Goal: Task Accomplishment & Management: Manage account settings

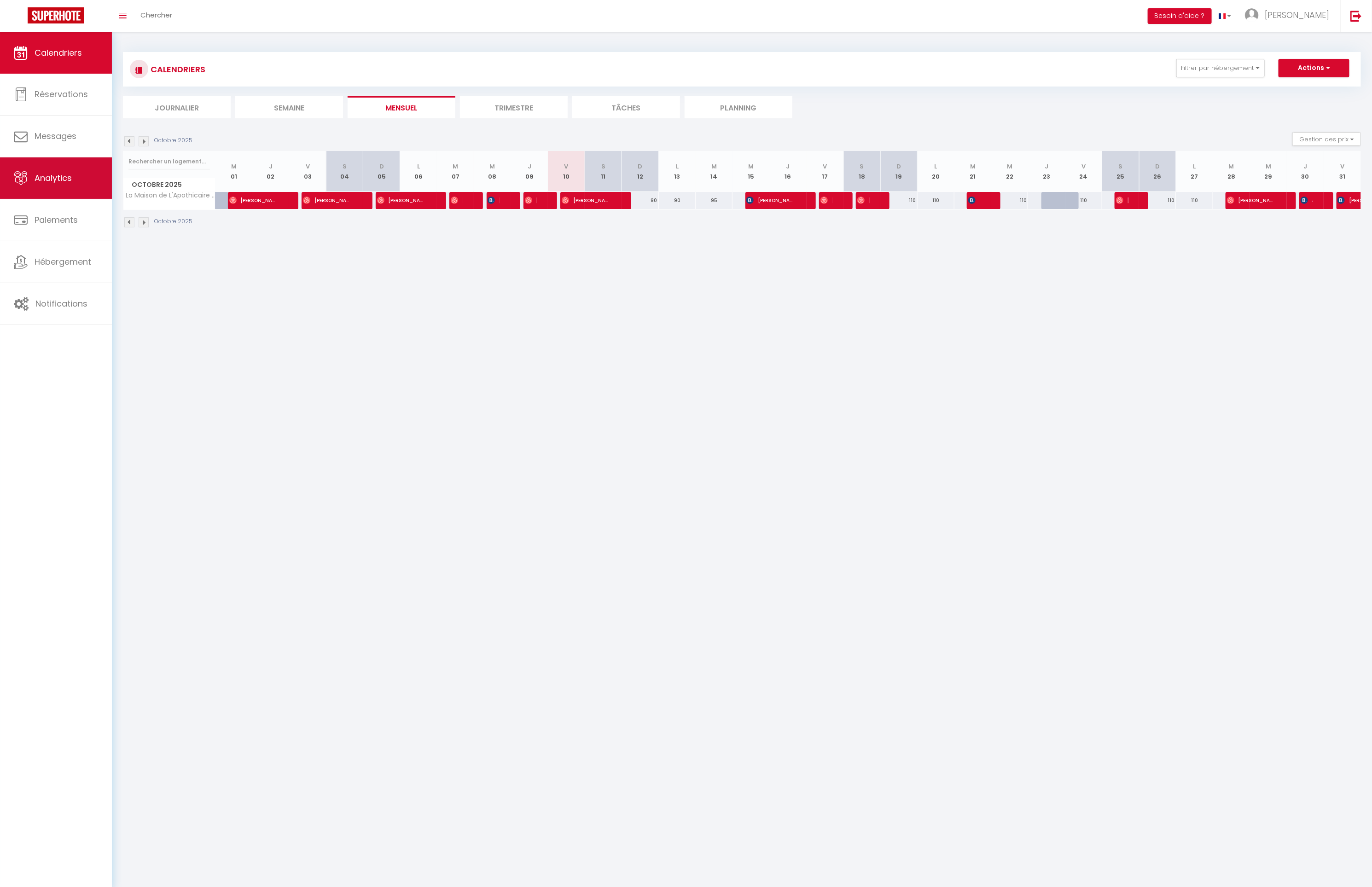
click at [67, 190] on link "Analytics" at bounding box center [56, 178] width 112 height 42
select select "2025"
select select "10"
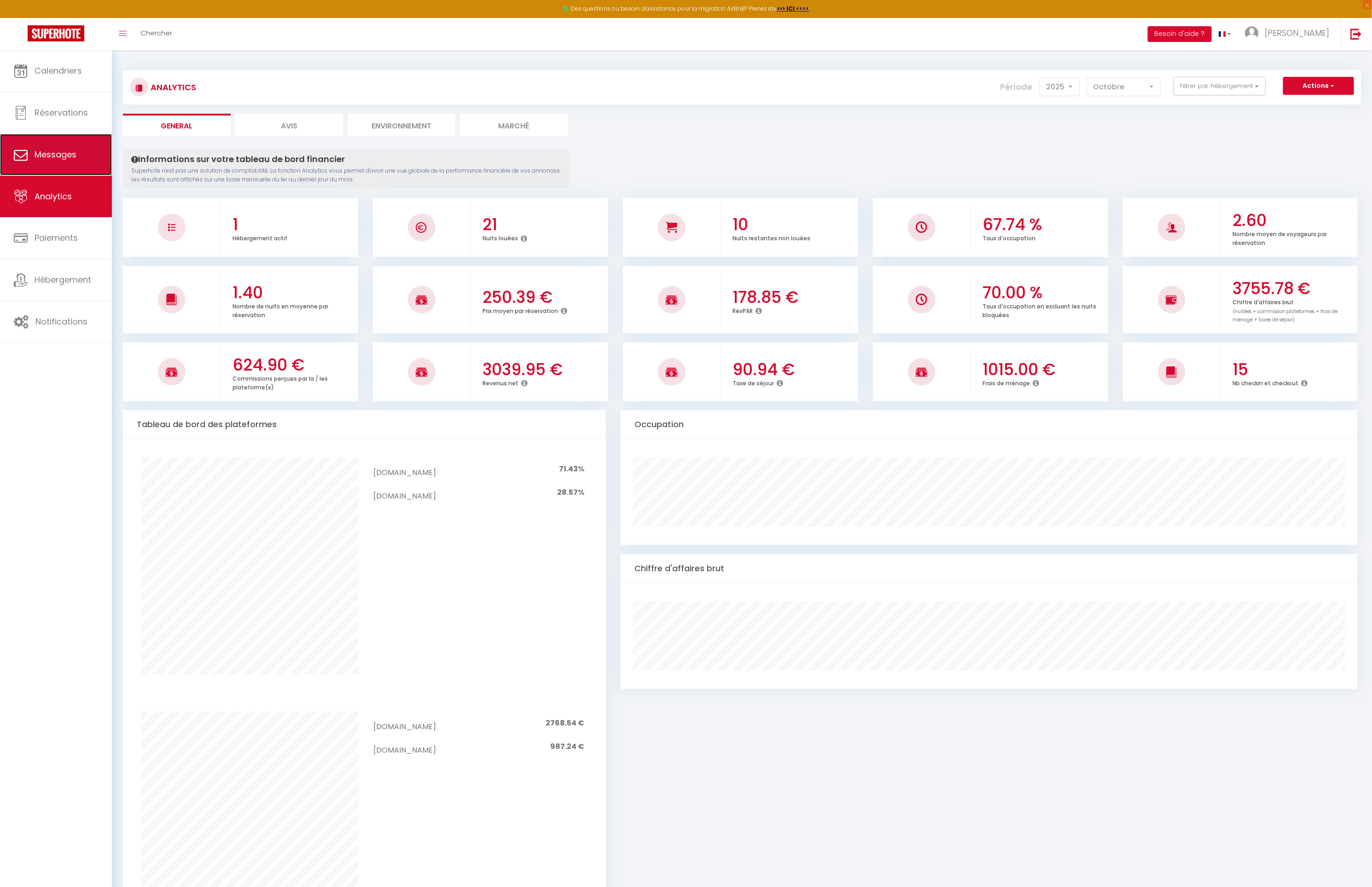
click at [69, 163] on link "Messages" at bounding box center [56, 154] width 112 height 42
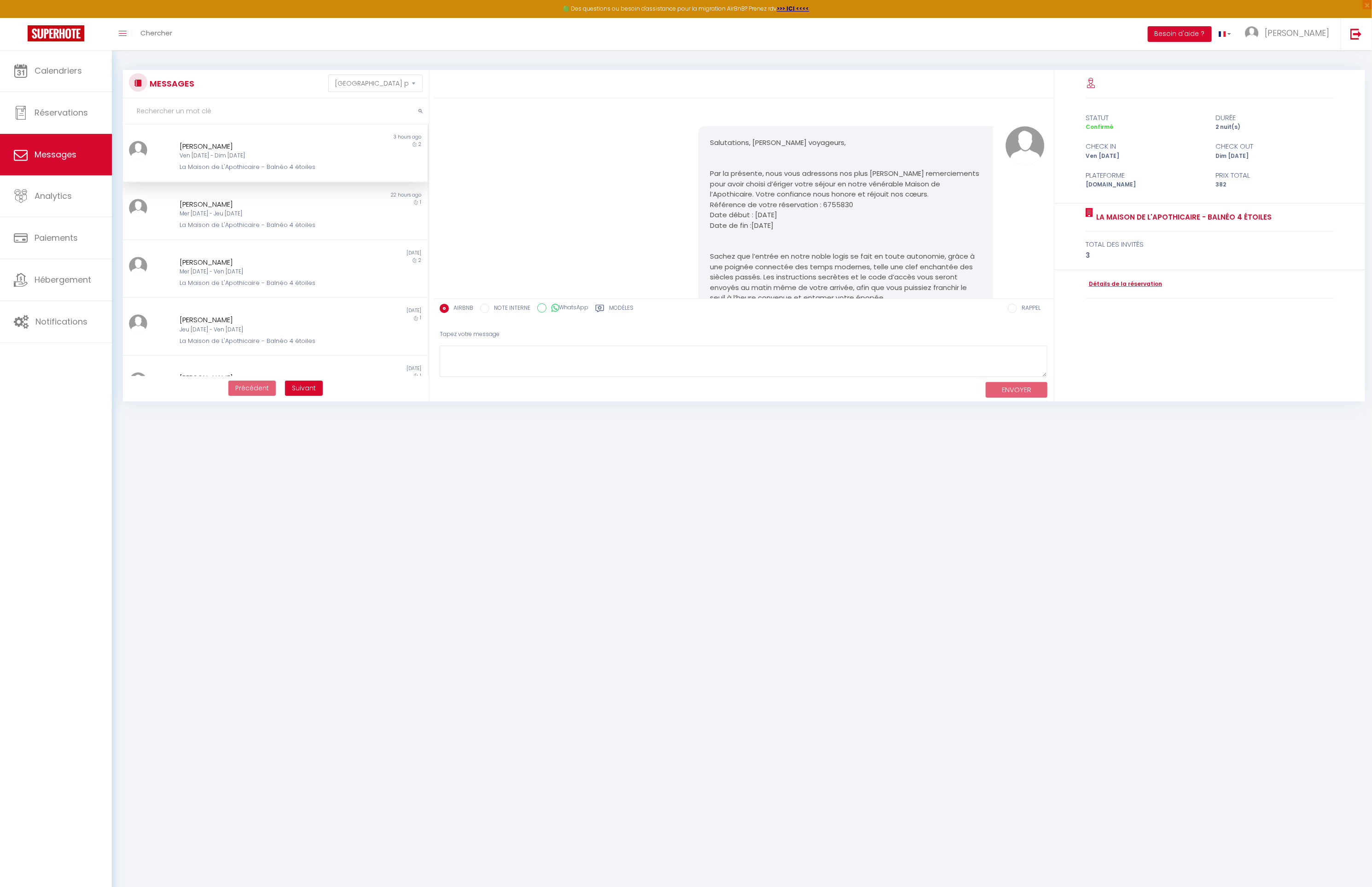
scroll to position [1591, 0]
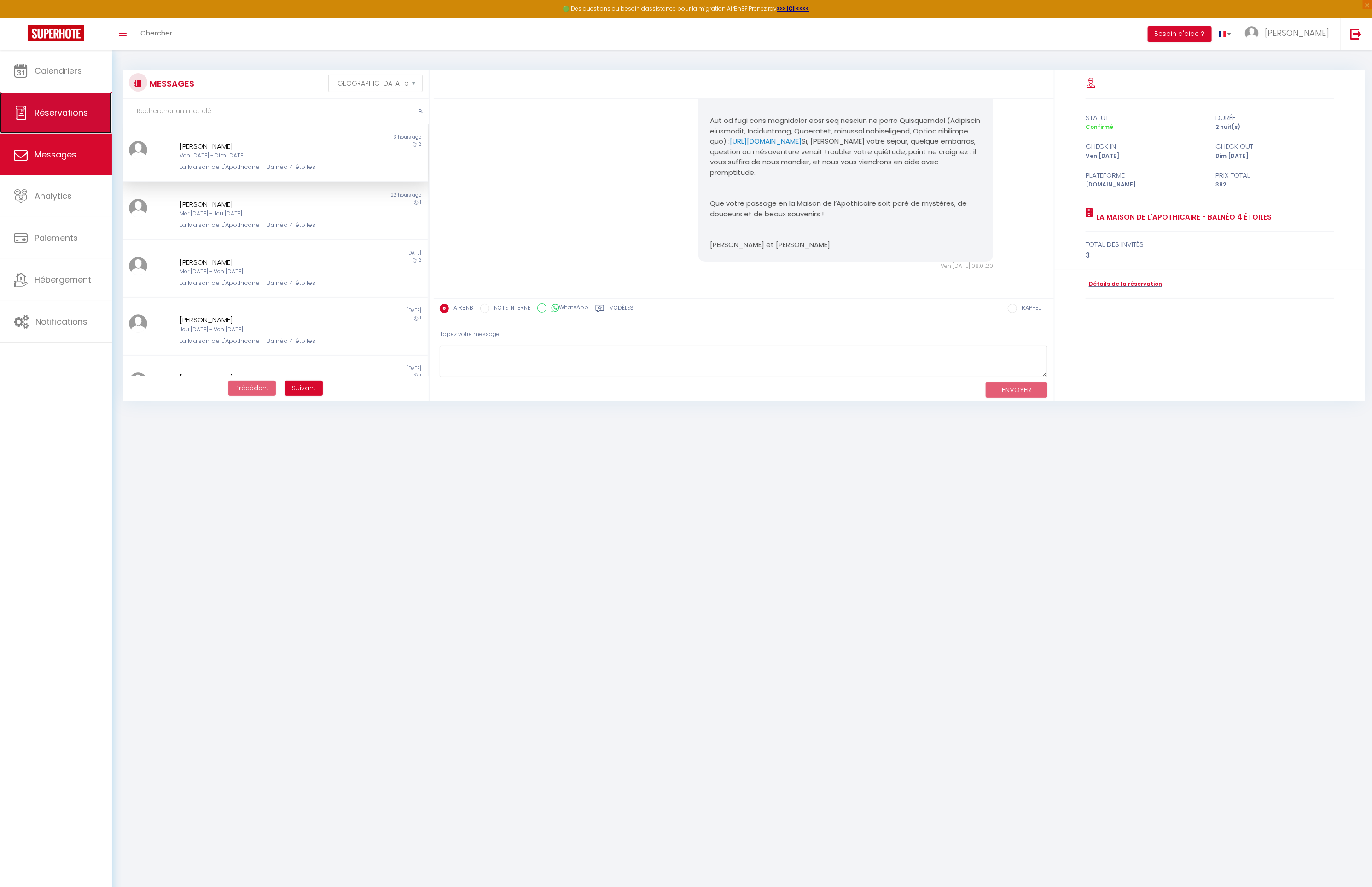
click at [54, 94] on link "Réservations" at bounding box center [56, 113] width 112 height 42
select select "not_cancelled"
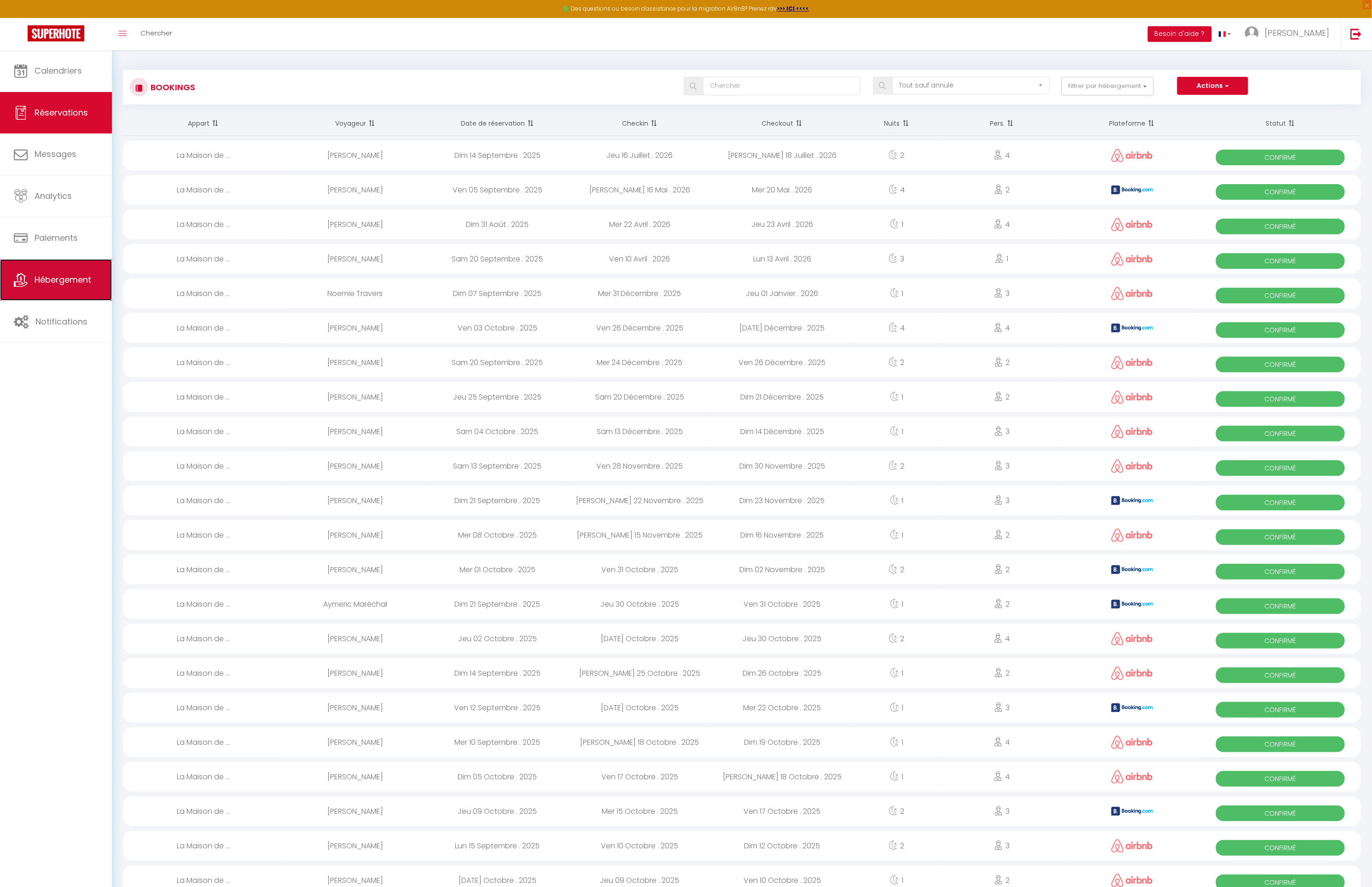
click at [75, 281] on span "Hébergement" at bounding box center [63, 279] width 57 height 11
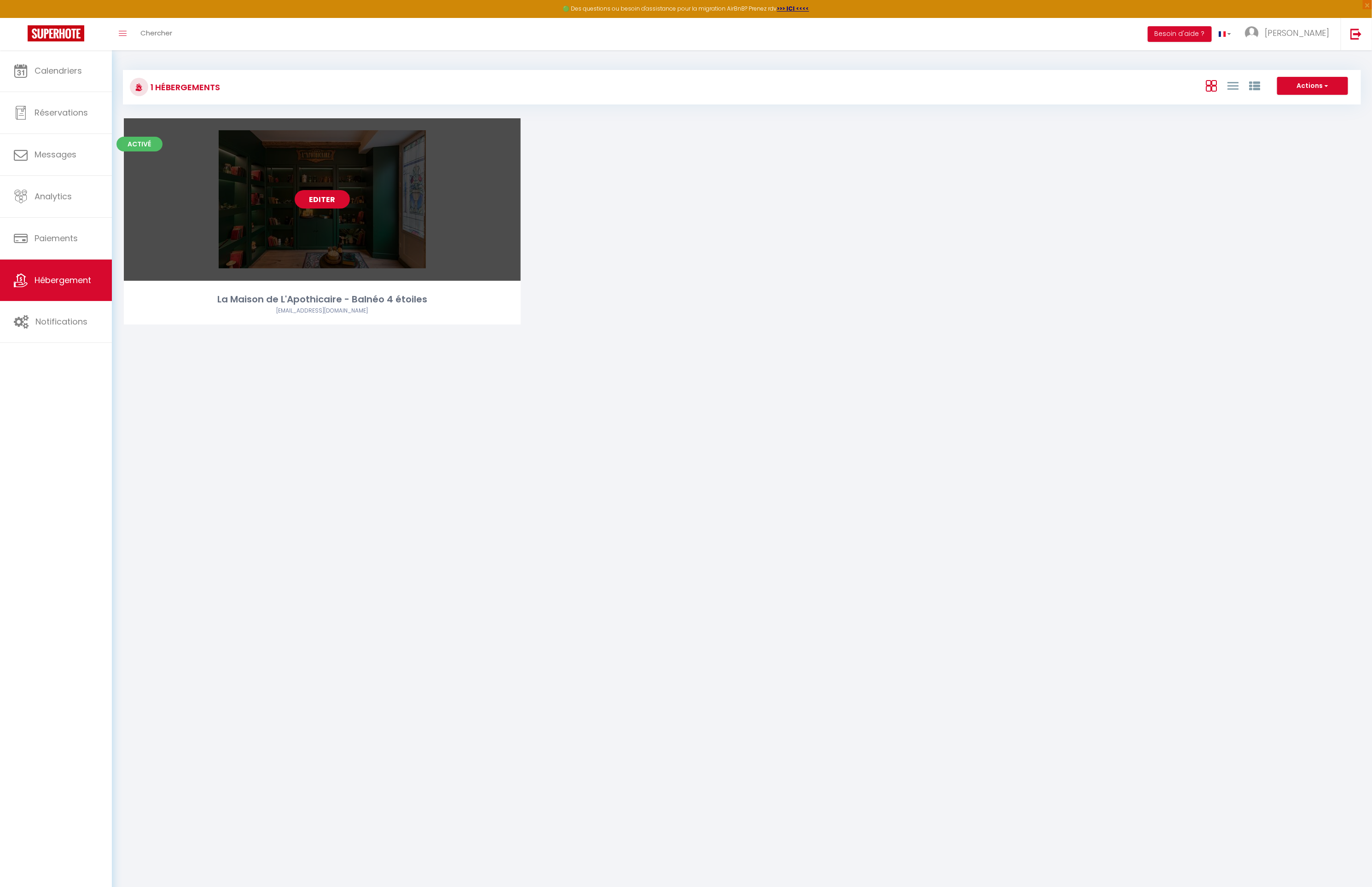
click at [322, 198] on link "Editer" at bounding box center [322, 199] width 55 height 18
select select "3"
select select "2"
select select "1"
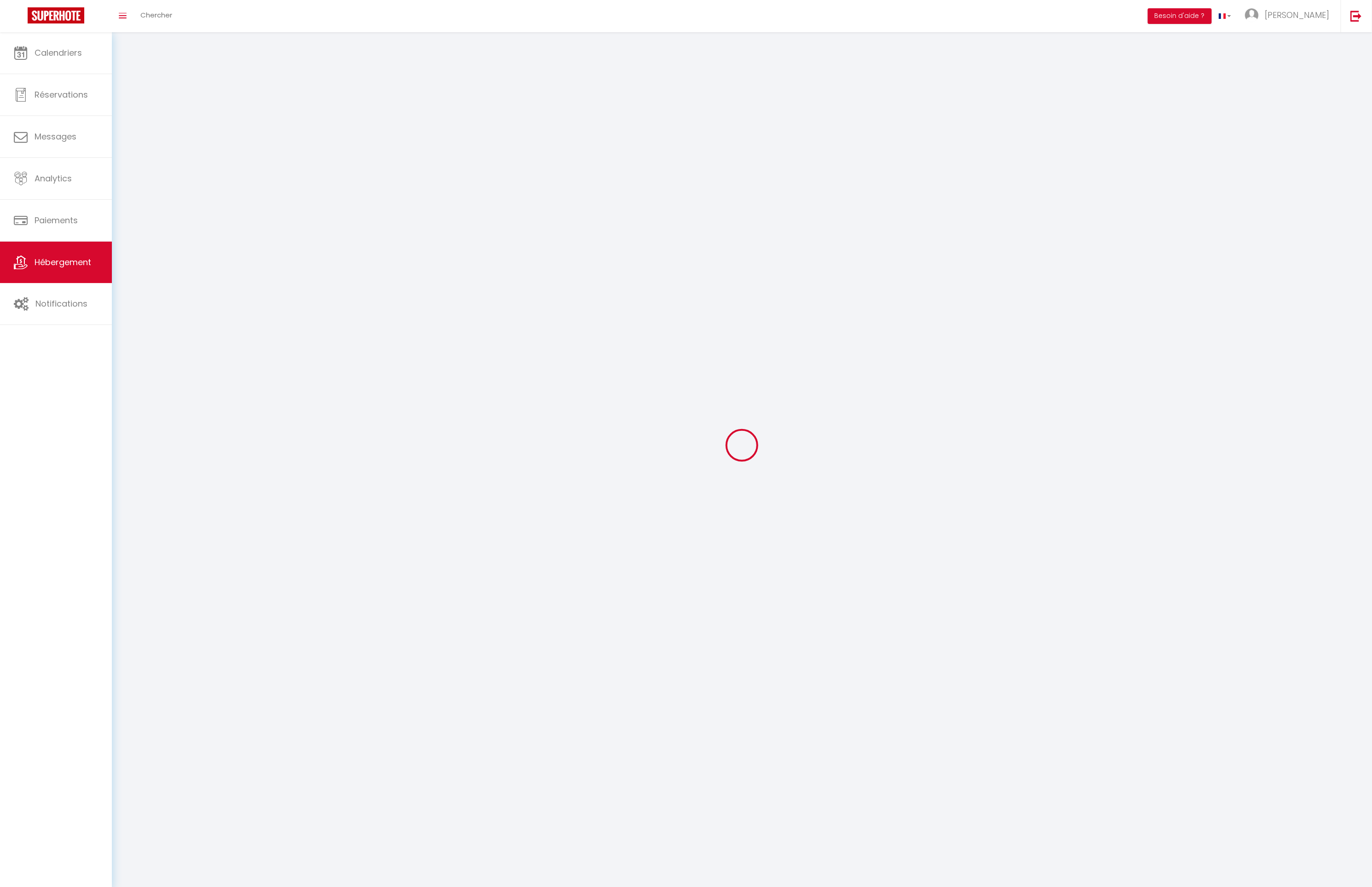
select select
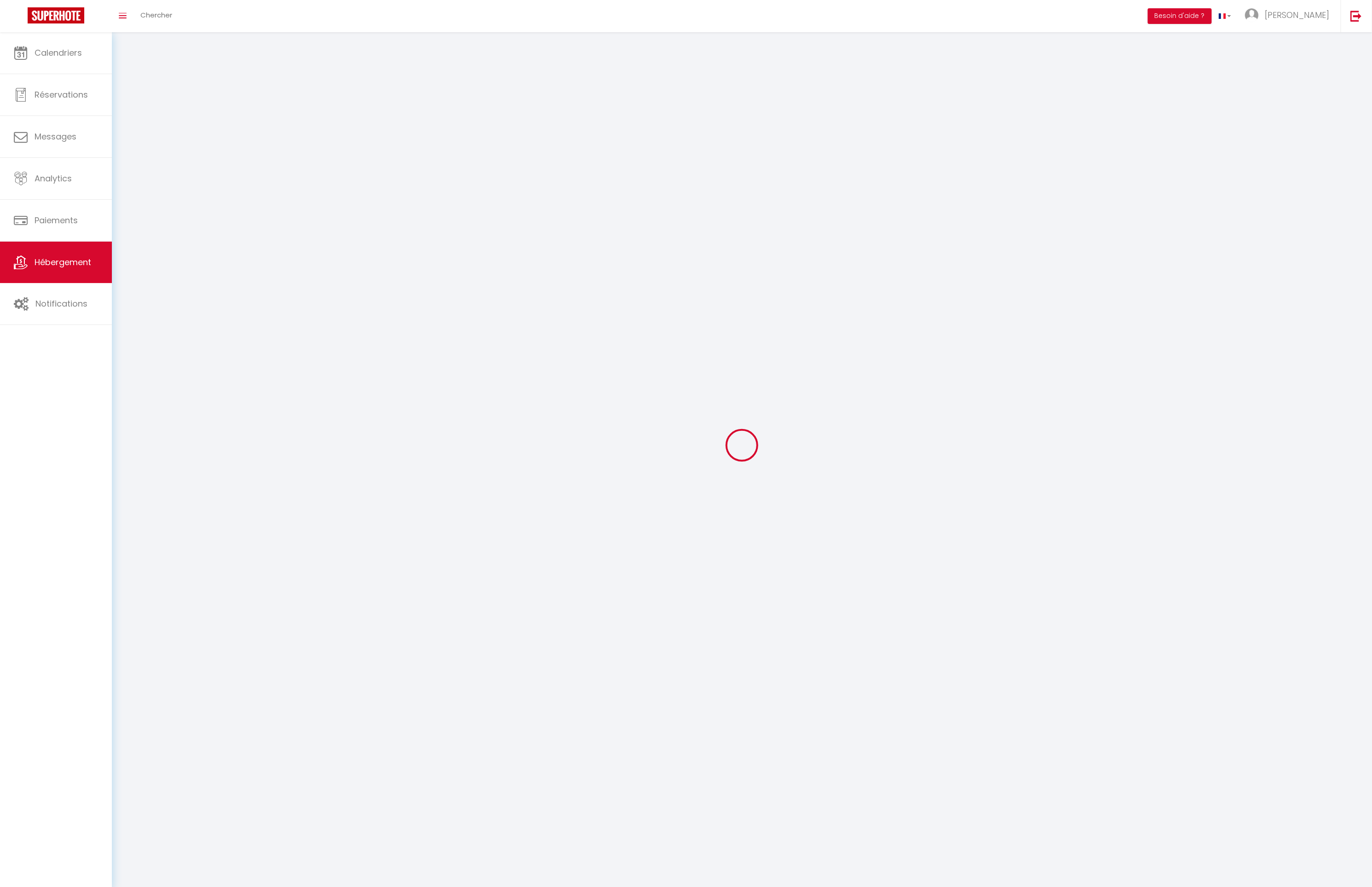
select select
checkbox input "false"
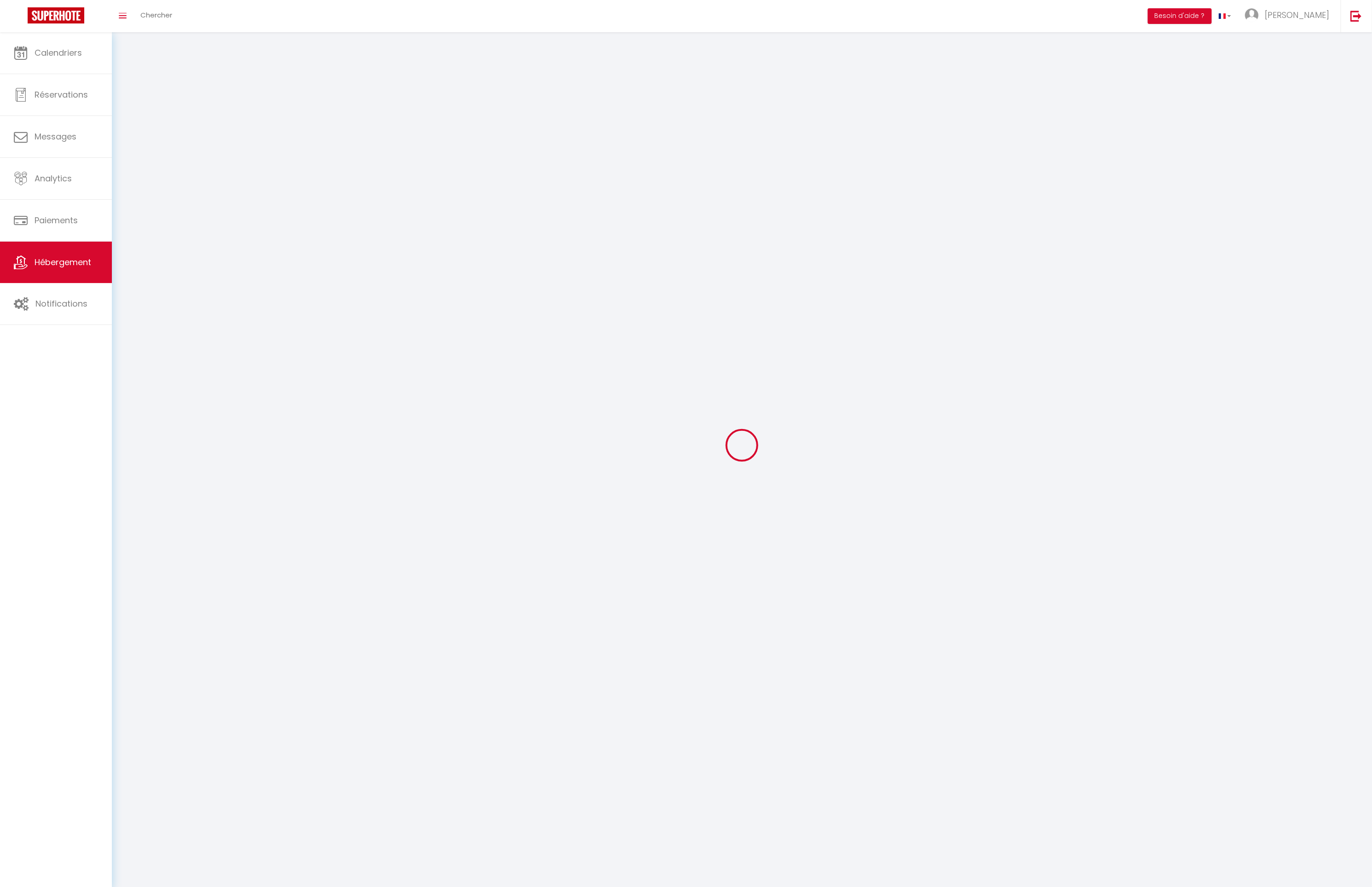
checkbox input "false"
select select
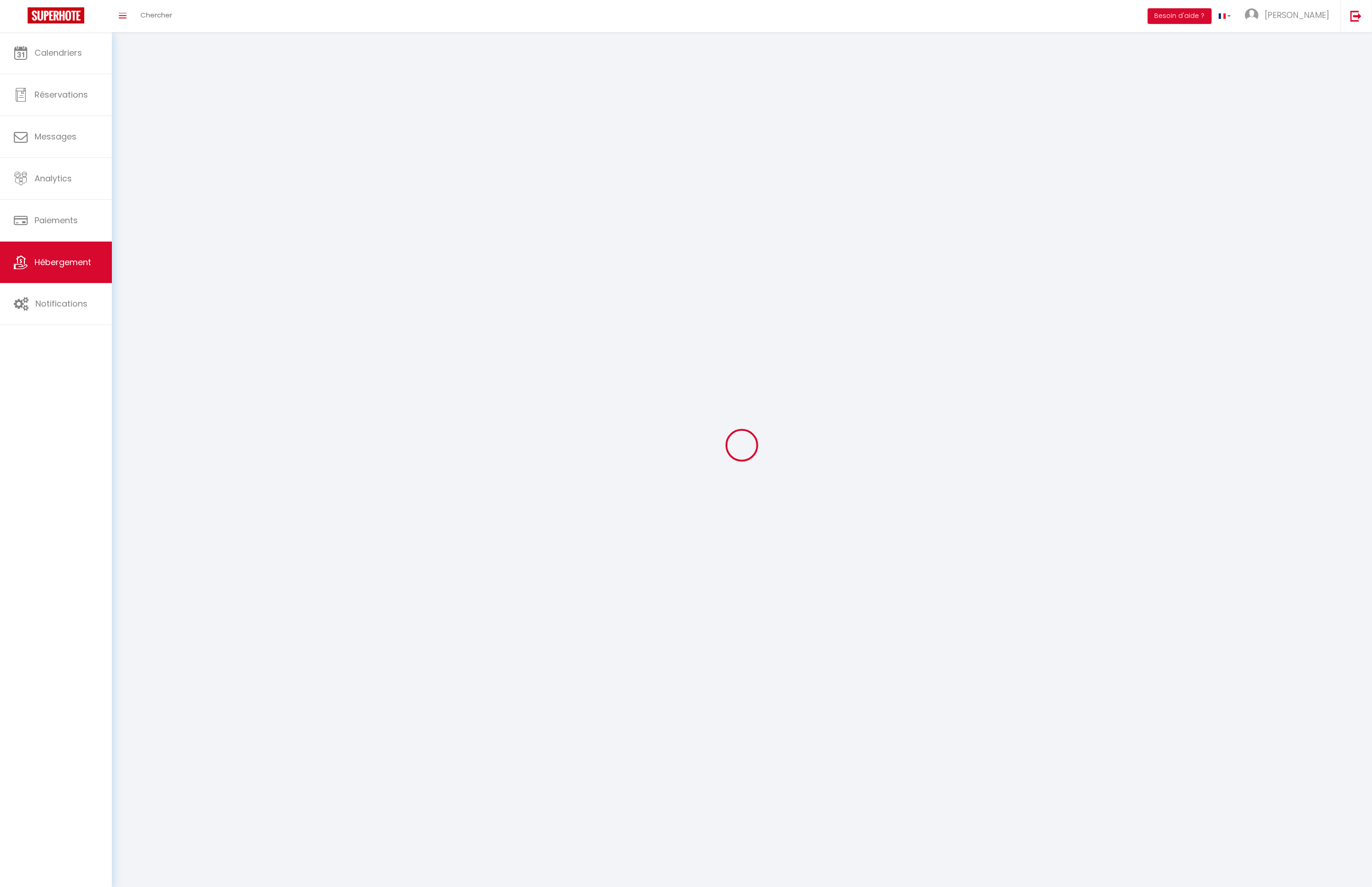
select select
checkbox input "false"
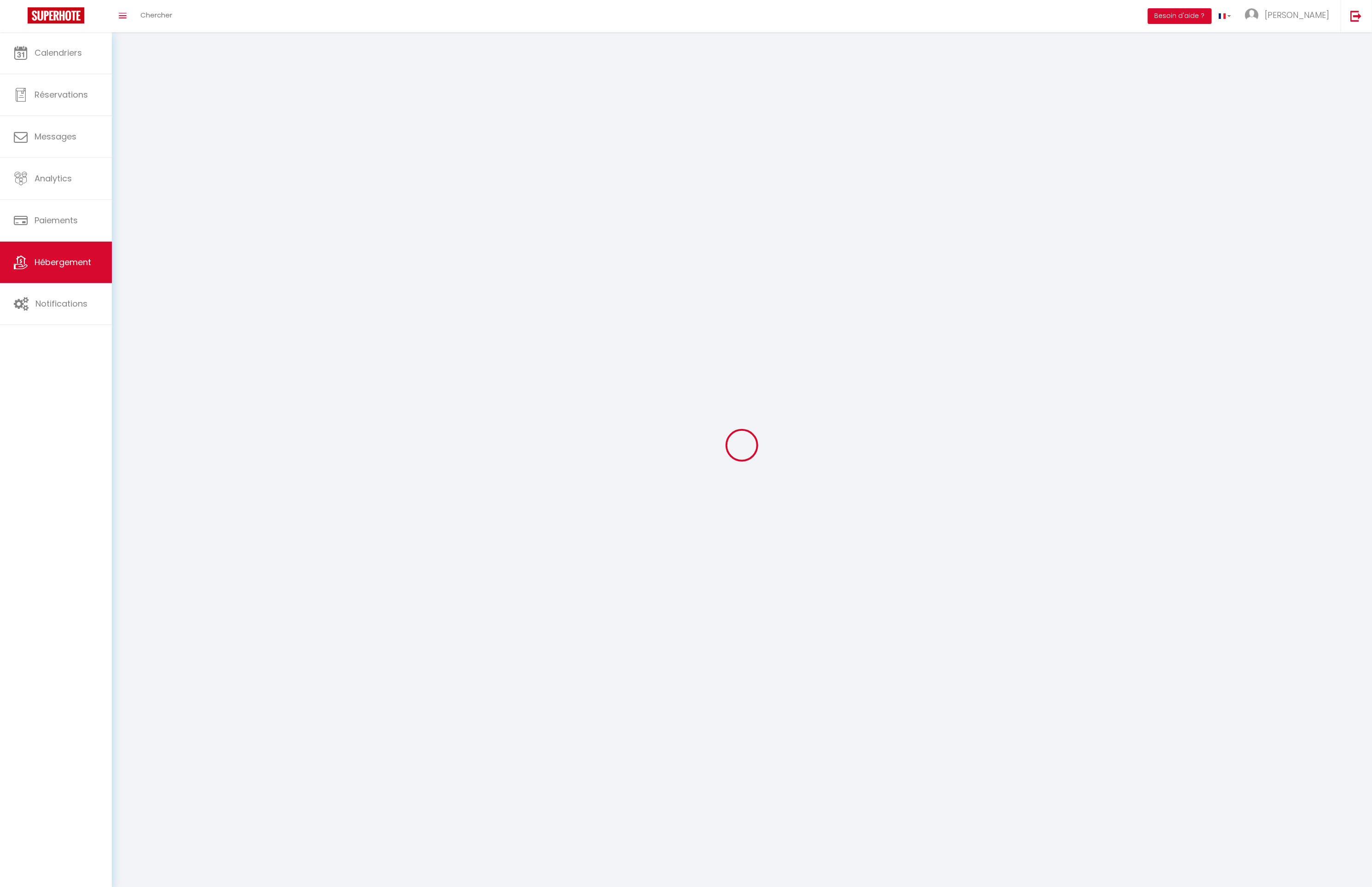
checkbox input "false"
select select
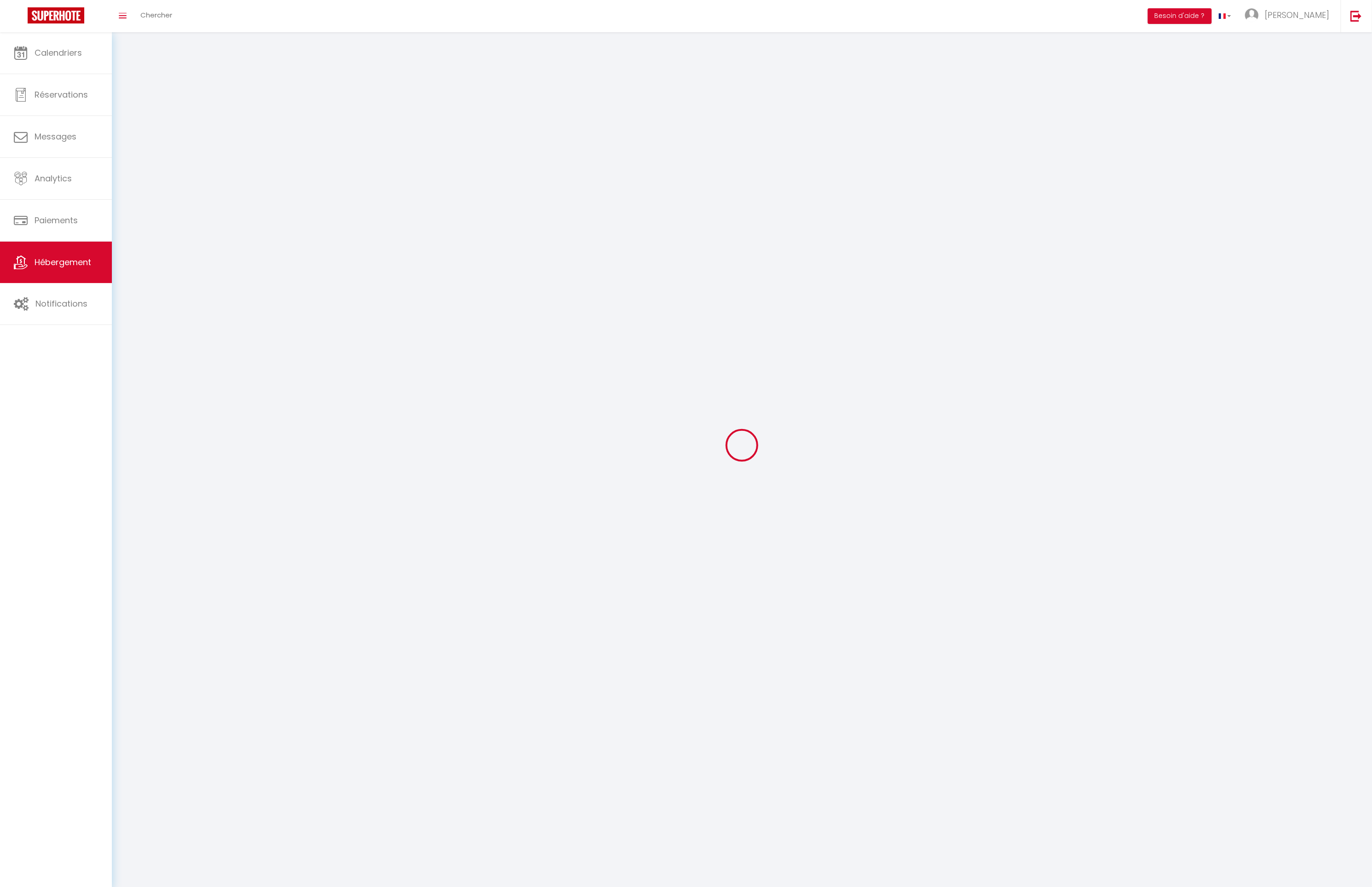
select select
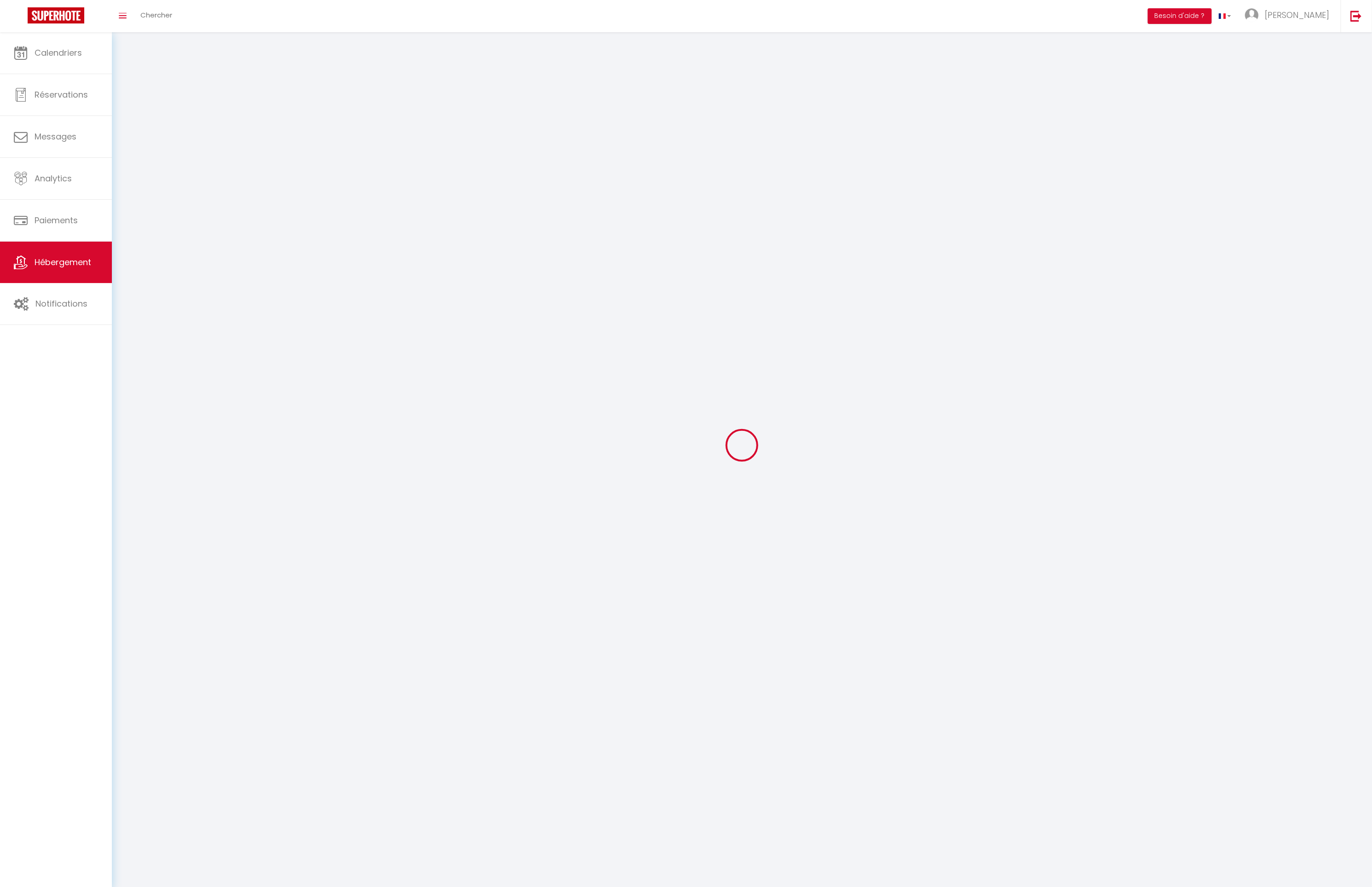
select select
checkbox input "false"
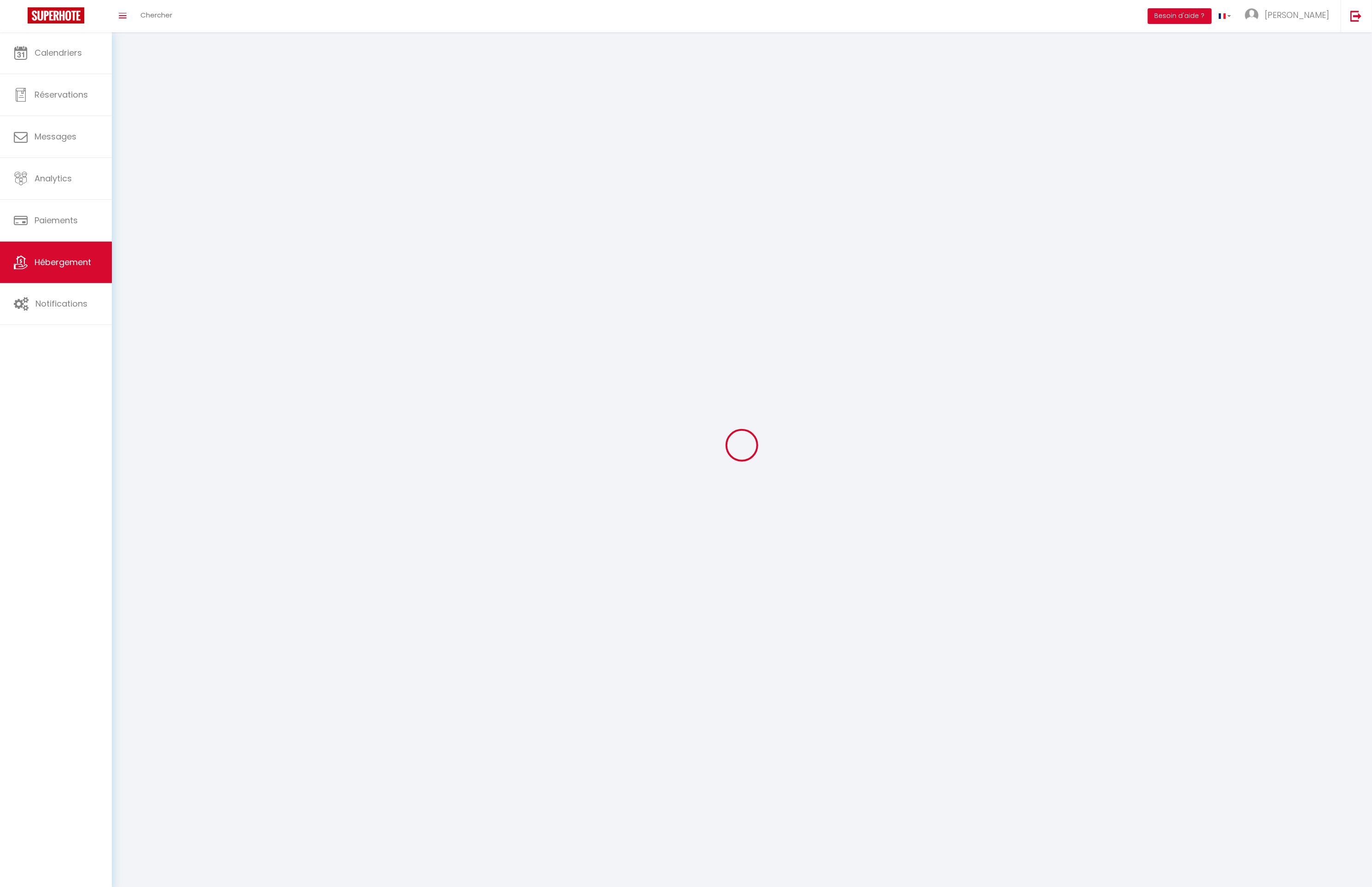
select select
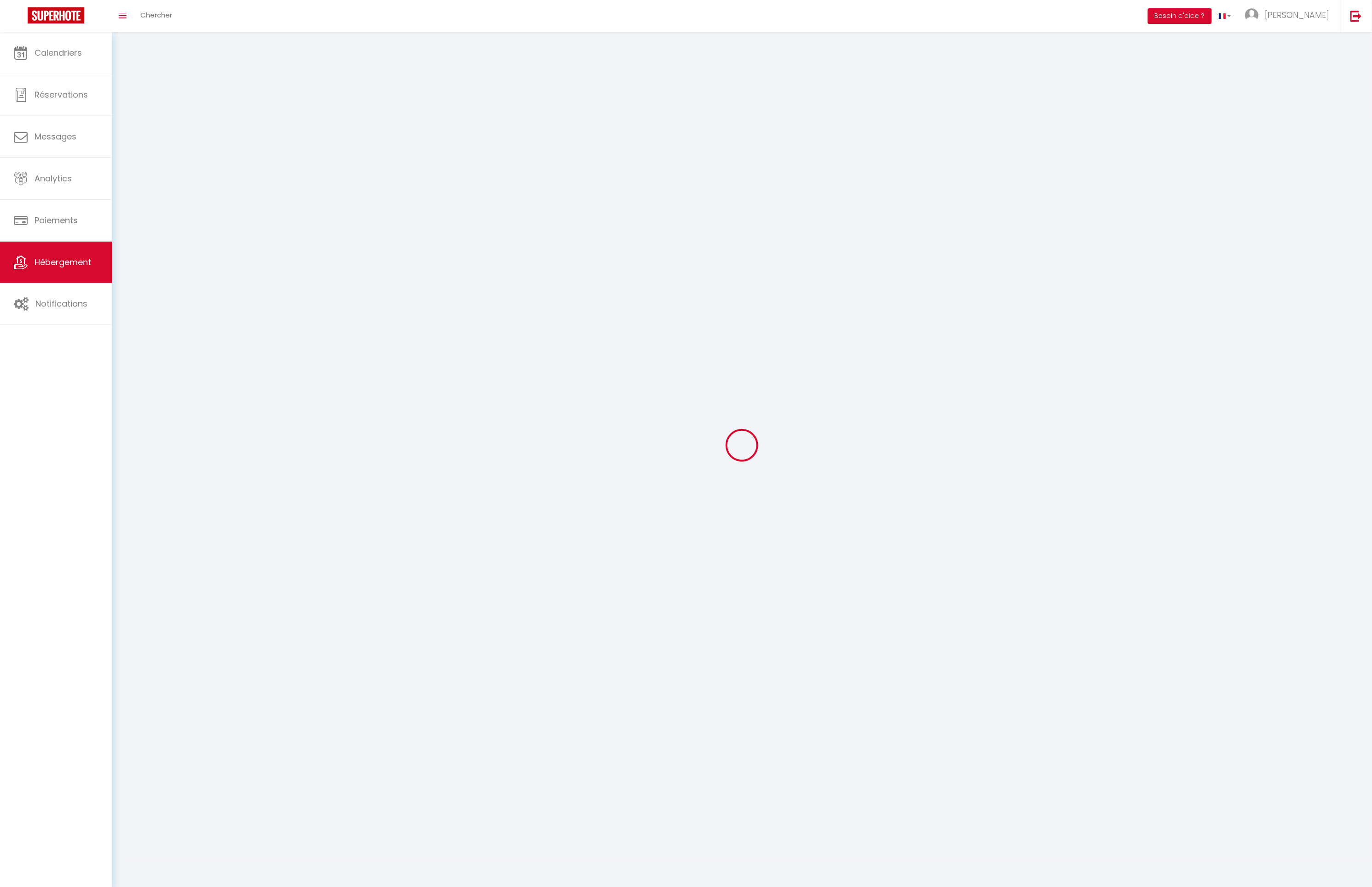
select select
checkbox input "false"
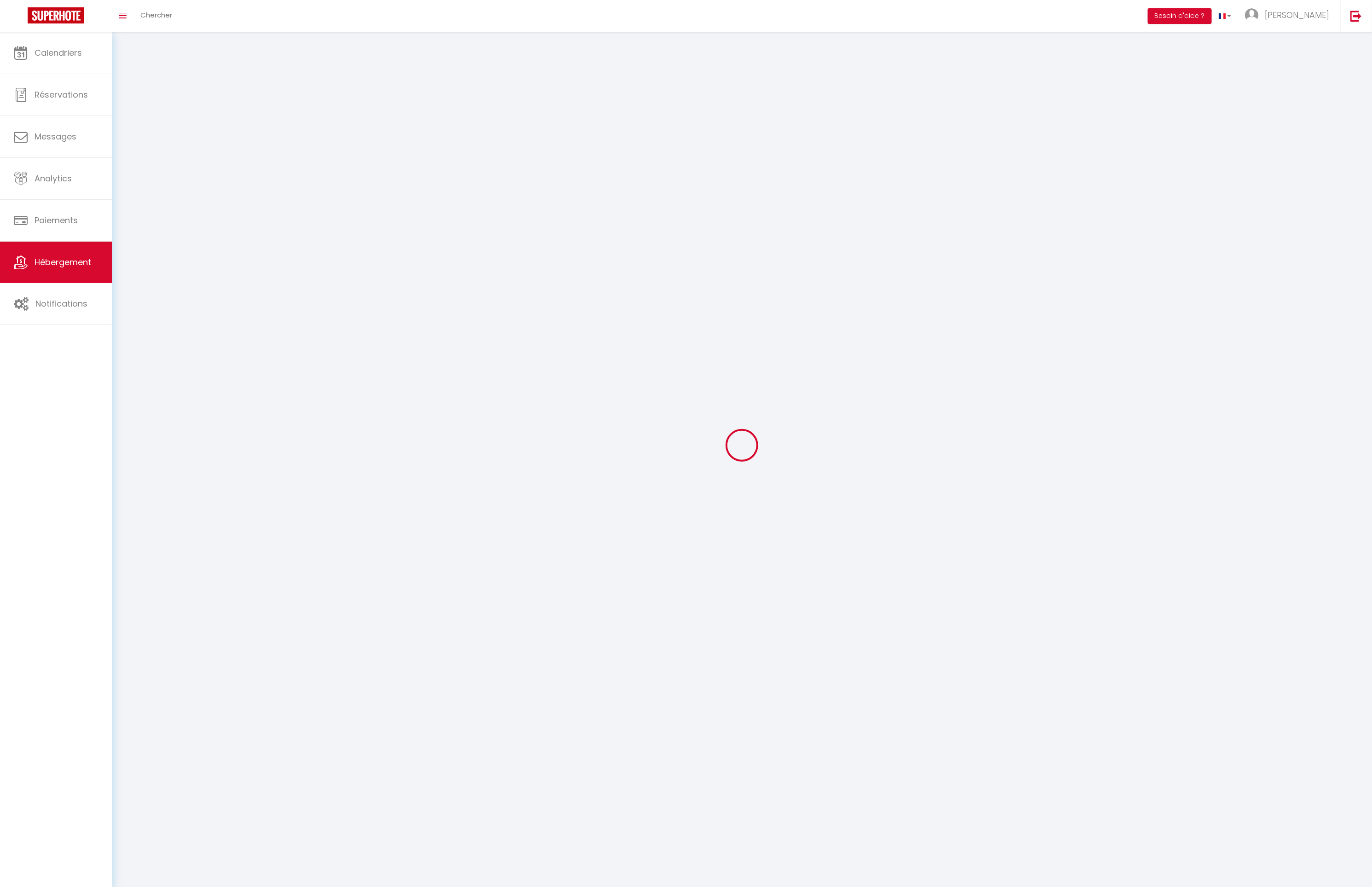
checkbox input "false"
select select
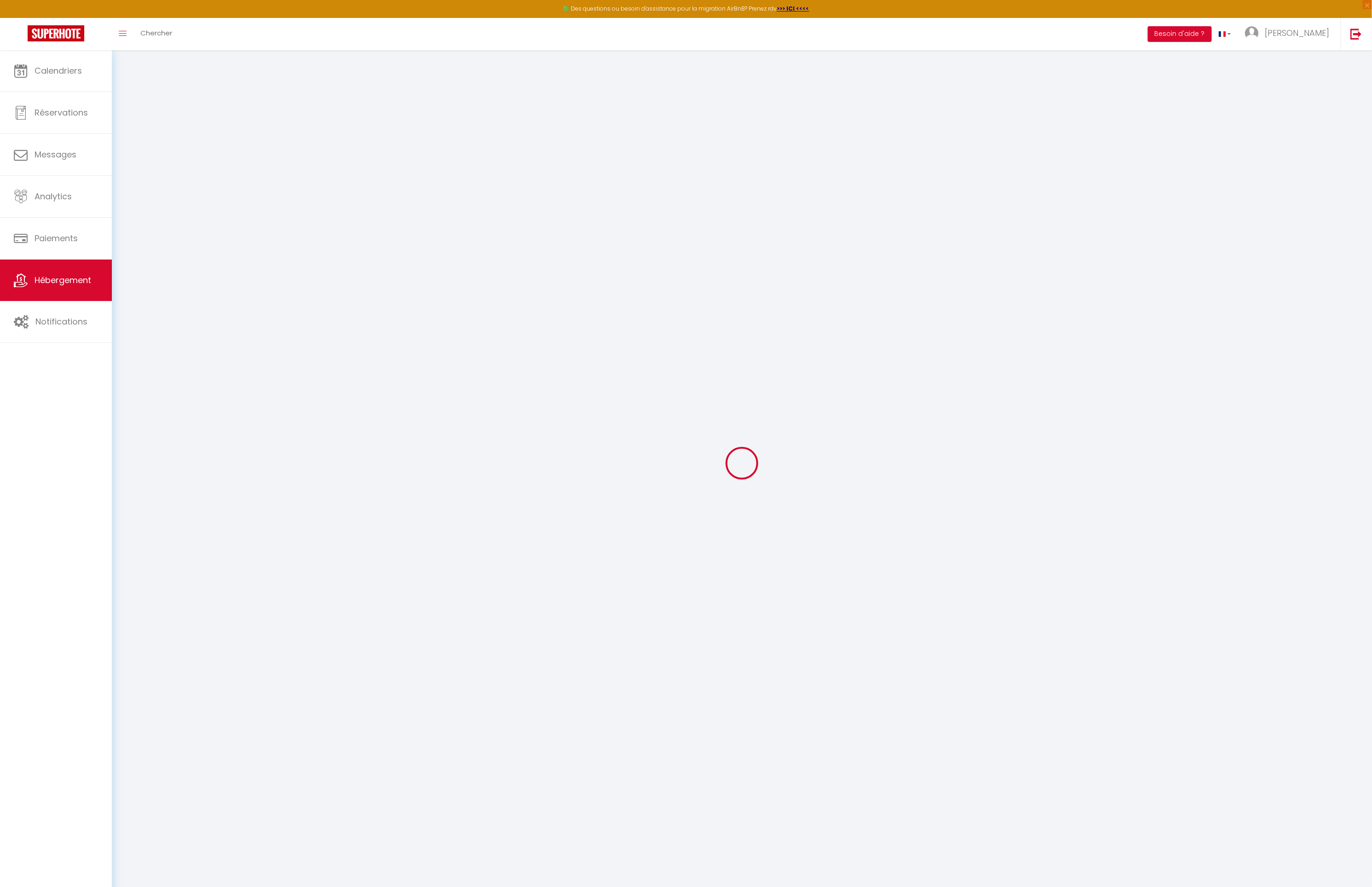
checkbox input "false"
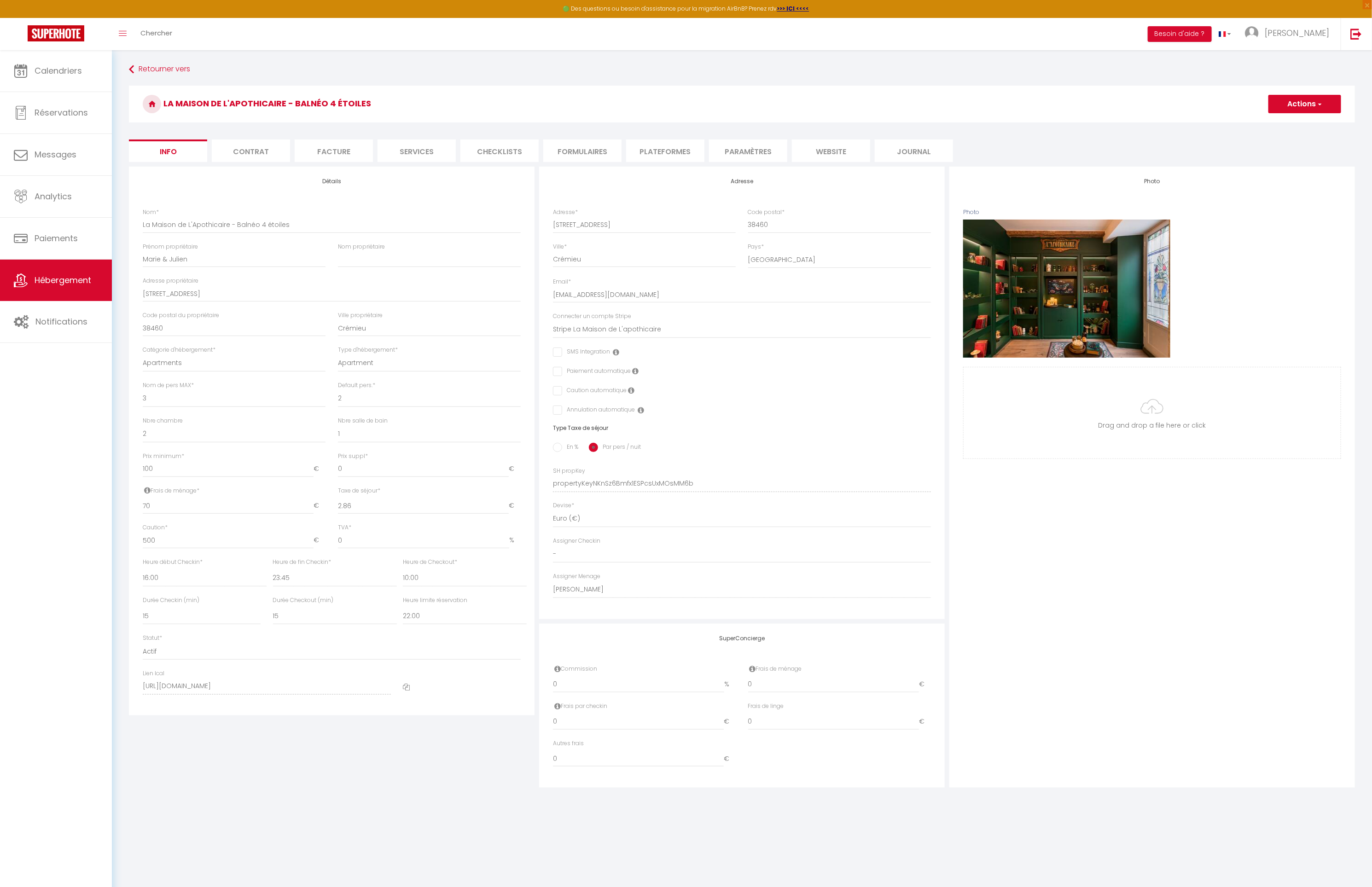
click at [342, 149] on li "Facture" at bounding box center [334, 151] width 79 height 23
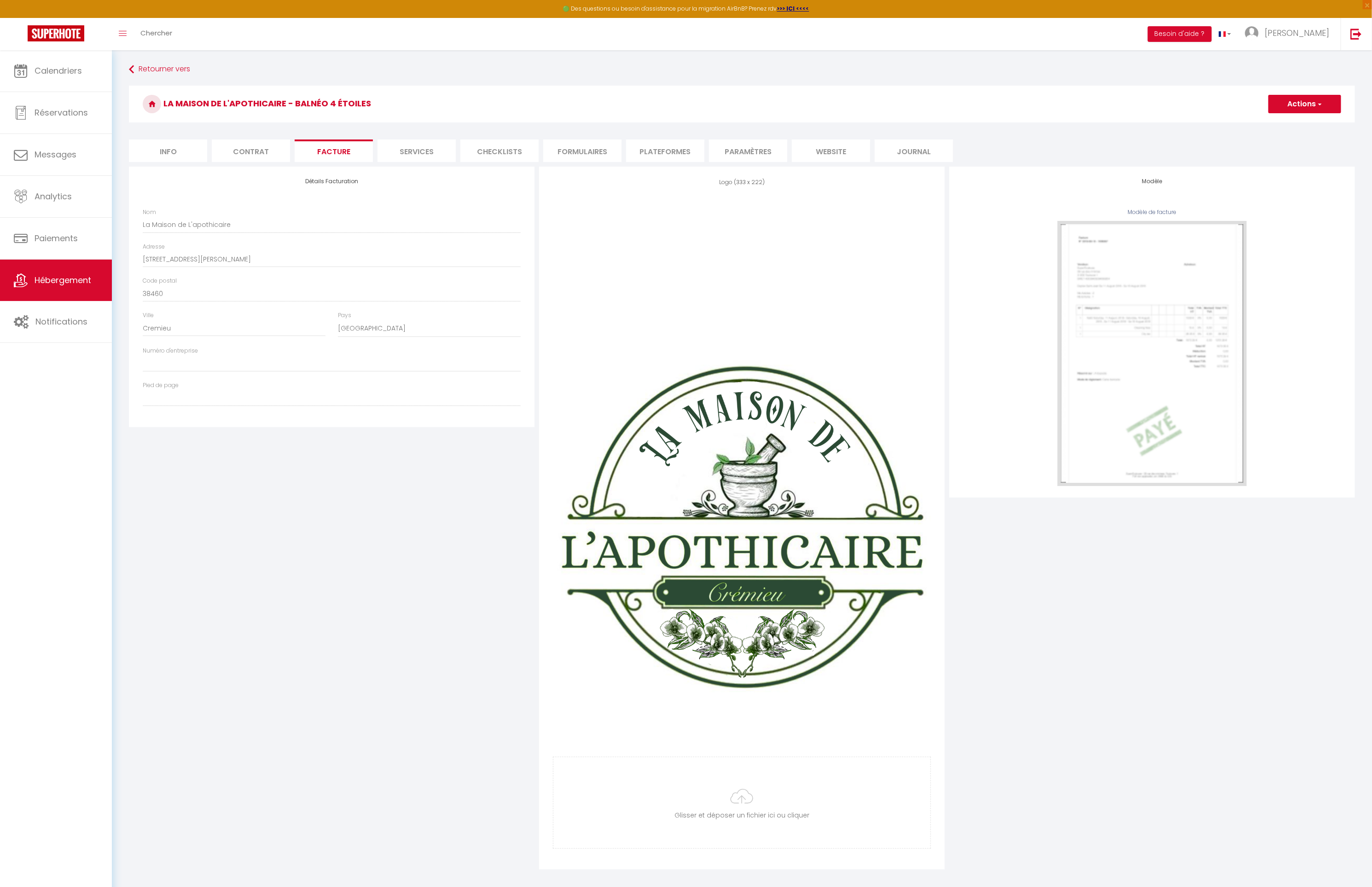
click at [395, 148] on li "Services" at bounding box center [417, 151] width 79 height 23
checkbox input "true"
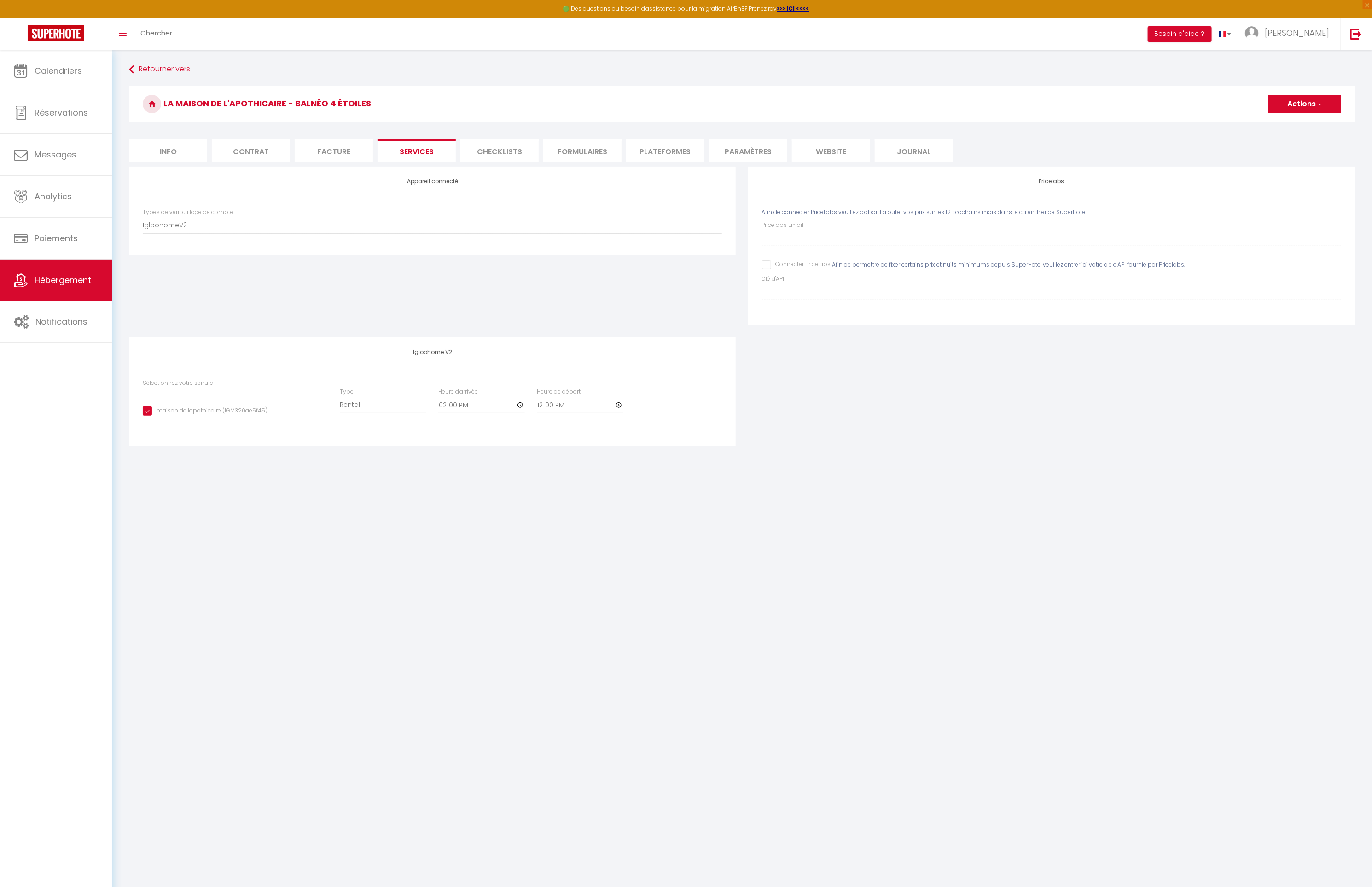
click at [485, 149] on li "Checklists" at bounding box center [499, 151] width 79 height 23
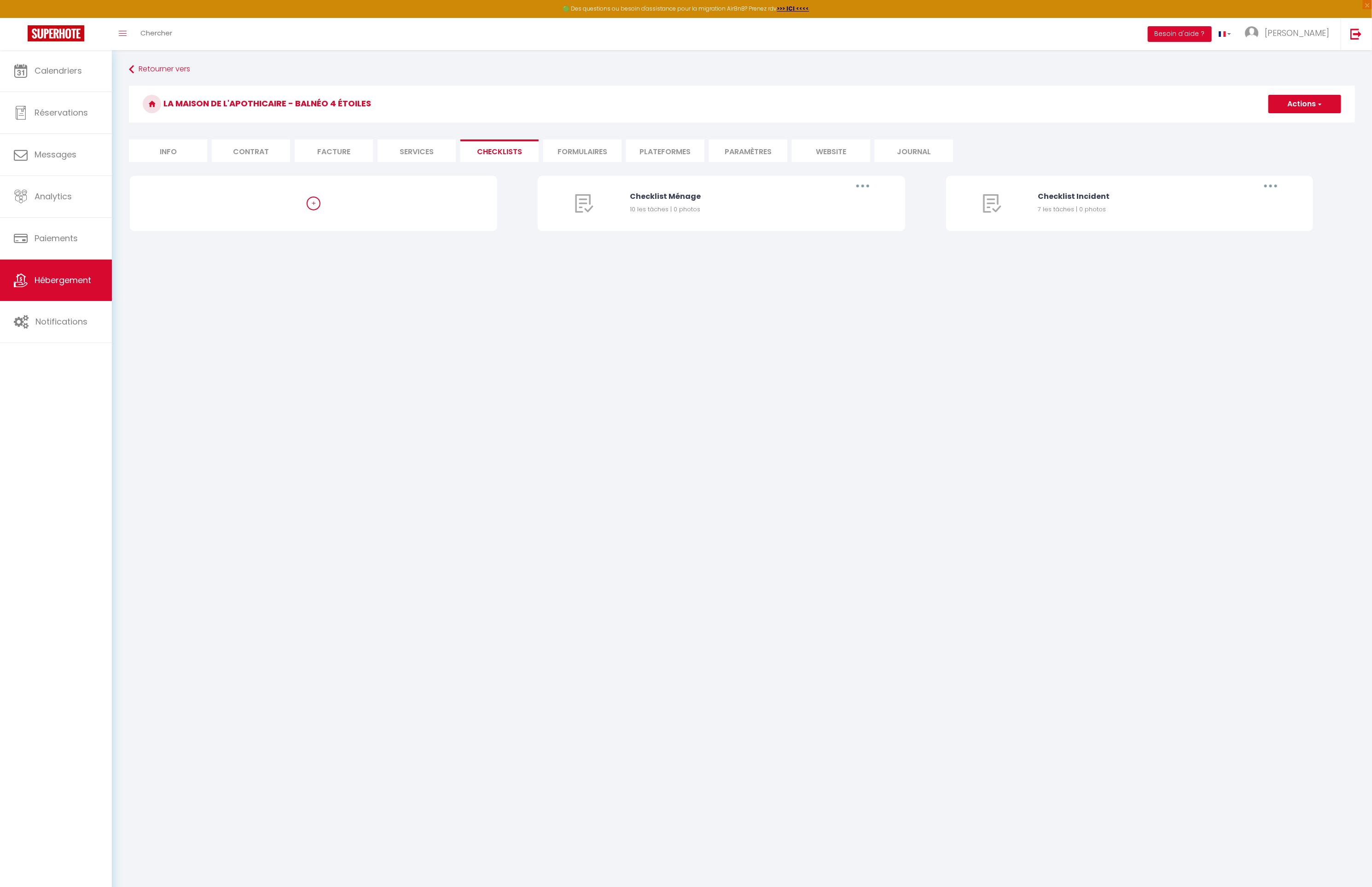
click at [595, 152] on li "Formulaires" at bounding box center [582, 151] width 79 height 23
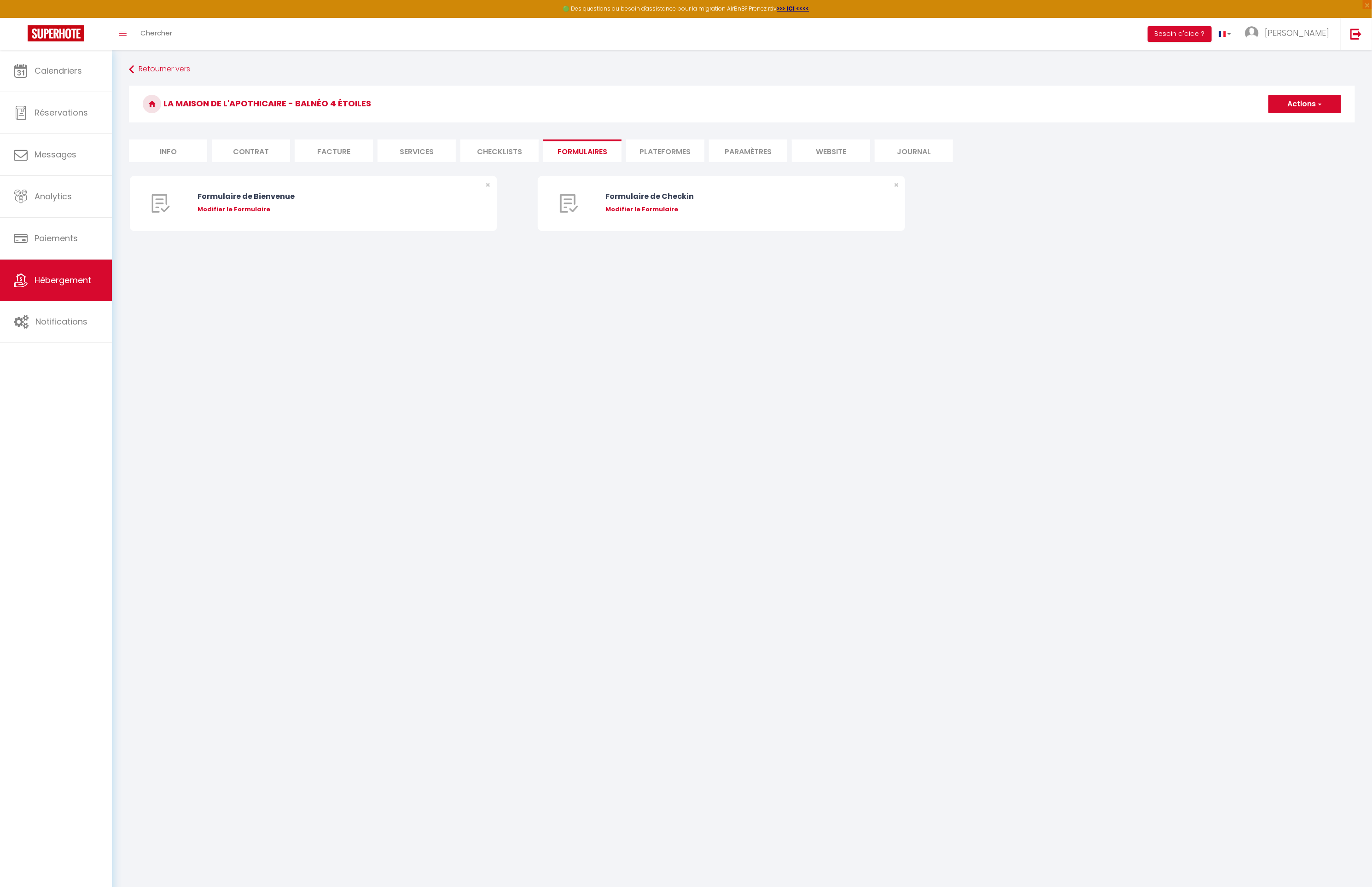
click at [673, 150] on li "Plateformes" at bounding box center [665, 151] width 79 height 23
select select
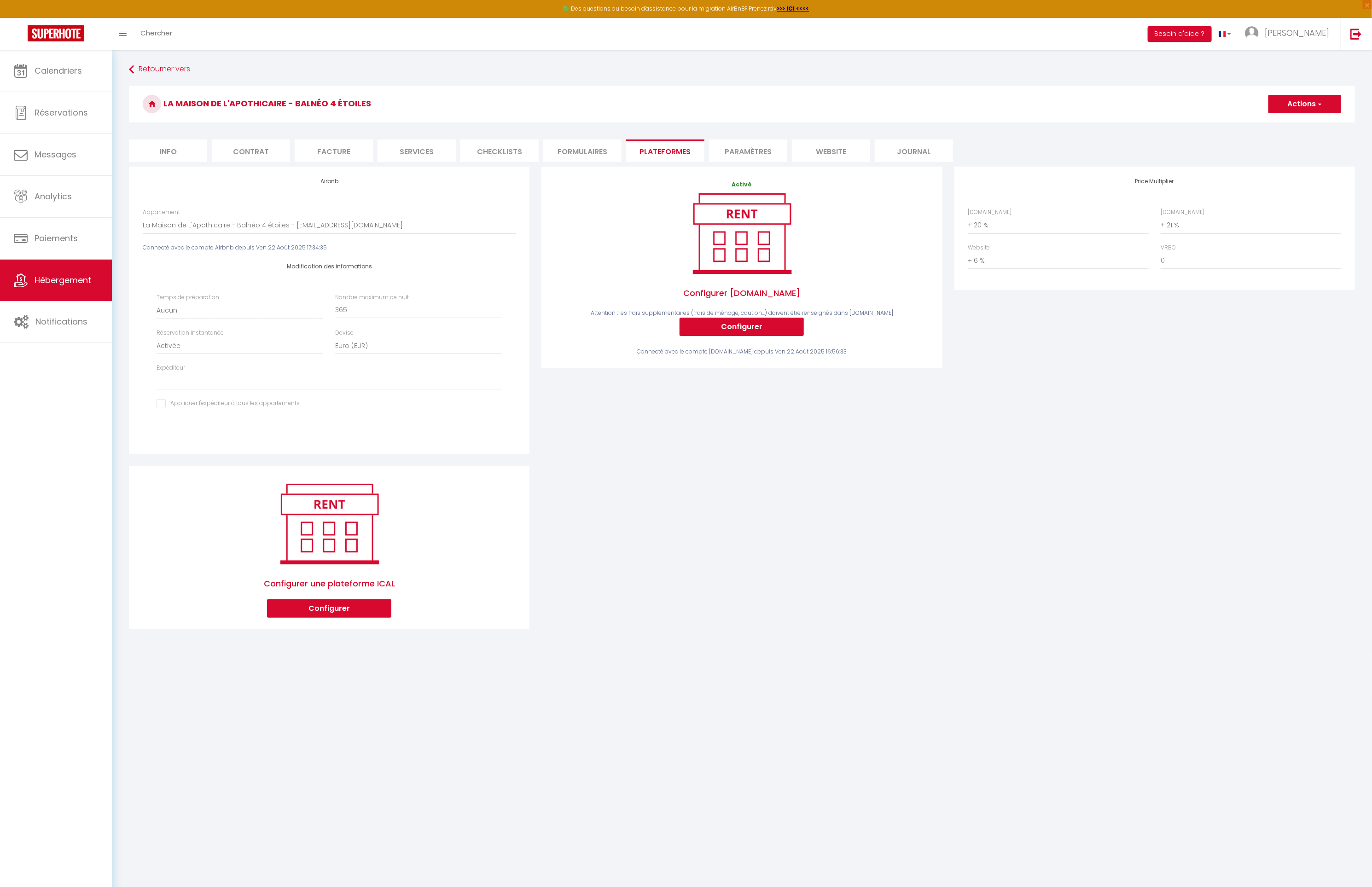
click at [753, 146] on li "Paramètres" at bounding box center [748, 151] width 79 height 23
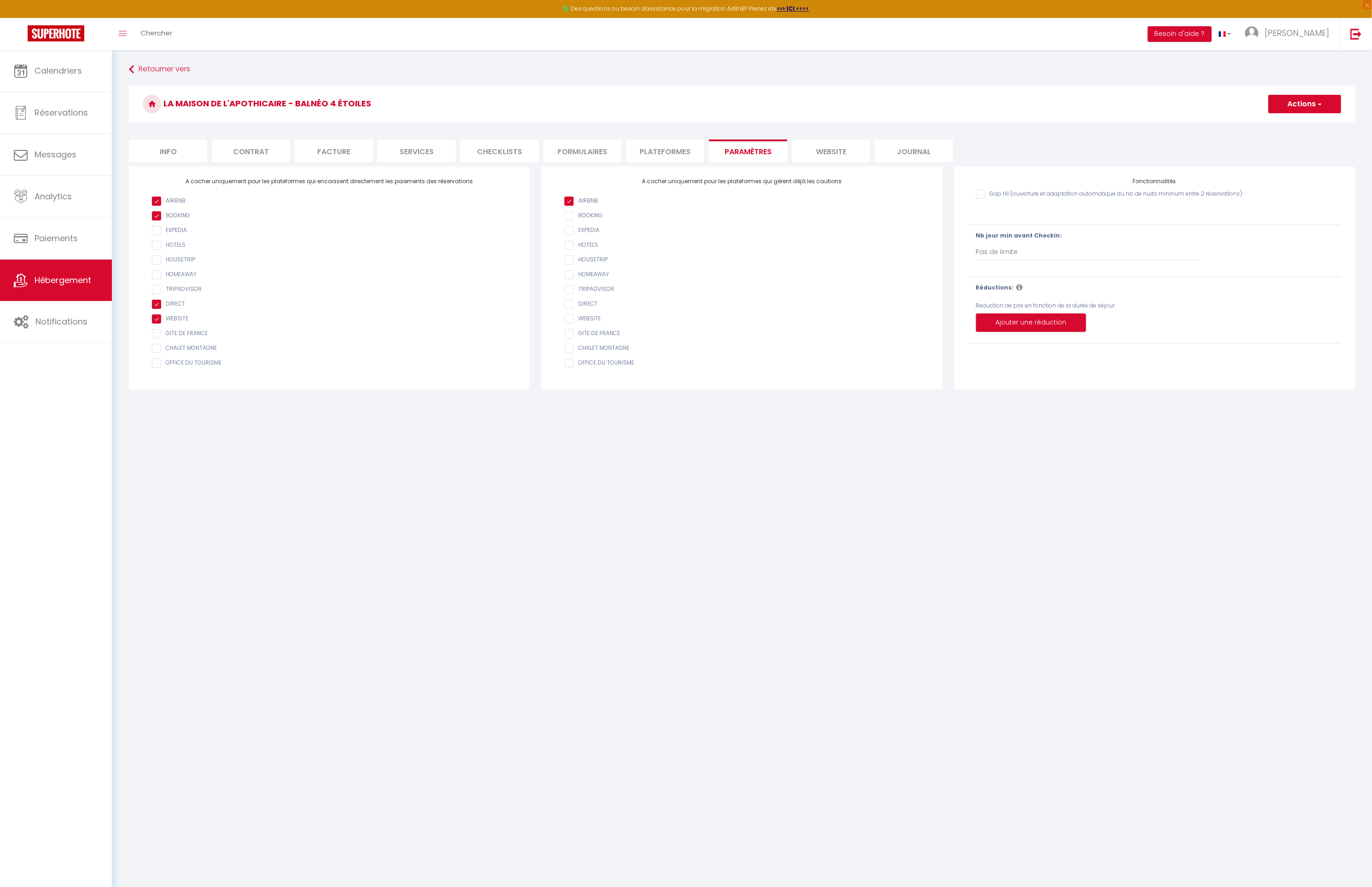
click at [829, 147] on li "website" at bounding box center [831, 151] width 79 height 23
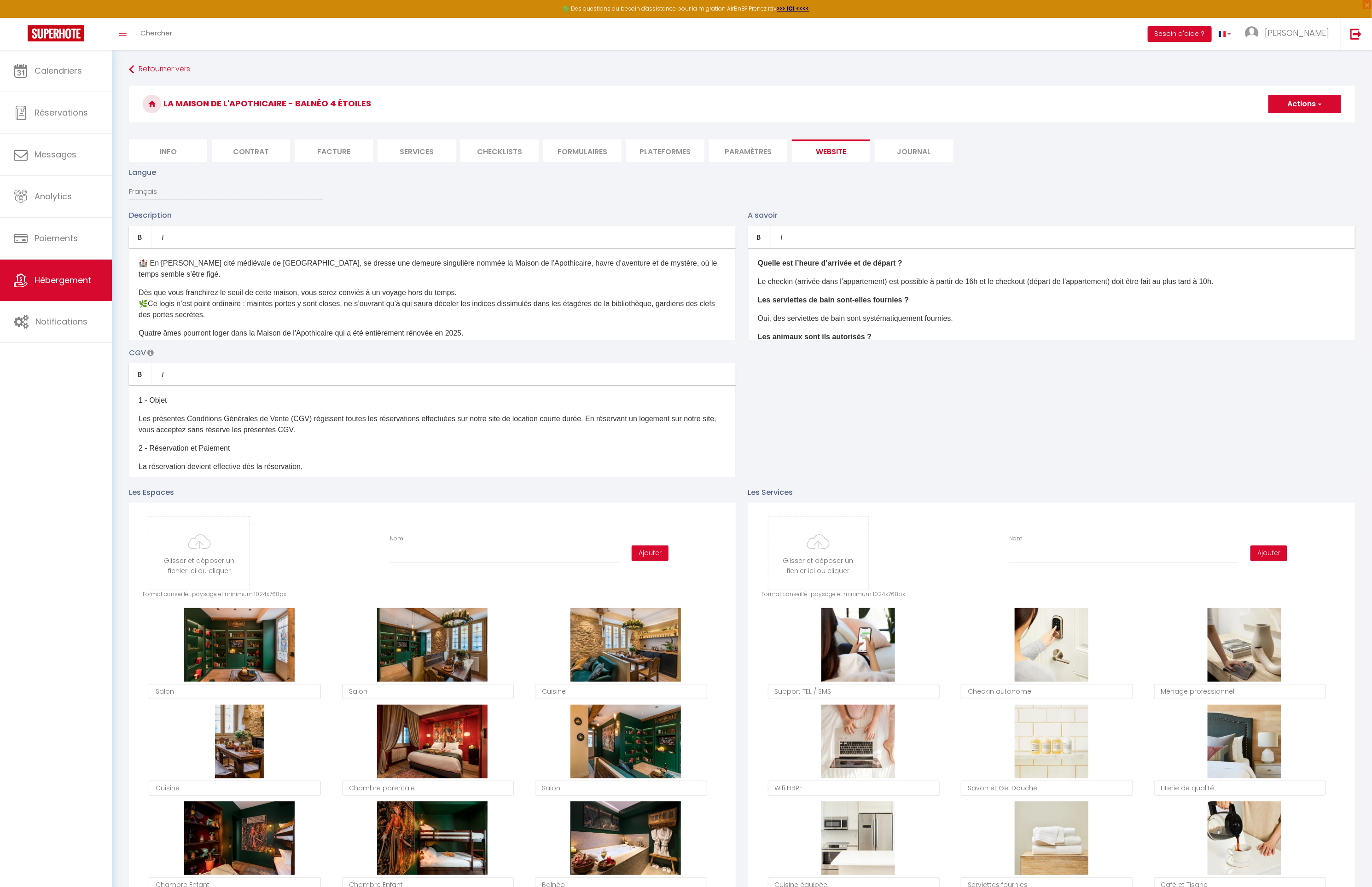
click at [405, 149] on li "Services" at bounding box center [417, 151] width 79 height 23
checkbox input "true"
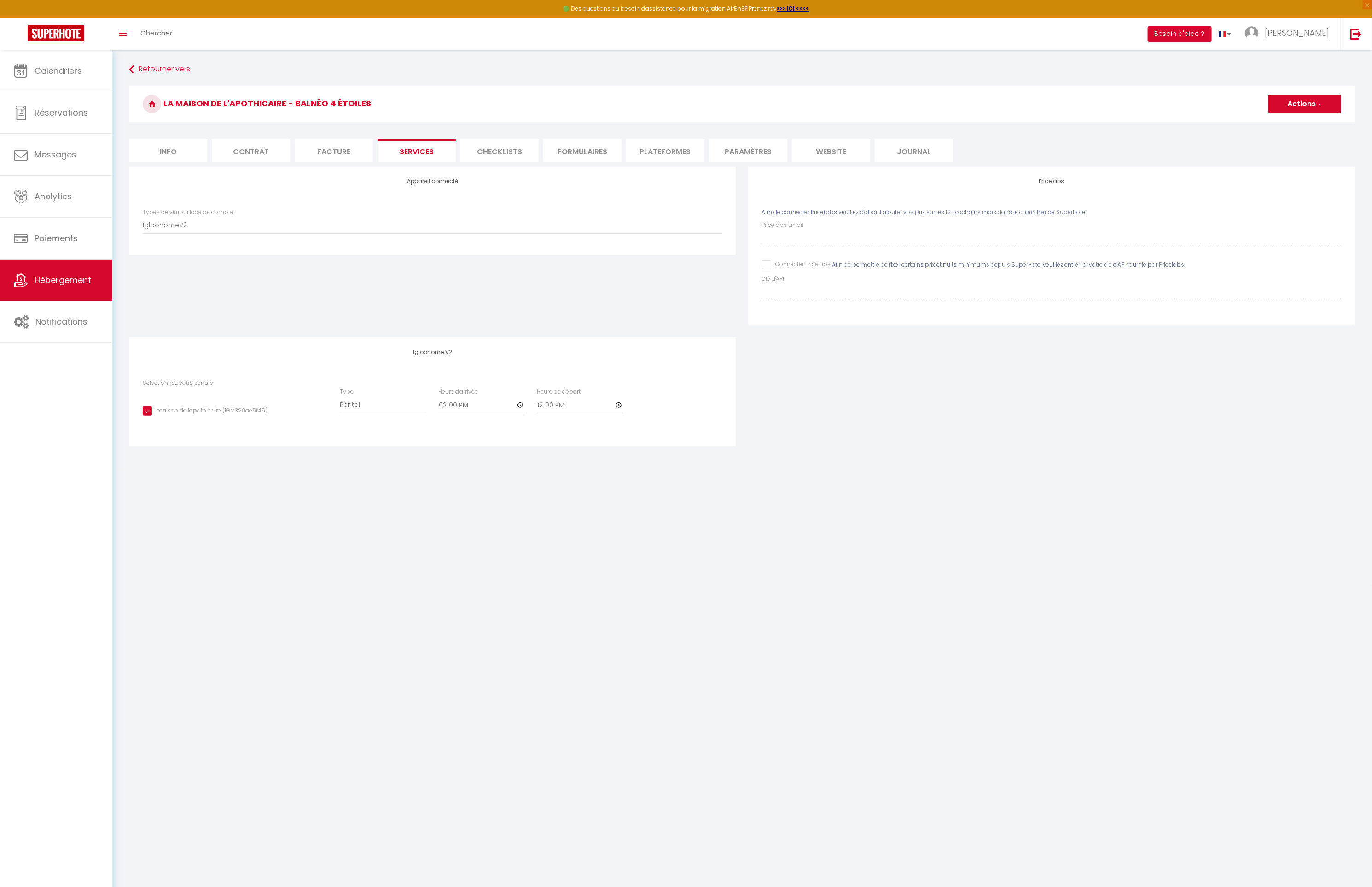
click at [331, 153] on li "Facture" at bounding box center [334, 151] width 79 height 23
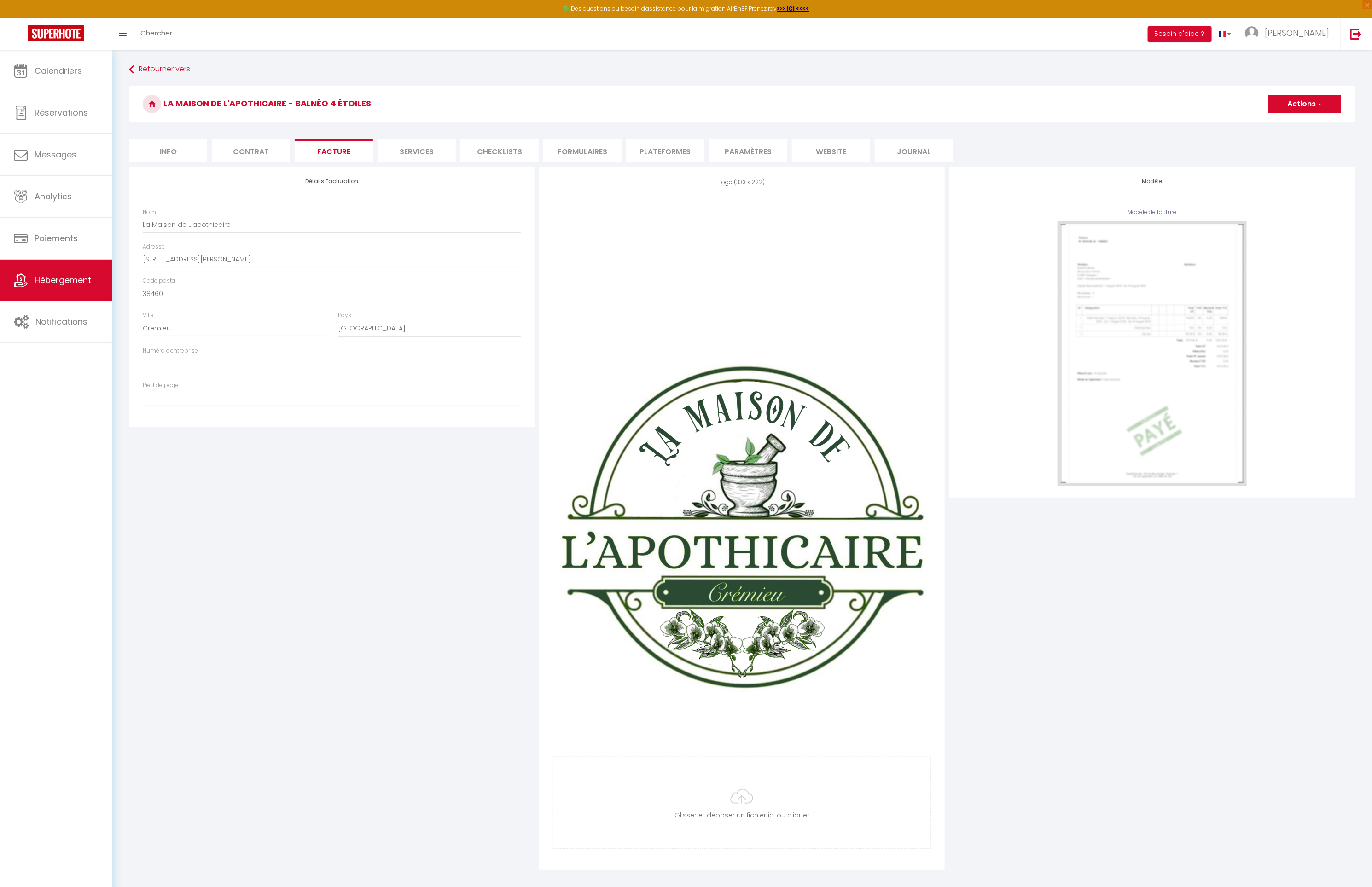
click at [444, 149] on li "Services" at bounding box center [417, 151] width 79 height 23
checkbox input "false"
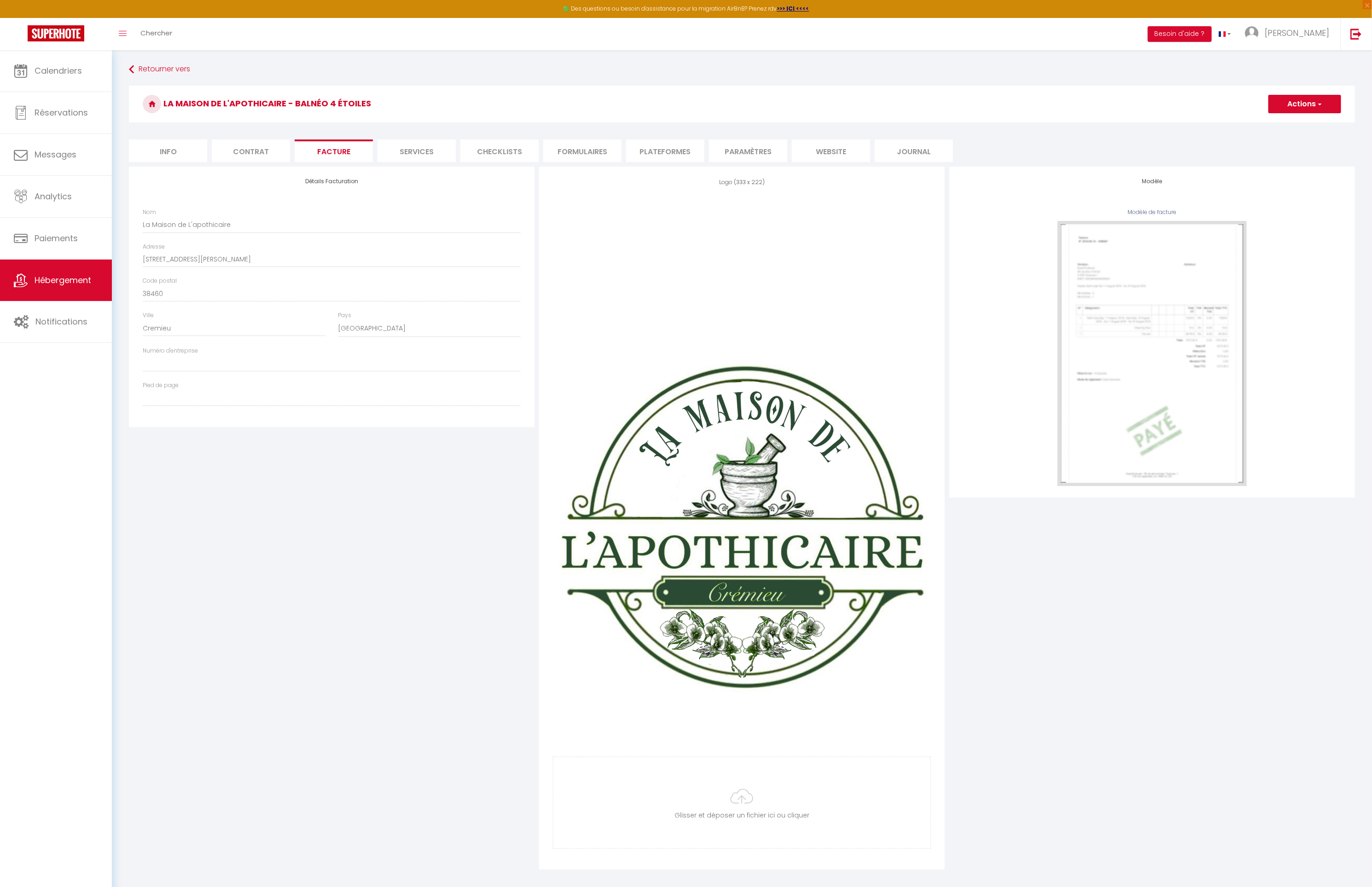
checkbox input "true"
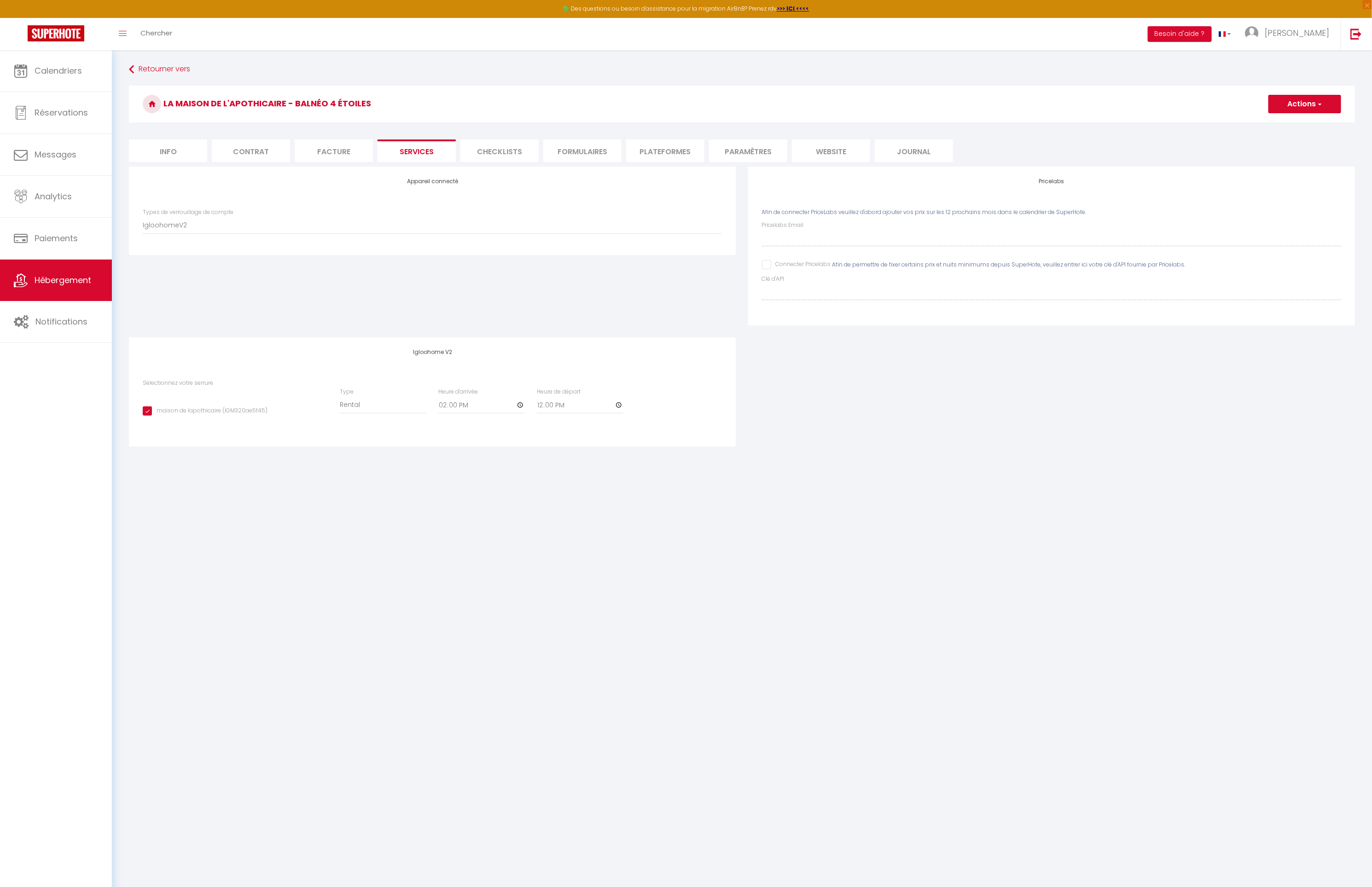
checkbox input "false"
checkbox input "true"
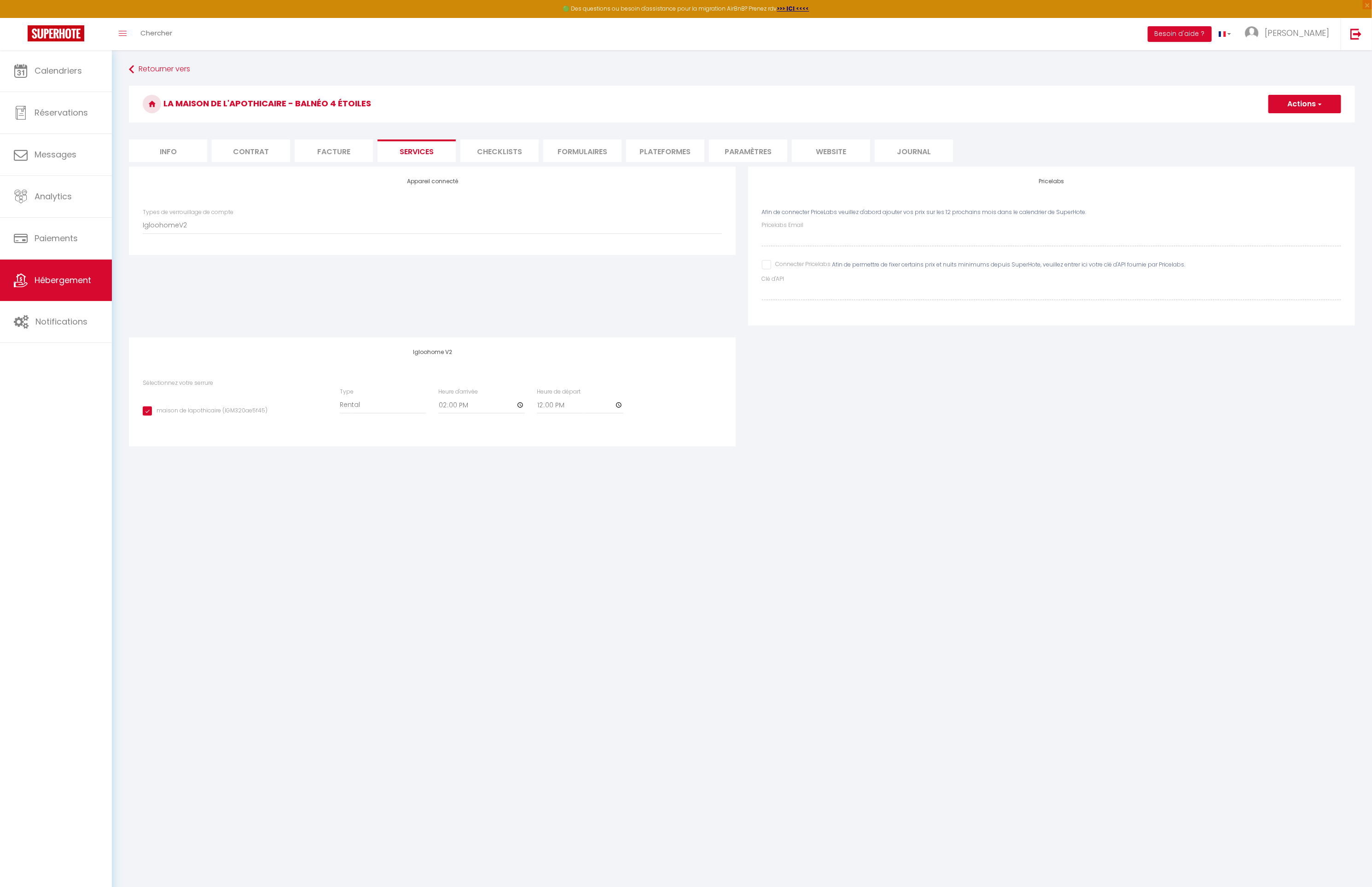
checkbox input "false"
checkbox input "true"
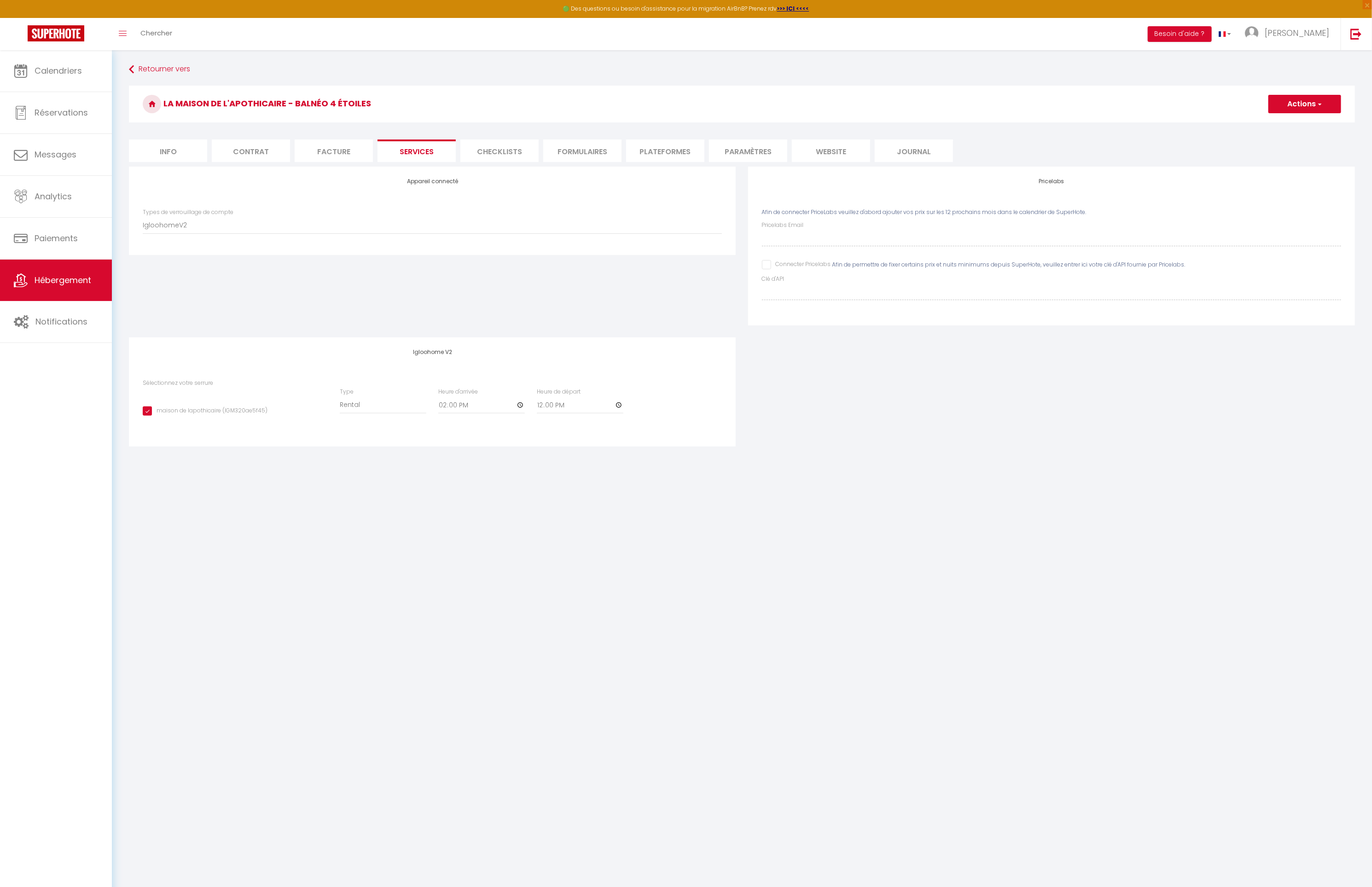
click at [525, 149] on li "Checklists" at bounding box center [499, 151] width 79 height 23
checkbox input "false"
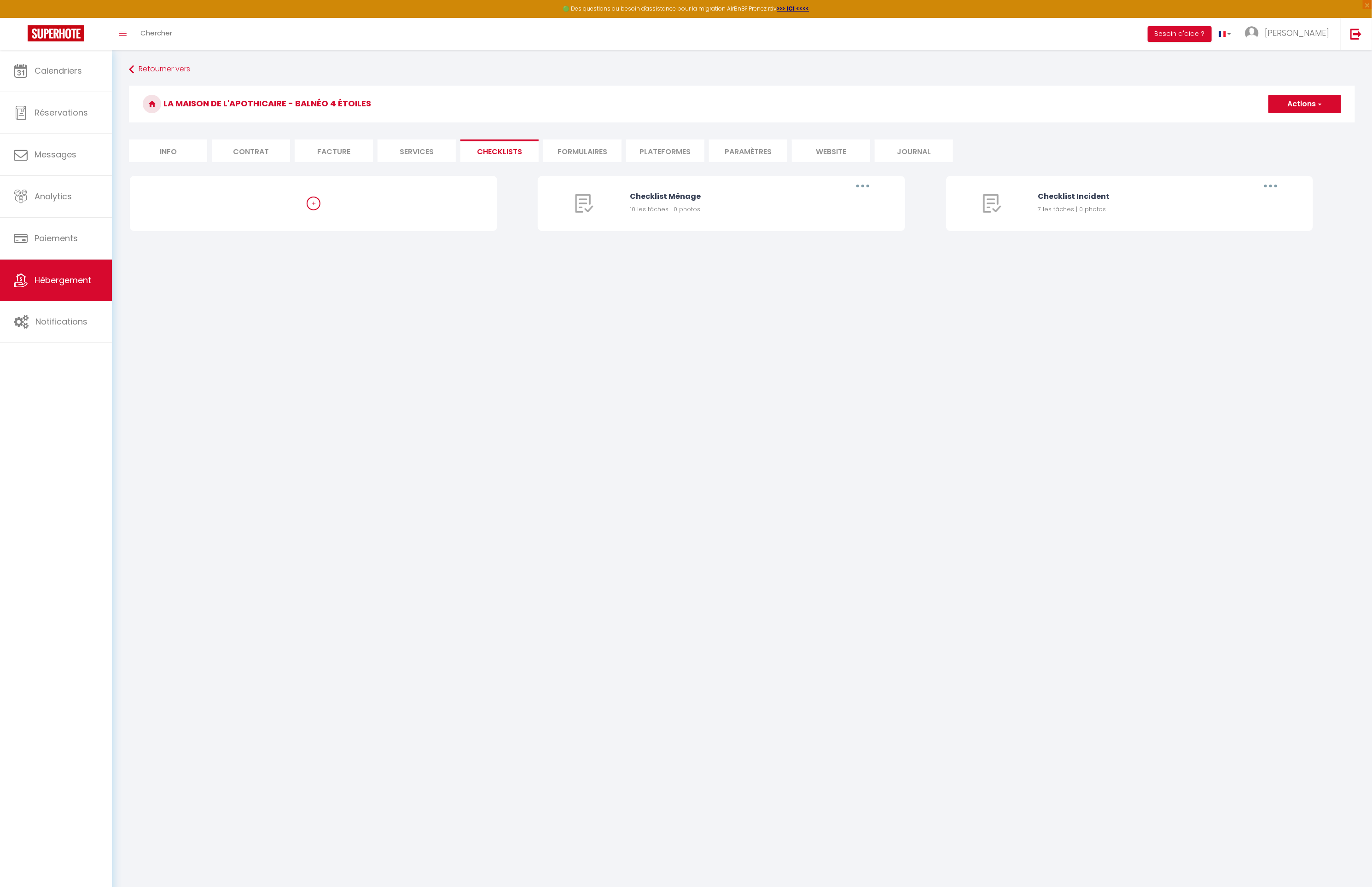
checkbox input "false"
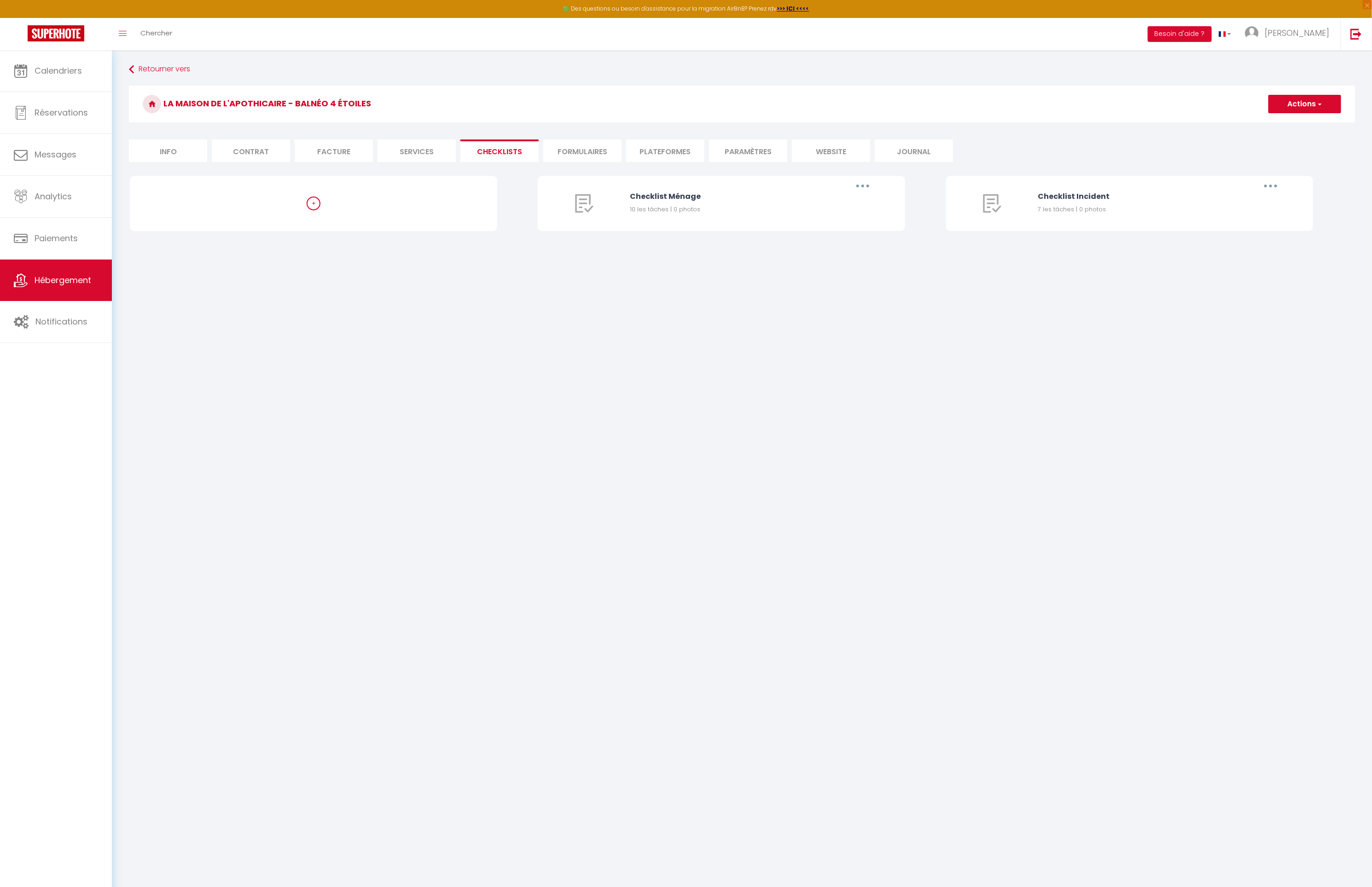
checkbox input "false"
click at [264, 152] on li "Contrat" at bounding box center [251, 151] width 79 height 23
checkbox input "false"
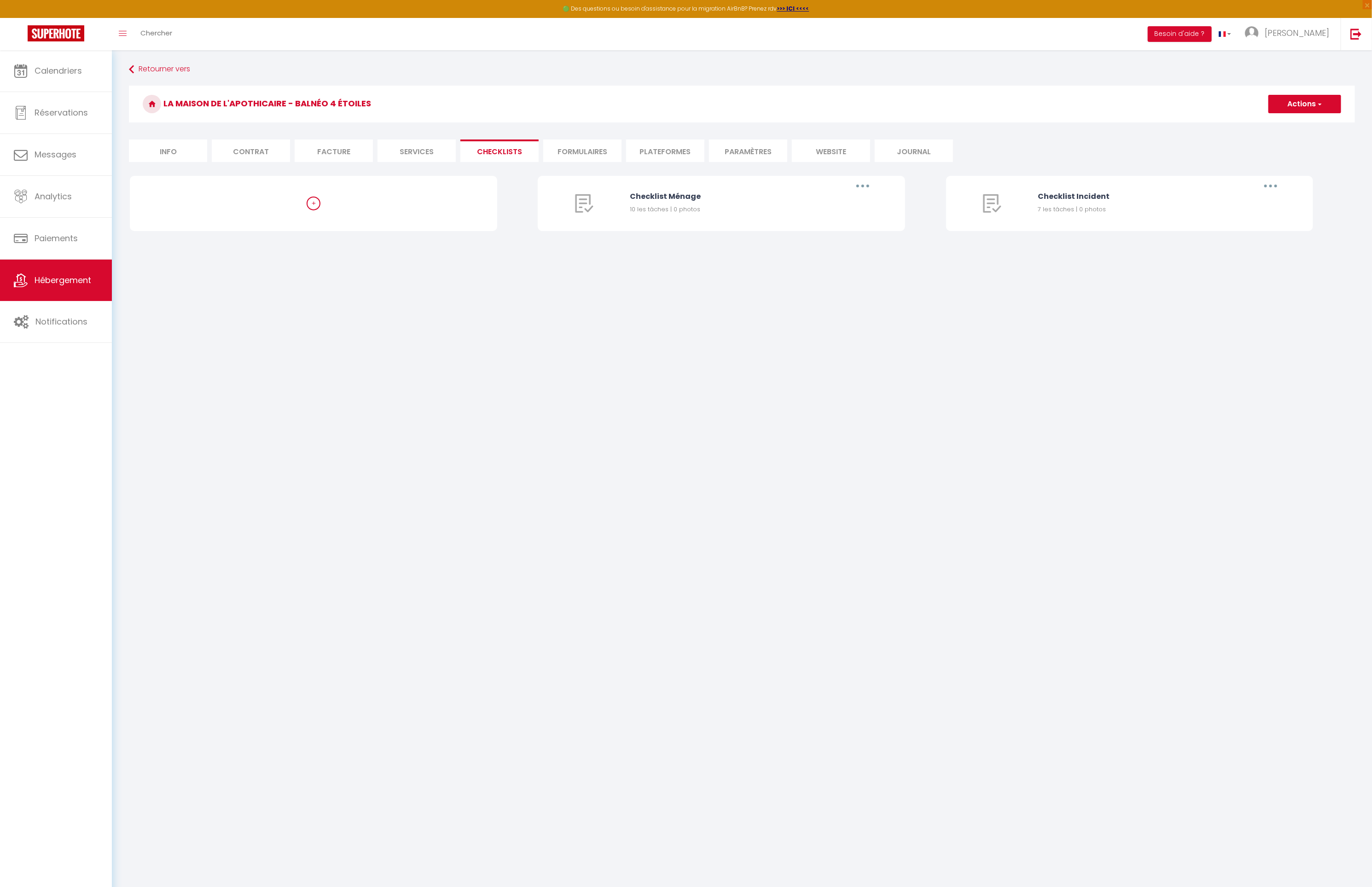
checkbox input "false"
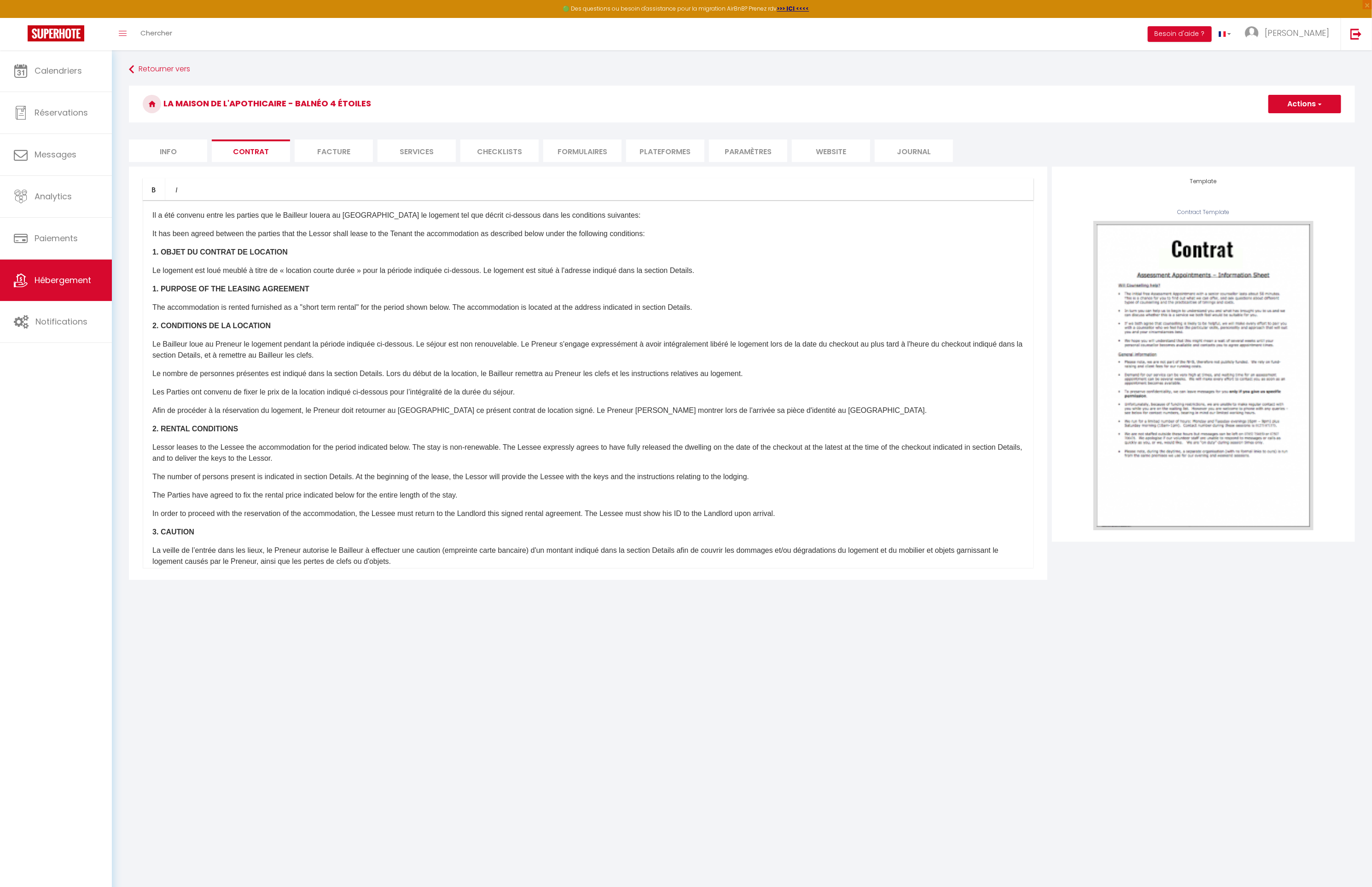
click at [173, 153] on li "Info" at bounding box center [168, 151] width 79 height 23
checkbox input "false"
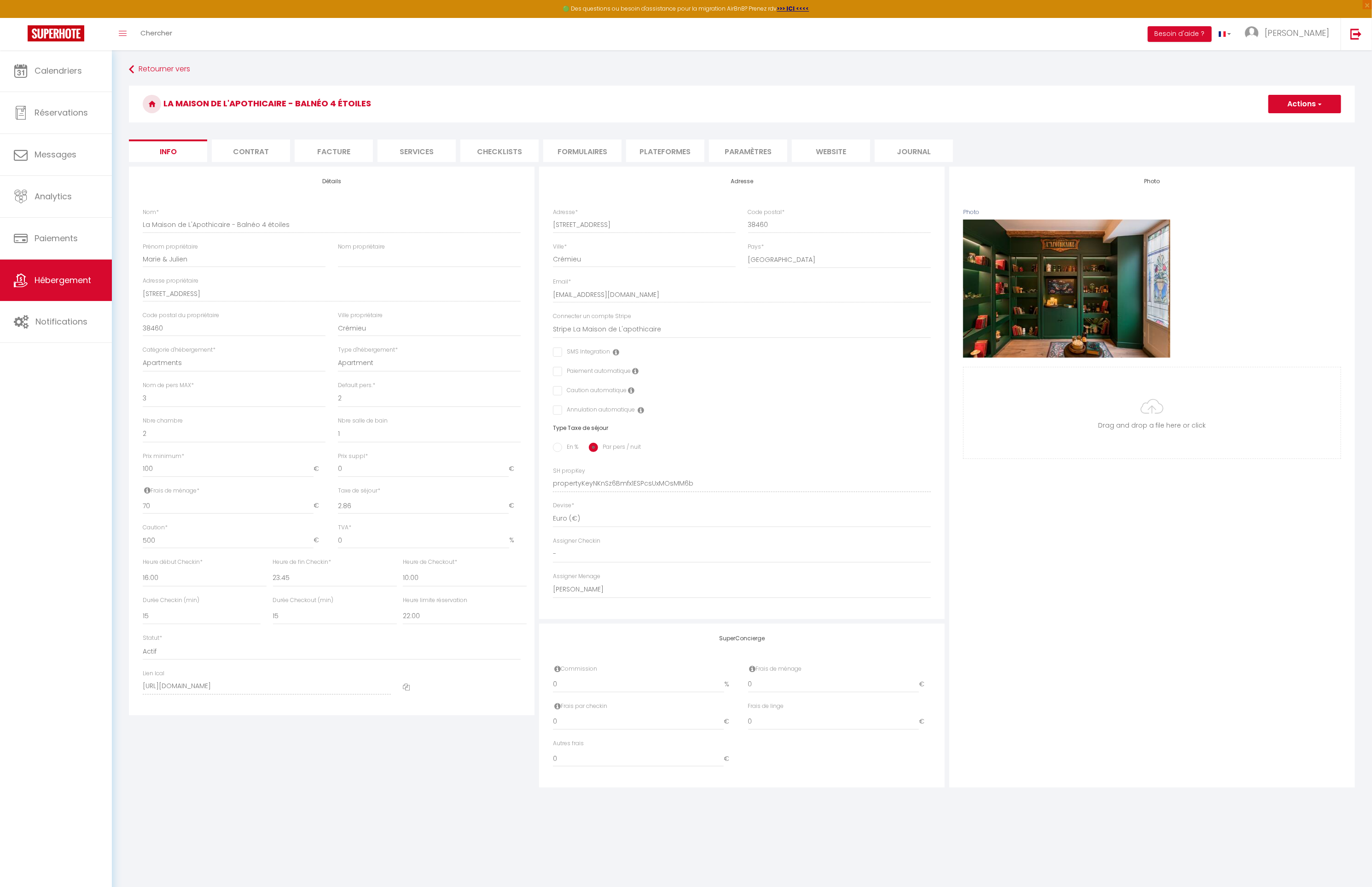
click at [927, 145] on li "Journal" at bounding box center [914, 151] width 79 height 23
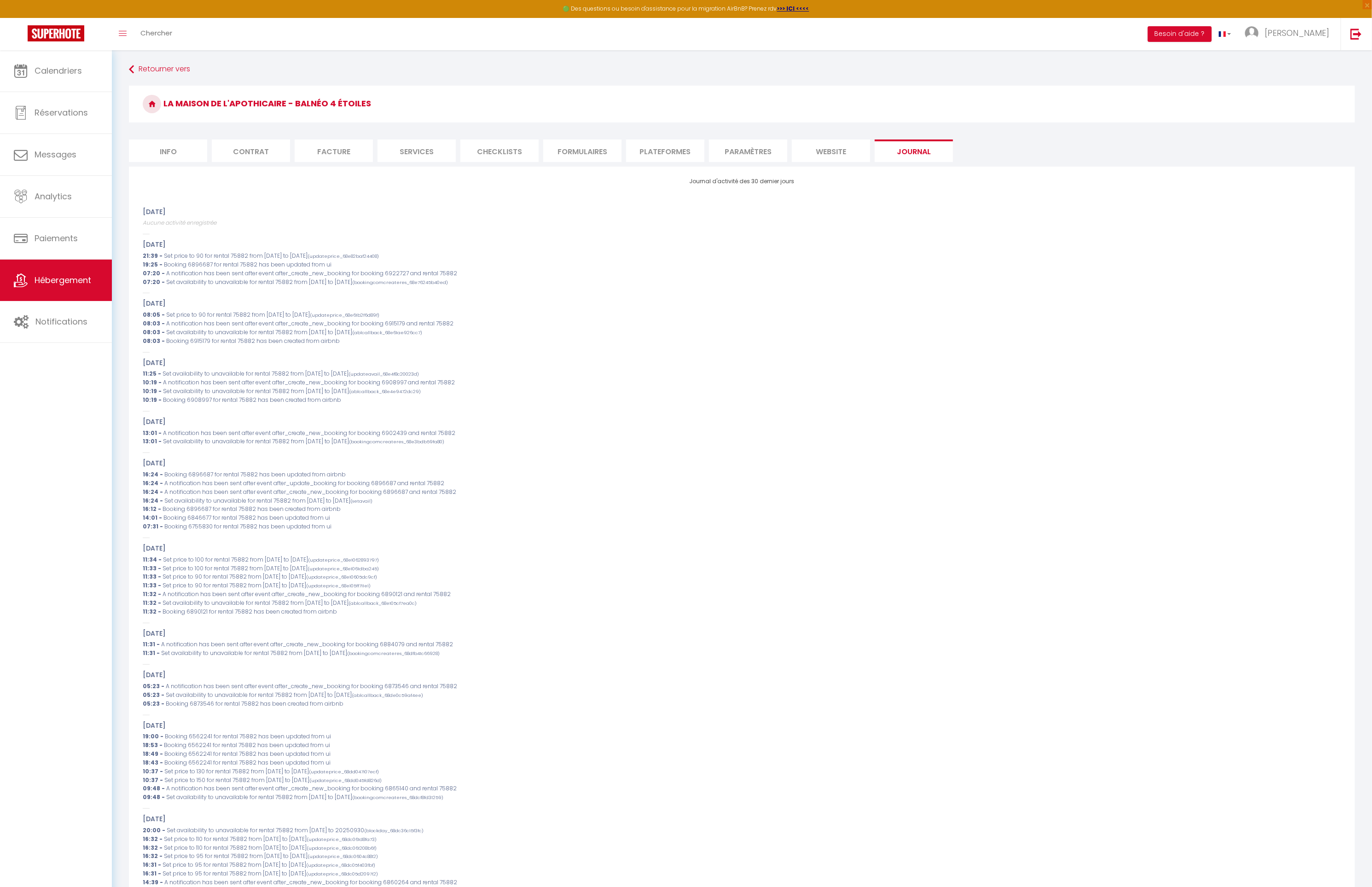
click at [828, 147] on li "website" at bounding box center [831, 151] width 79 height 23
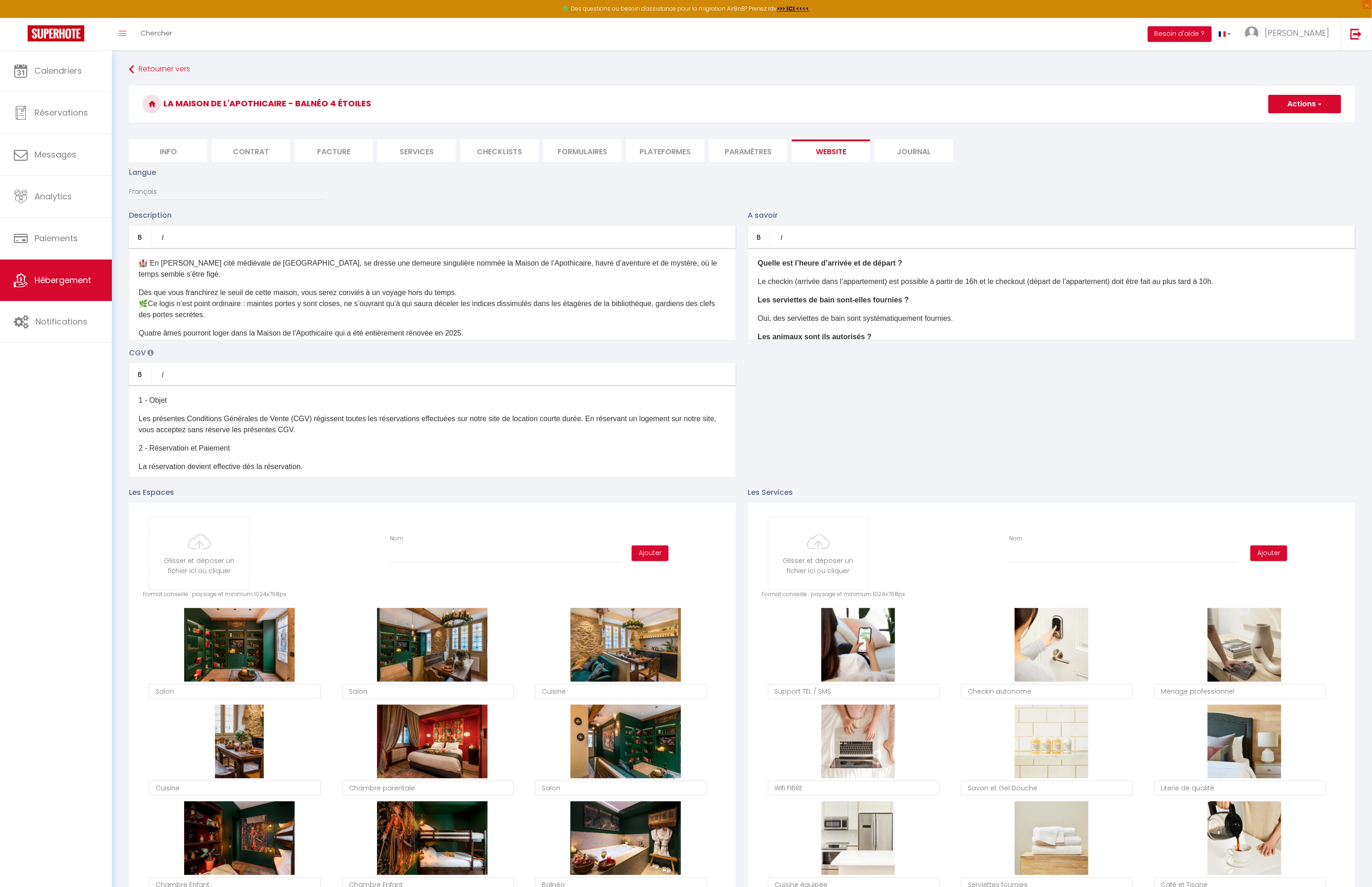
click at [772, 146] on li "Paramètres" at bounding box center [748, 151] width 79 height 23
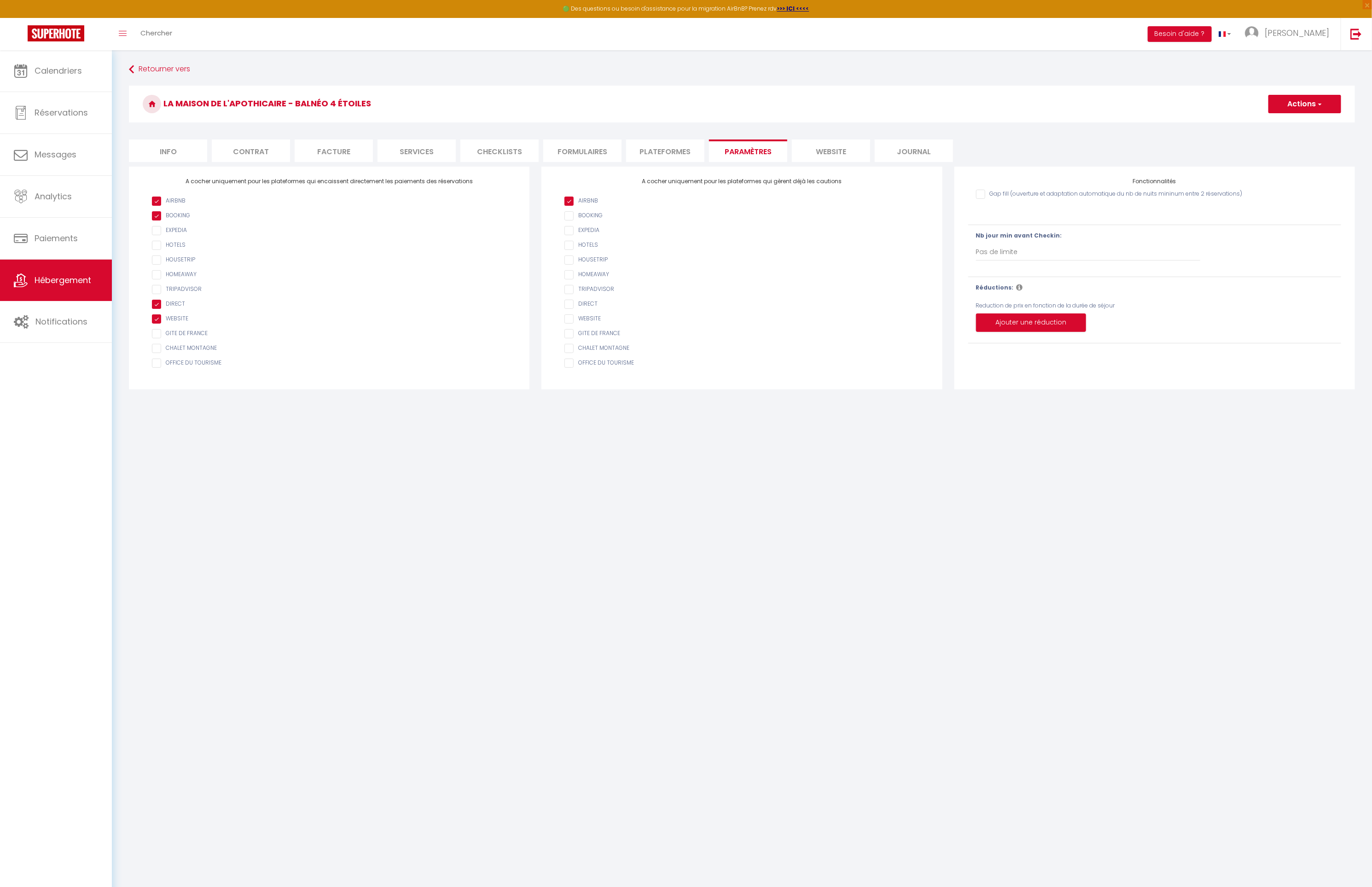
click at [673, 145] on li "Plateformes" at bounding box center [665, 151] width 79 height 23
checkbox input "true"
select select
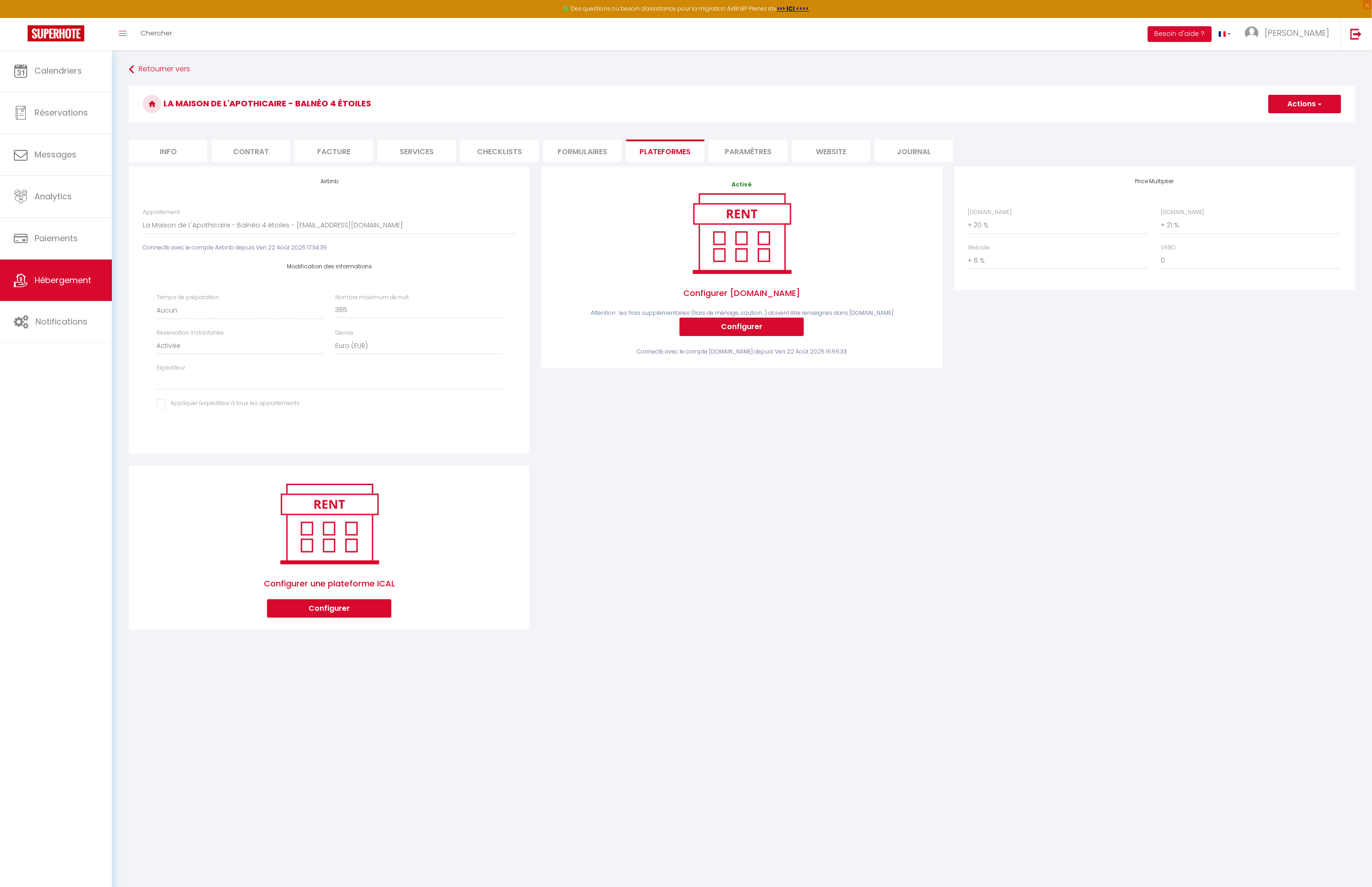
click at [580, 147] on li "Formulaires" at bounding box center [582, 151] width 79 height 23
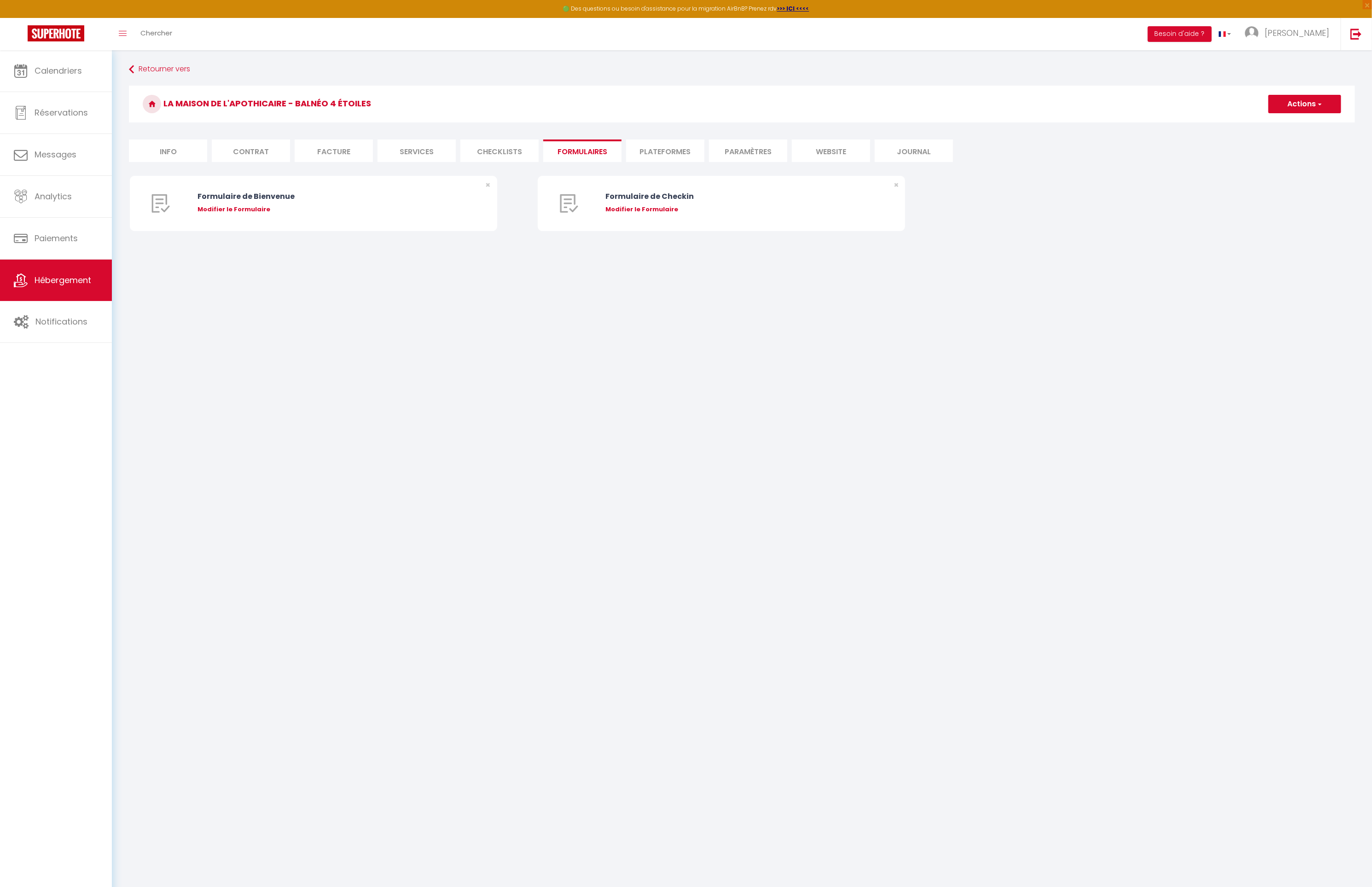
click at [492, 149] on li "Checklists" at bounding box center [499, 151] width 79 height 23
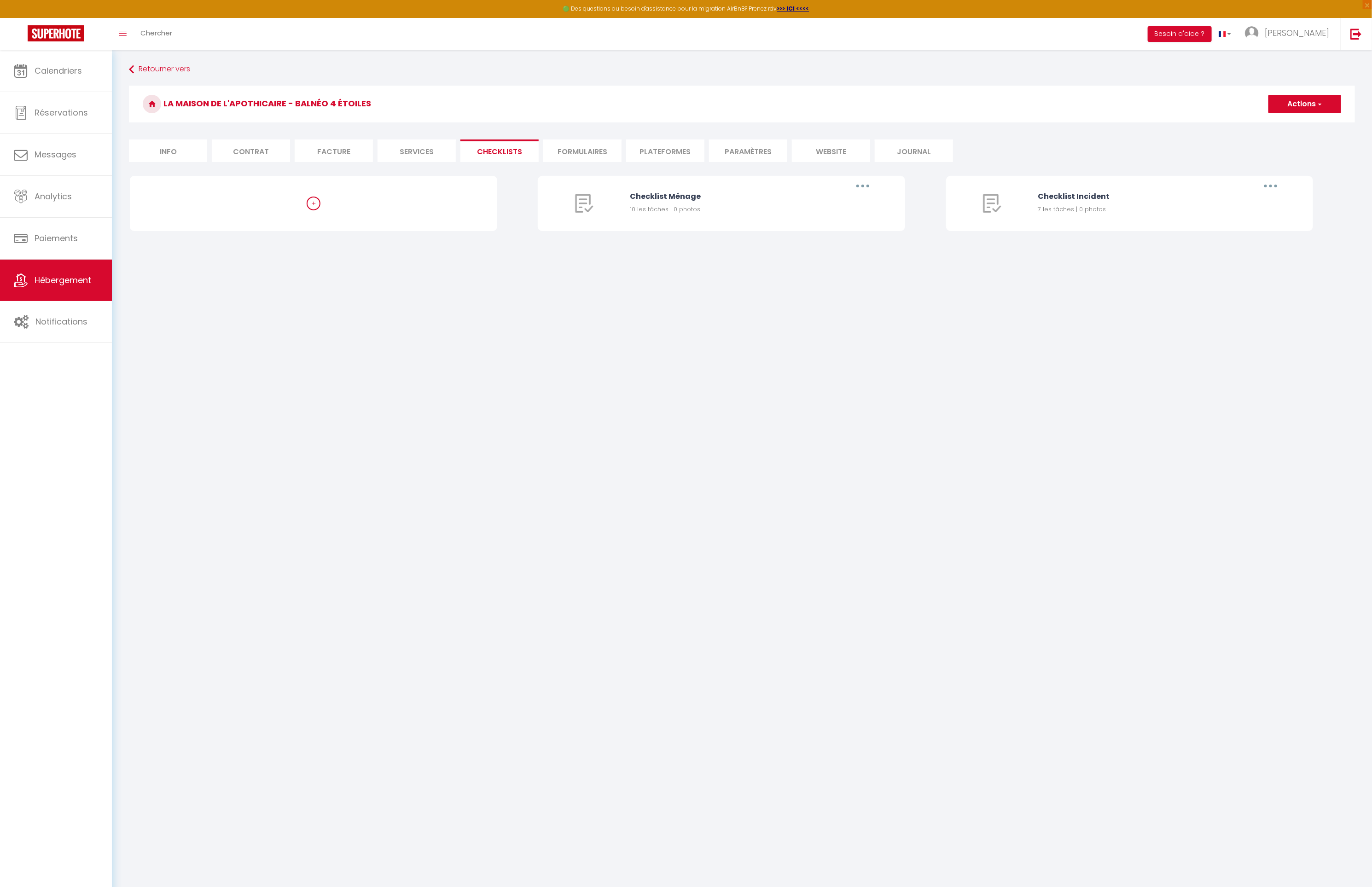
click at [400, 146] on li "Services" at bounding box center [417, 151] width 79 height 23
checkbox input "true"
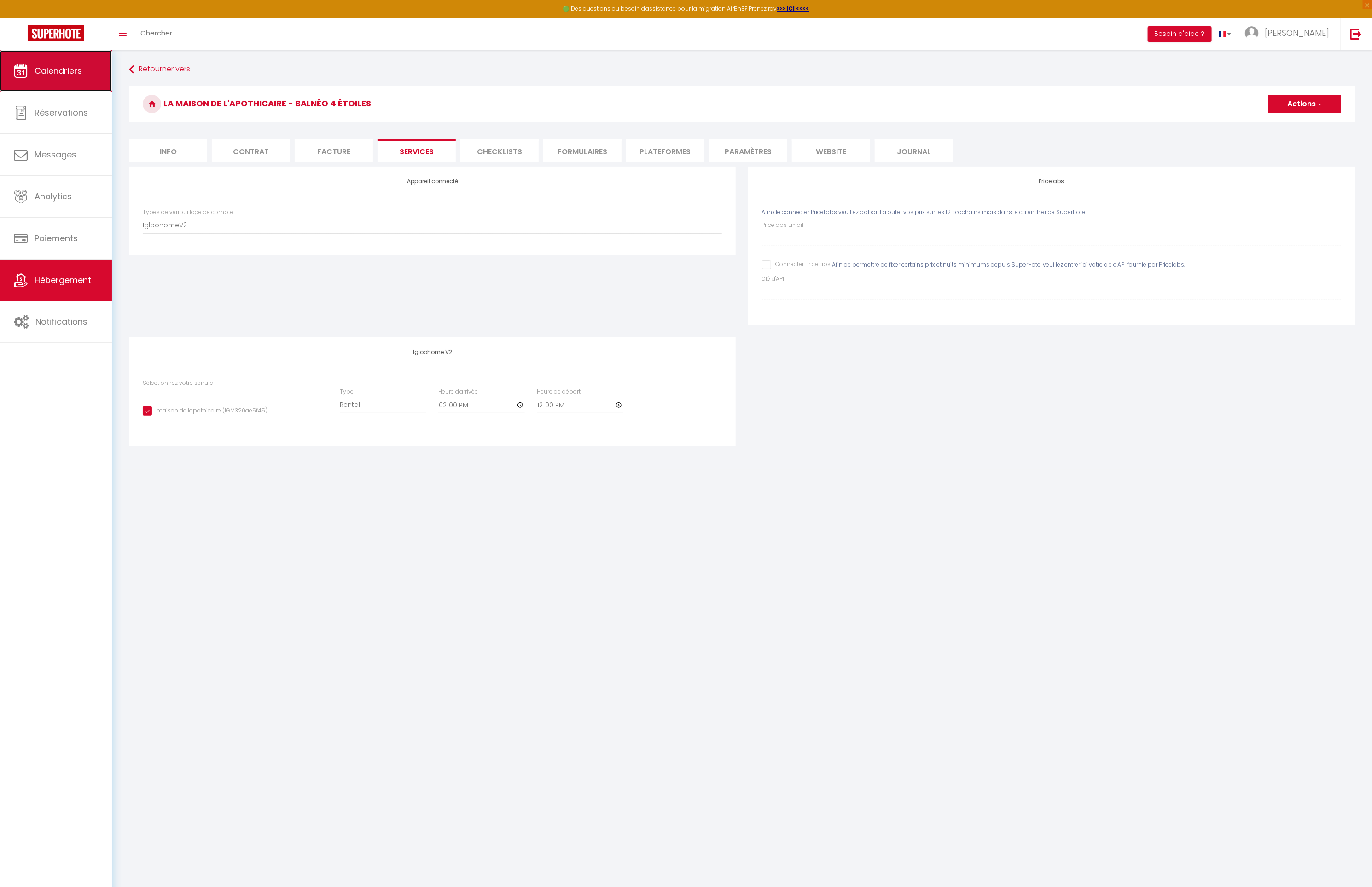
click at [66, 80] on link "Calendriers" at bounding box center [56, 71] width 112 height 42
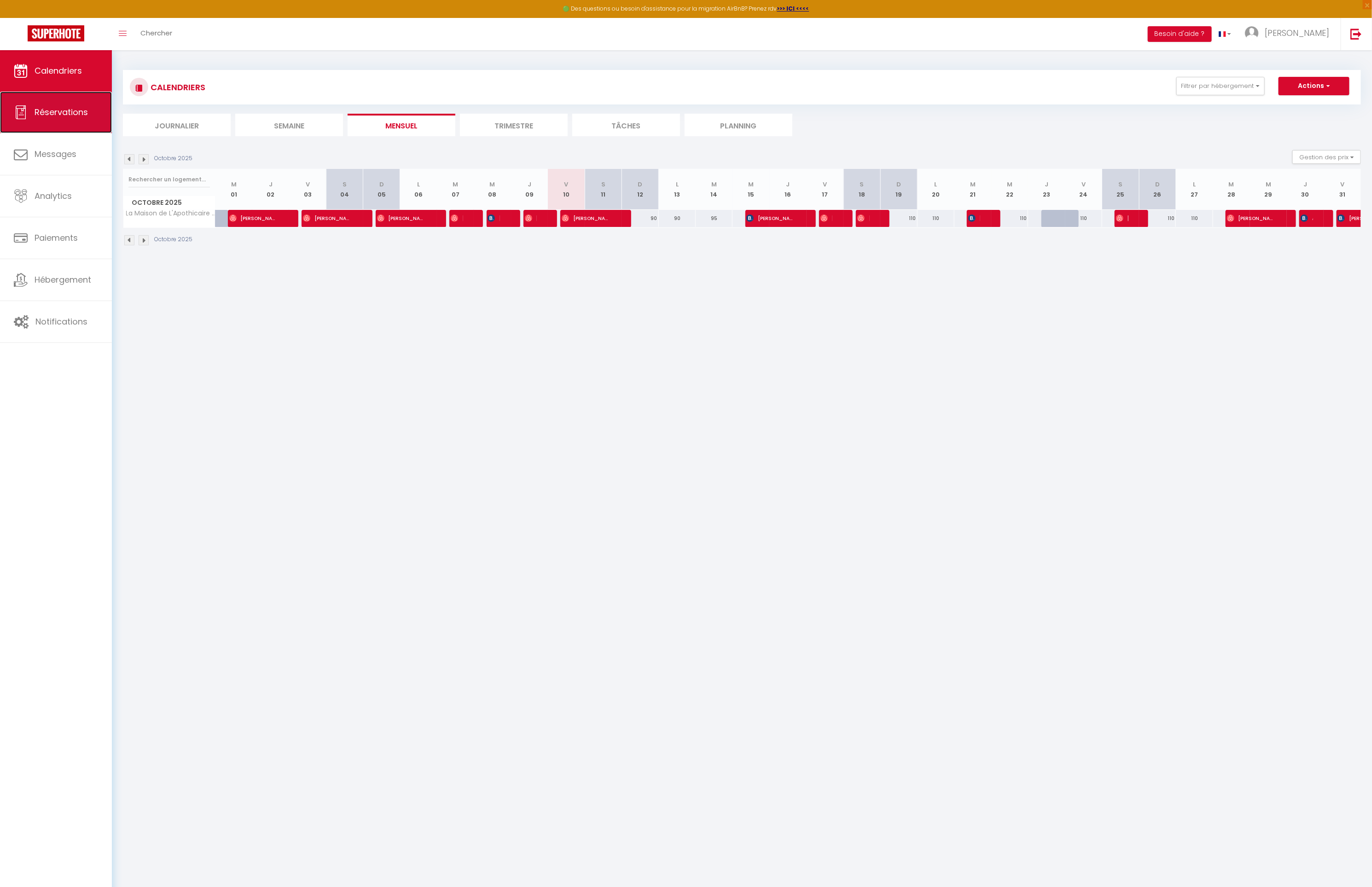
click at [74, 118] on span "Réservations" at bounding box center [61, 112] width 54 height 11
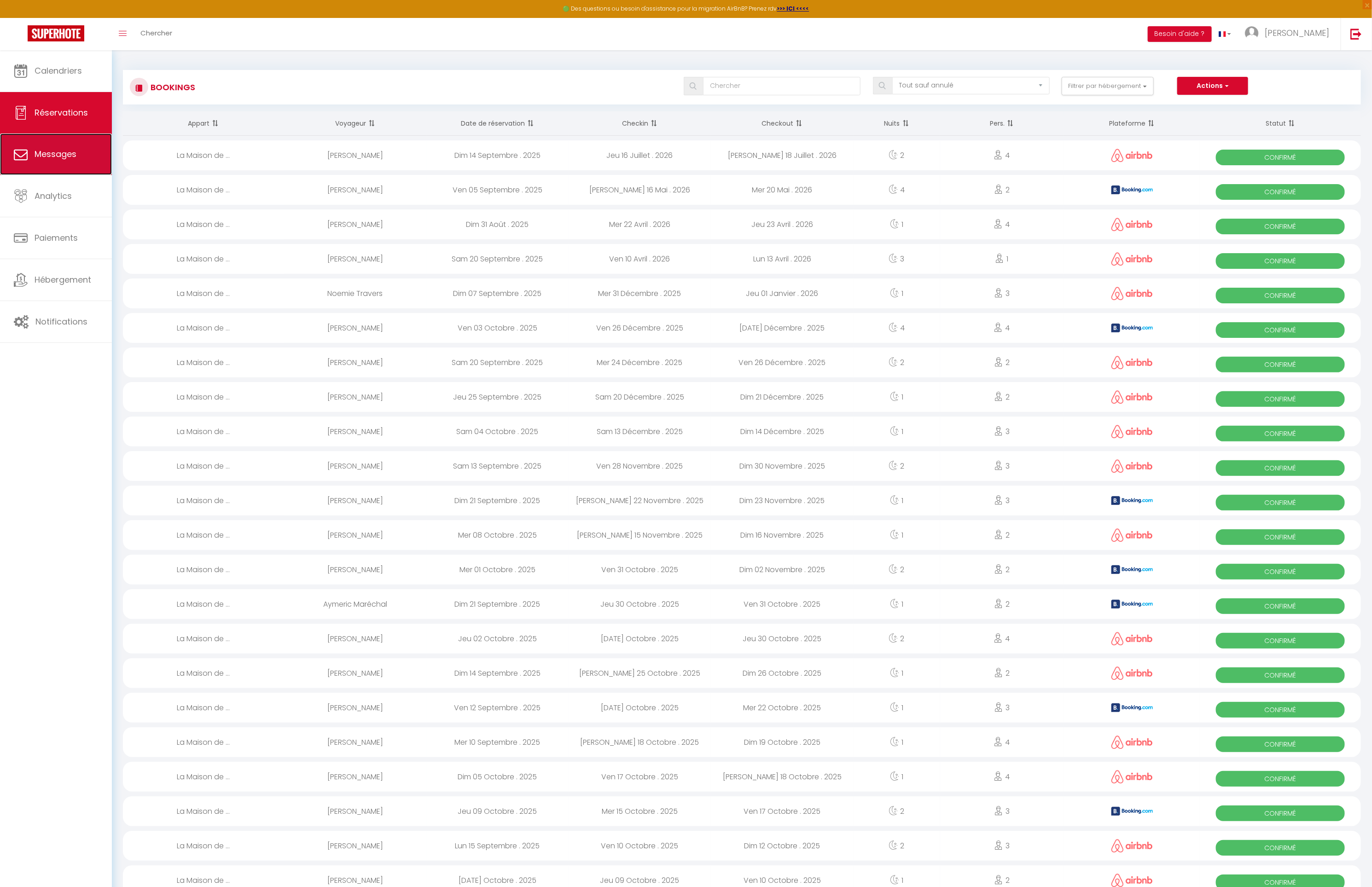
click at [66, 158] on span "Messages" at bounding box center [55, 154] width 42 height 11
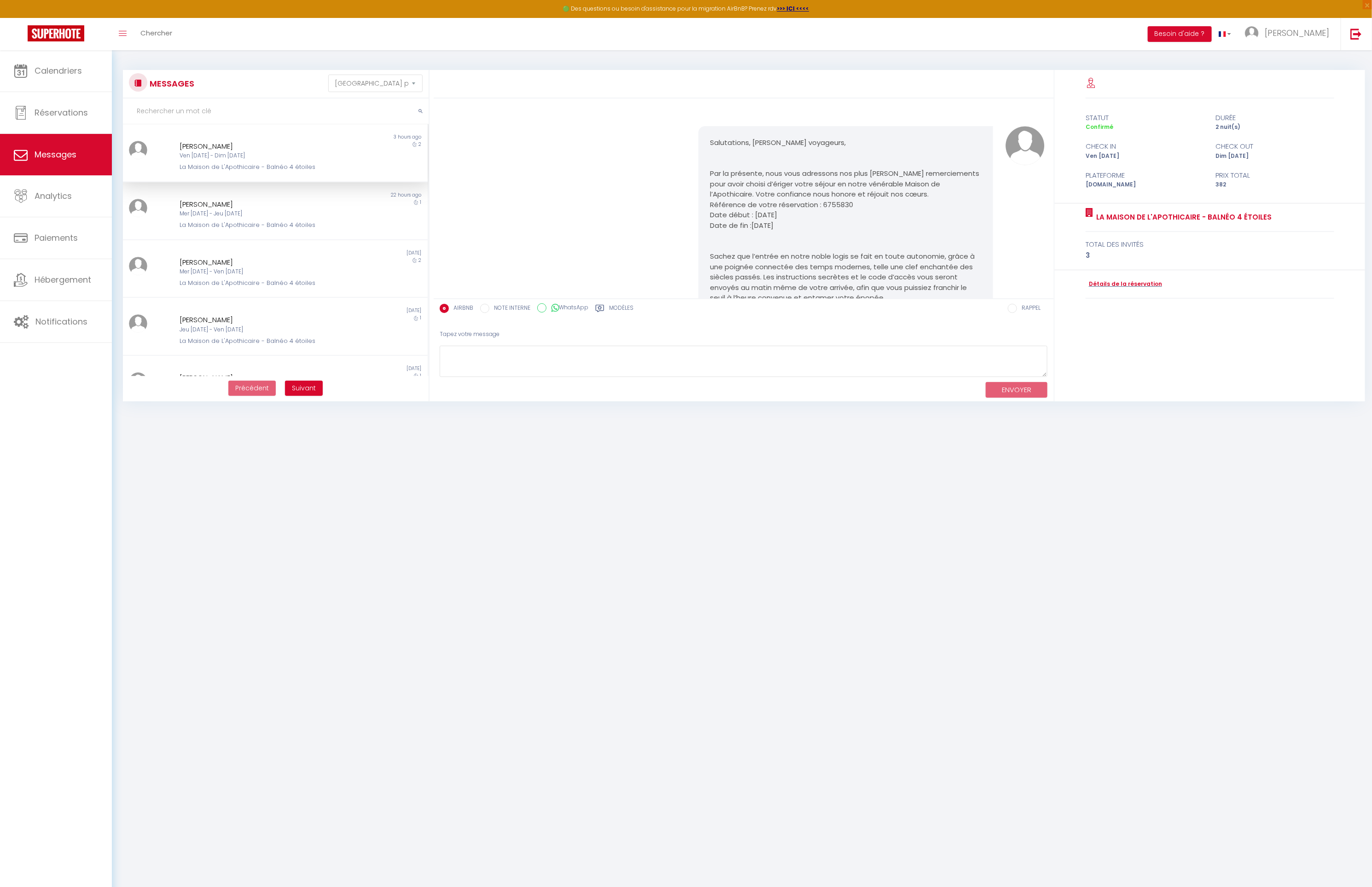
scroll to position [1591, 0]
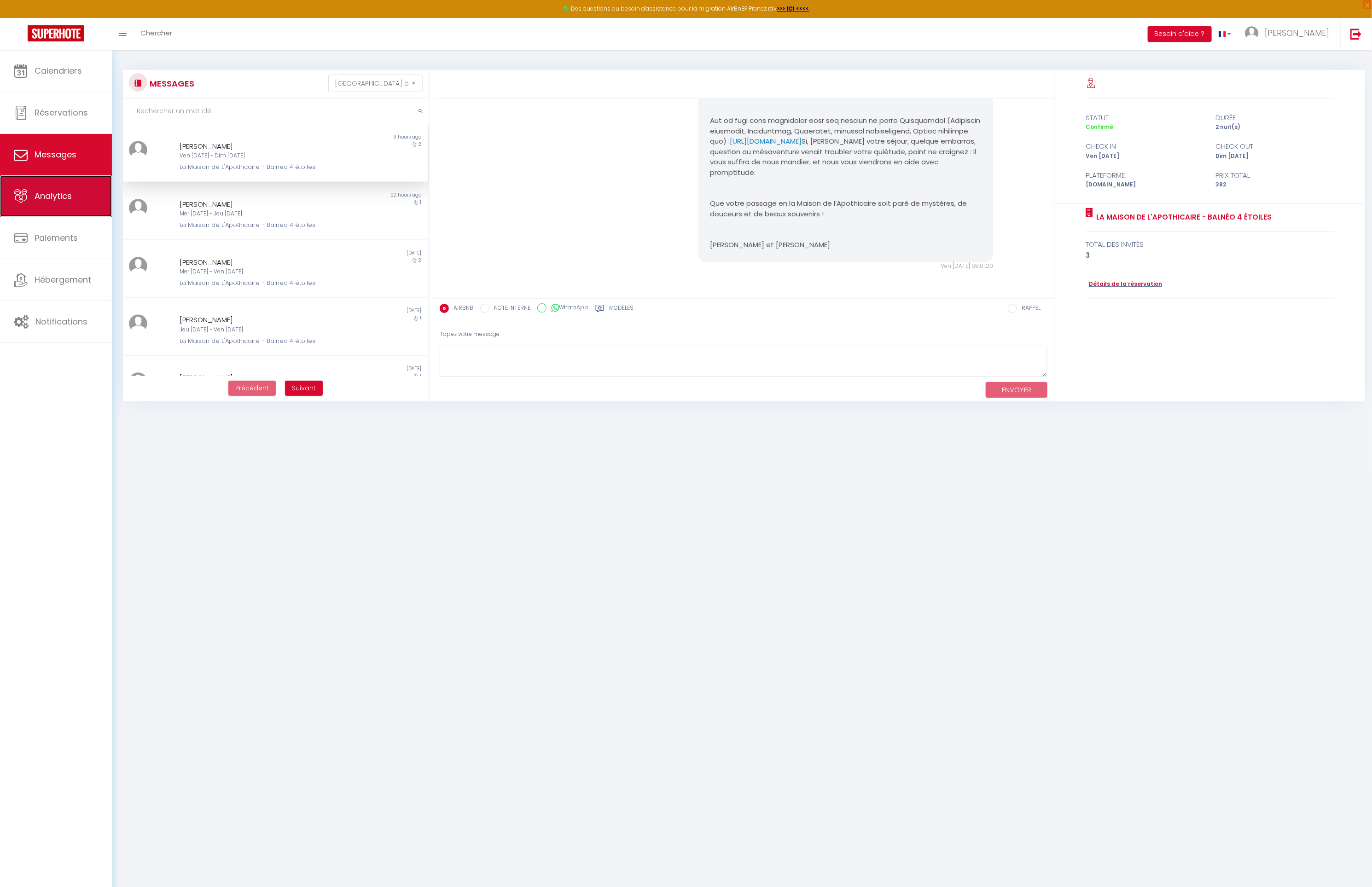
click at [63, 208] on link "Analytics" at bounding box center [56, 196] width 112 height 42
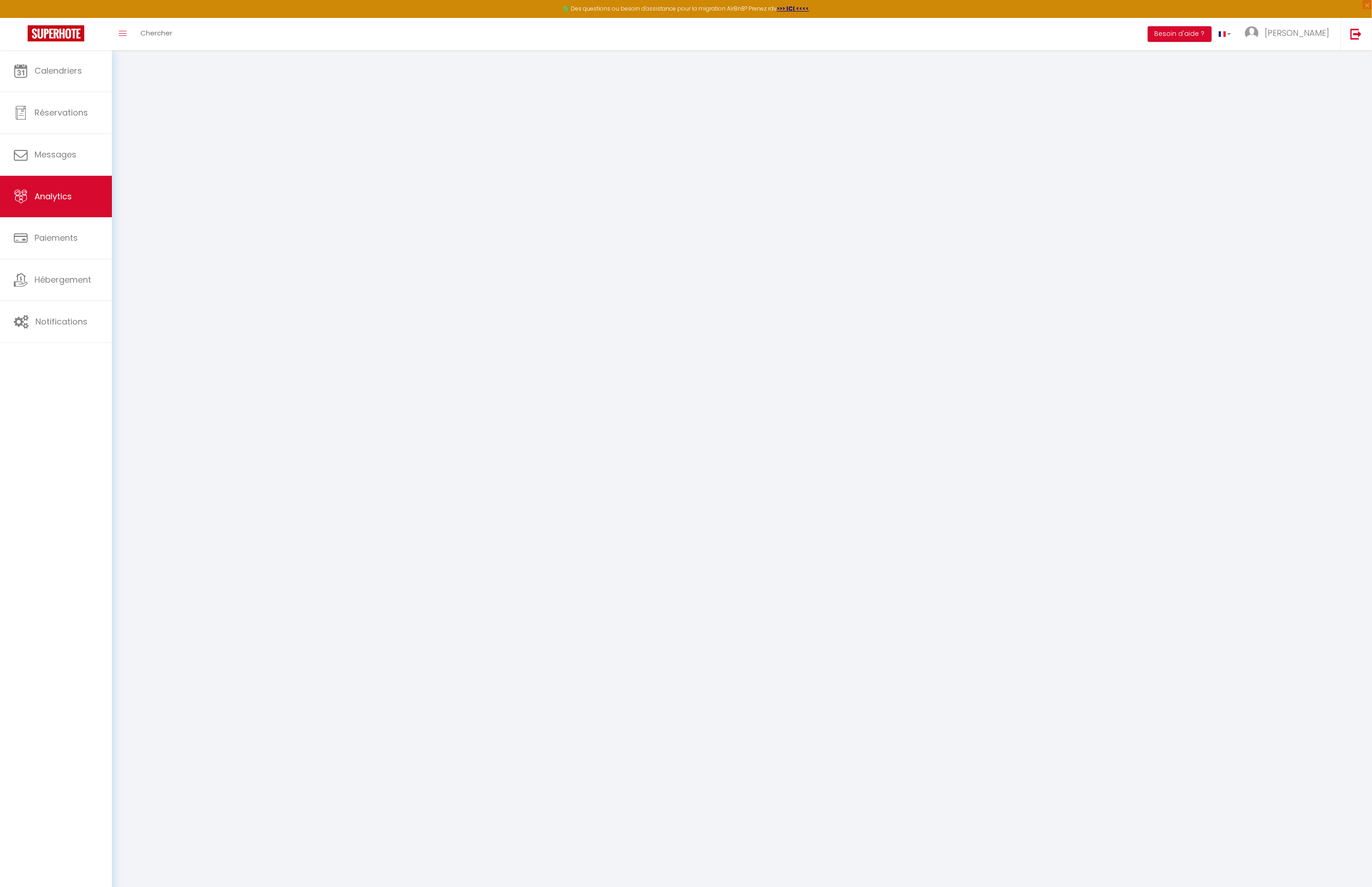
select select "2025"
select select "10"
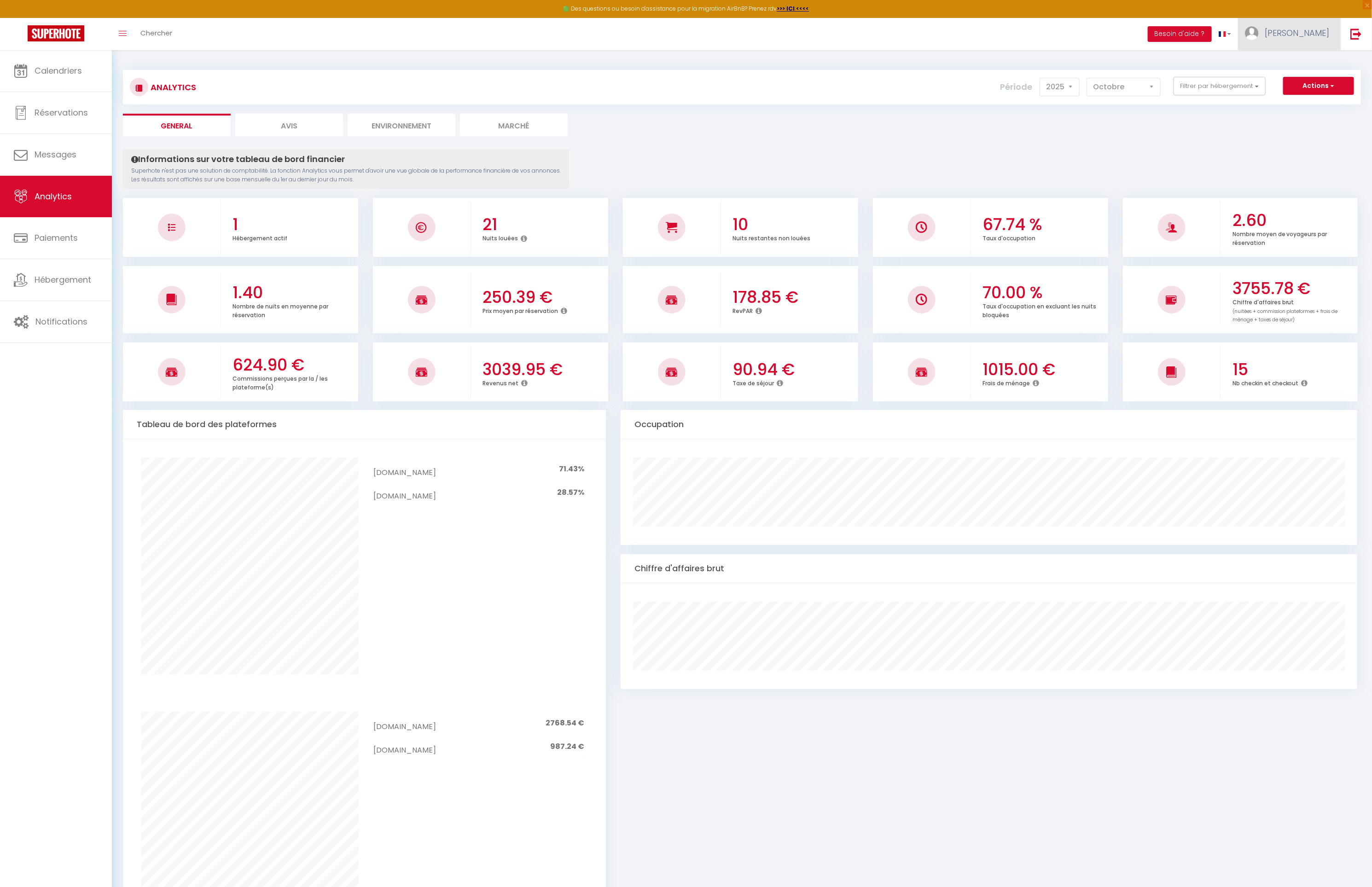
click at [1302, 36] on link "[PERSON_NAME]" at bounding box center [1290, 34] width 103 height 32
click at [1303, 64] on link "Paramètres" at bounding box center [1304, 64] width 68 height 16
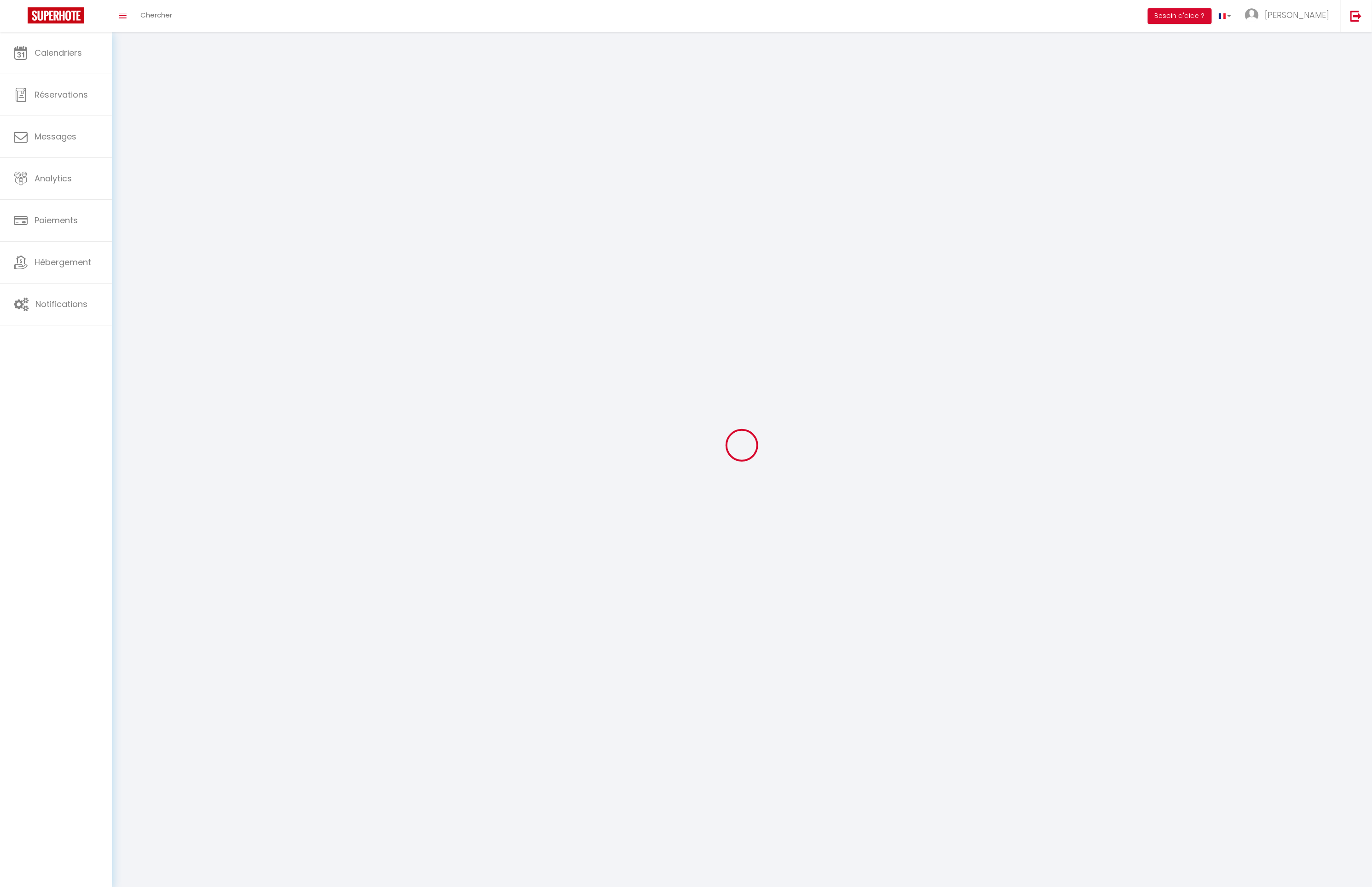
type input "[PERSON_NAME]"
type input "COUZIN"
type input "[PHONE_NUMBER]"
type input "[STREET_ADDRESS]"
type input "38460"
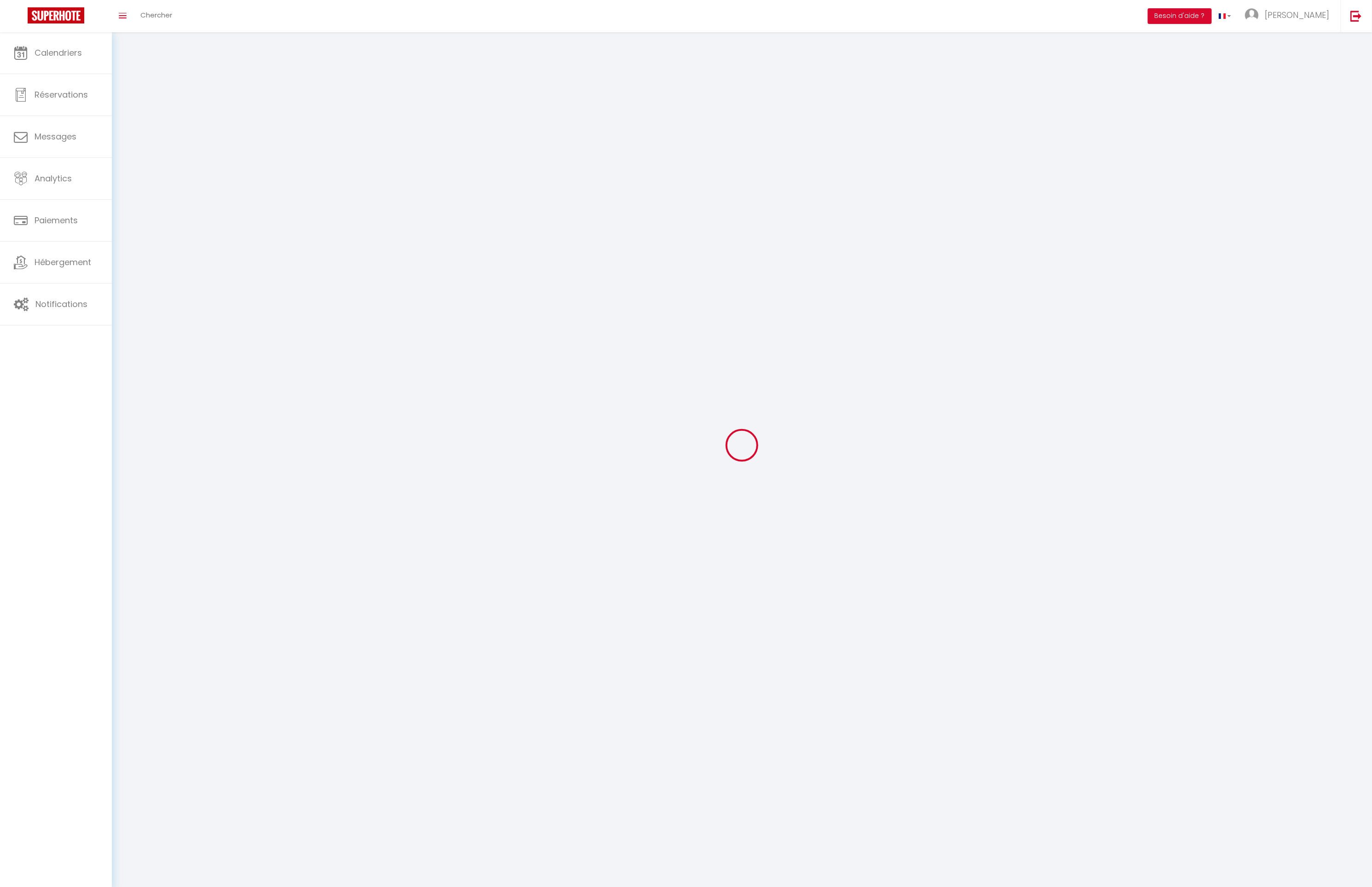
type input "cremieu"
type input "yBwB2JaH8MQ57dTCPqTZyK2Tw"
type input "5UQp8m3iZR1yNxwUdDR7g0yW1"
type input "[URL][DOMAIN_NAME]"
select select "28"
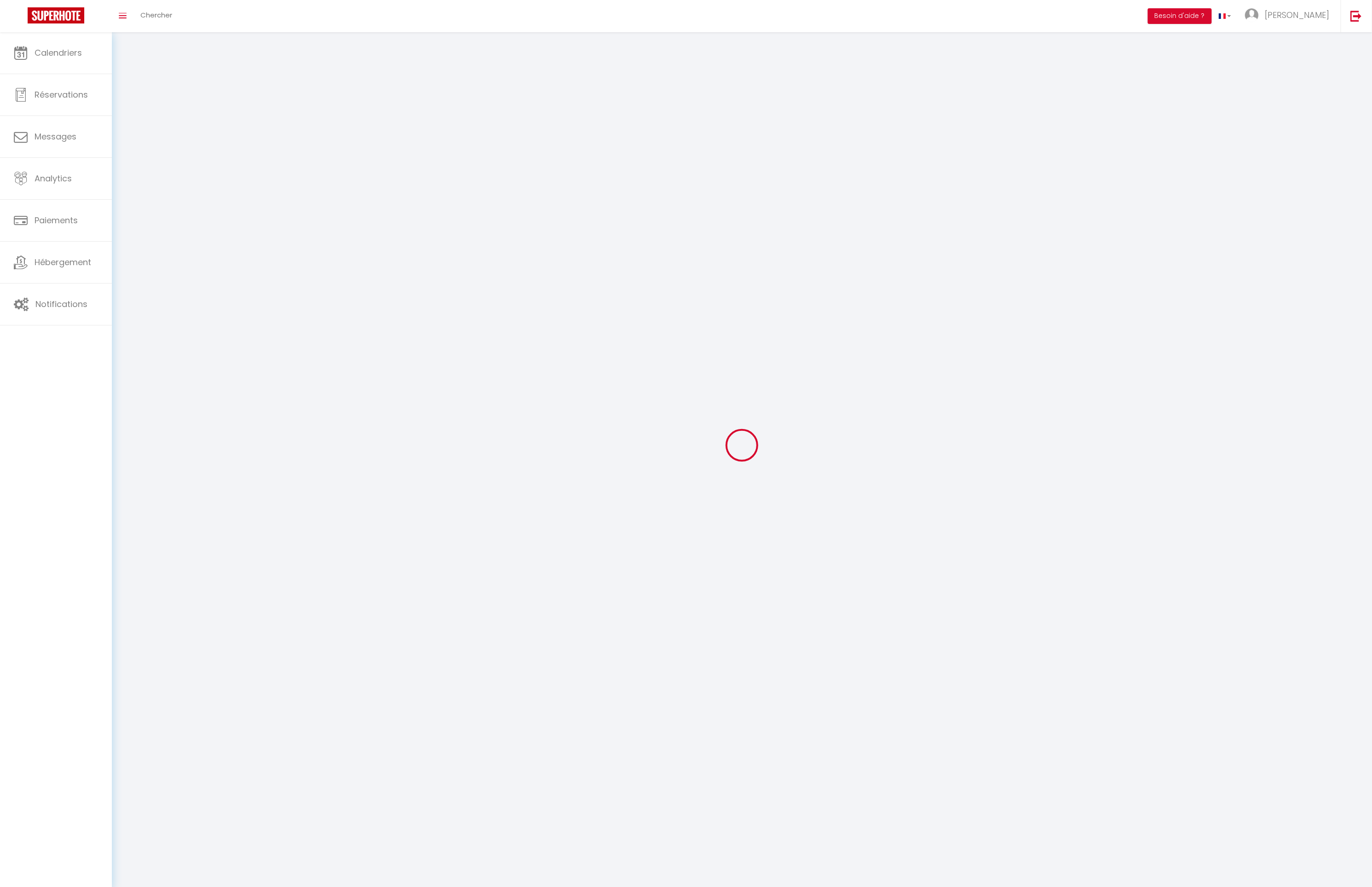
select select "fr"
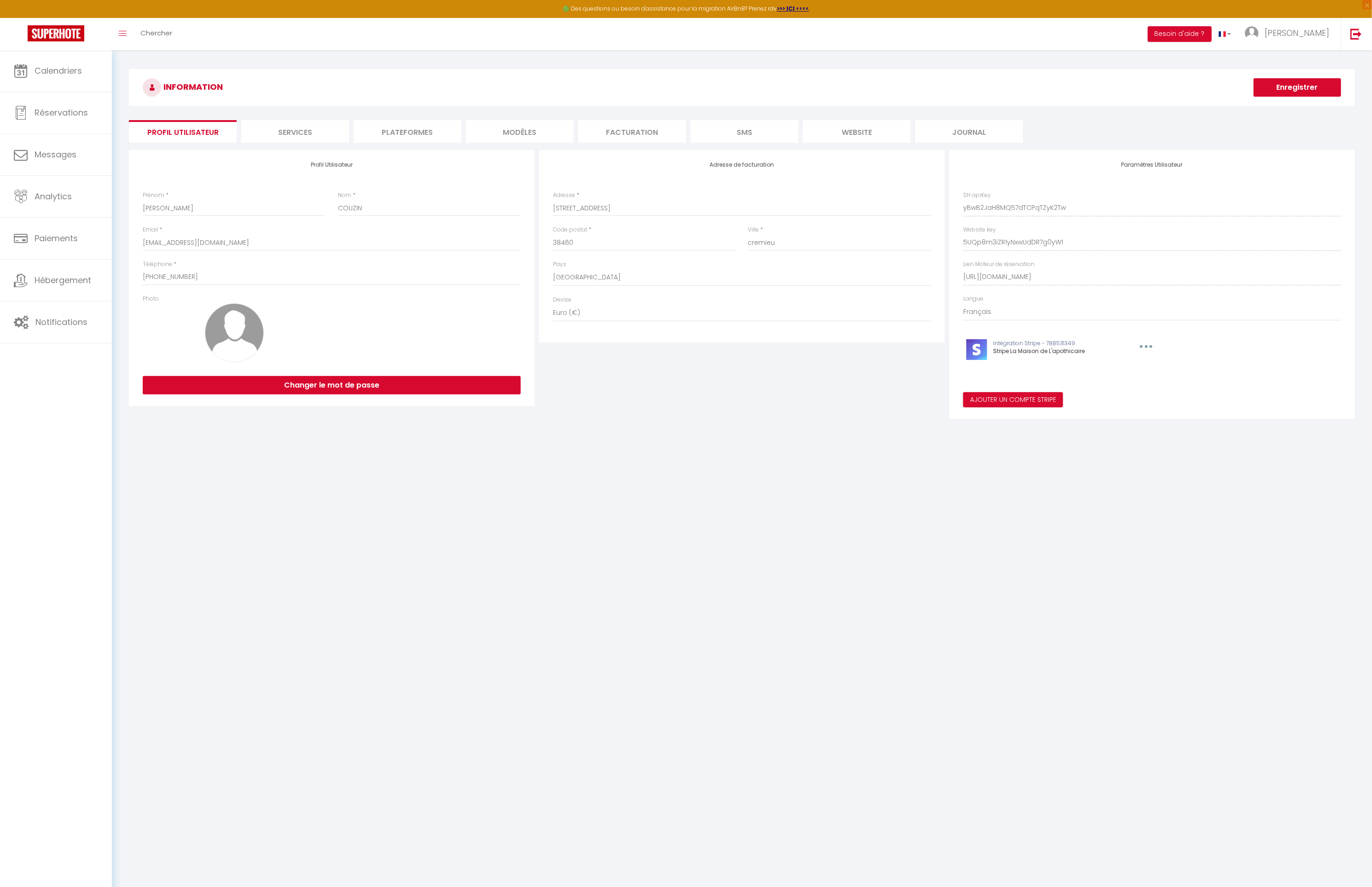
click at [317, 128] on li "Services" at bounding box center [295, 132] width 108 height 23
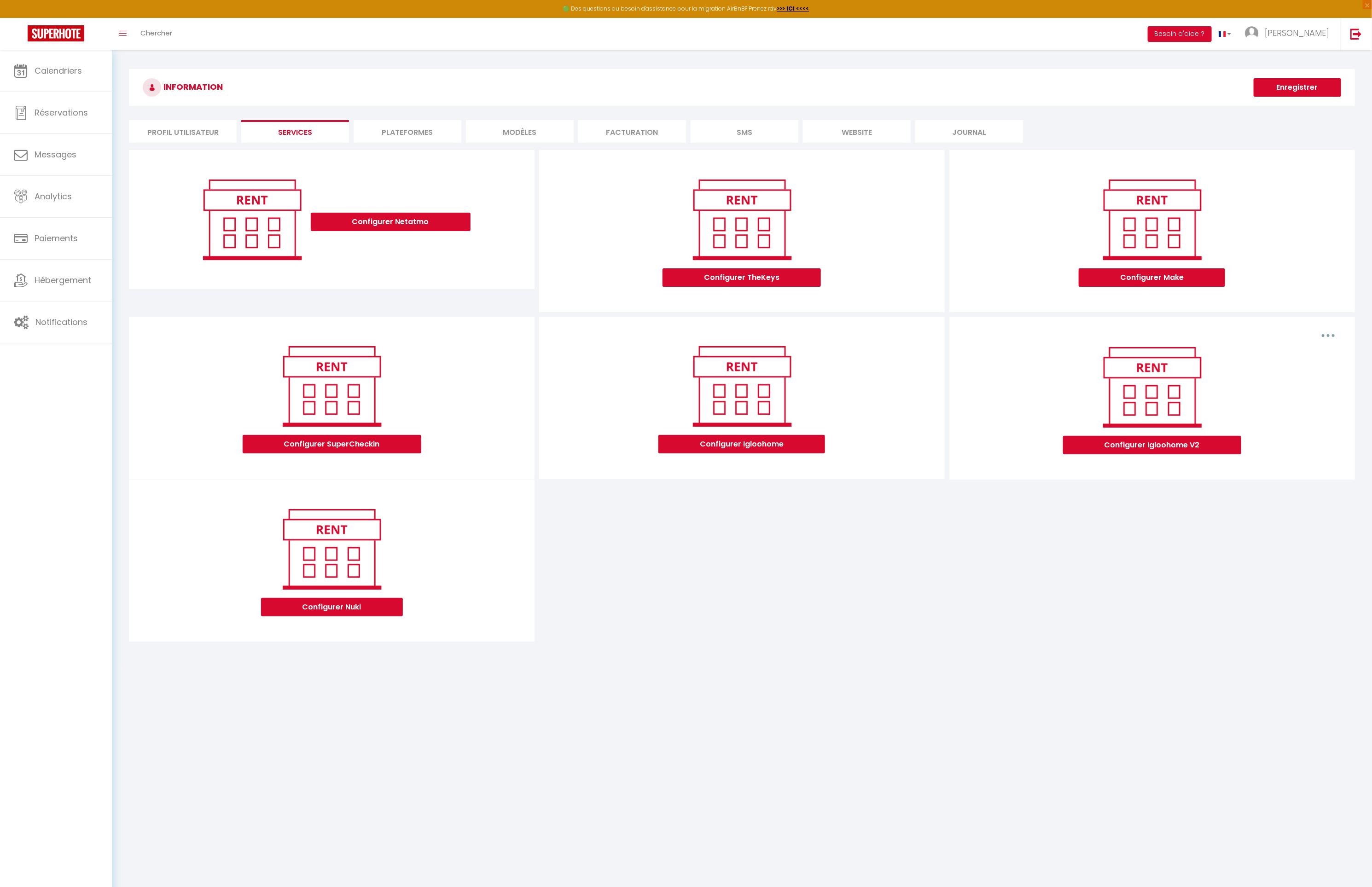
click at [982, 570] on div "Configurer SuperCheckin Configurer Igloohome Supprimer Configurer Igloohome V2 …" at bounding box center [742, 479] width 1231 height 325
click at [431, 143] on div "INFORMATION Enregistrer Profil Utilisateur Services Plateformes MODÈLES Factura…" at bounding box center [742, 357] width 1226 height 576
click at [426, 127] on li "Plateformes" at bounding box center [407, 132] width 108 height 23
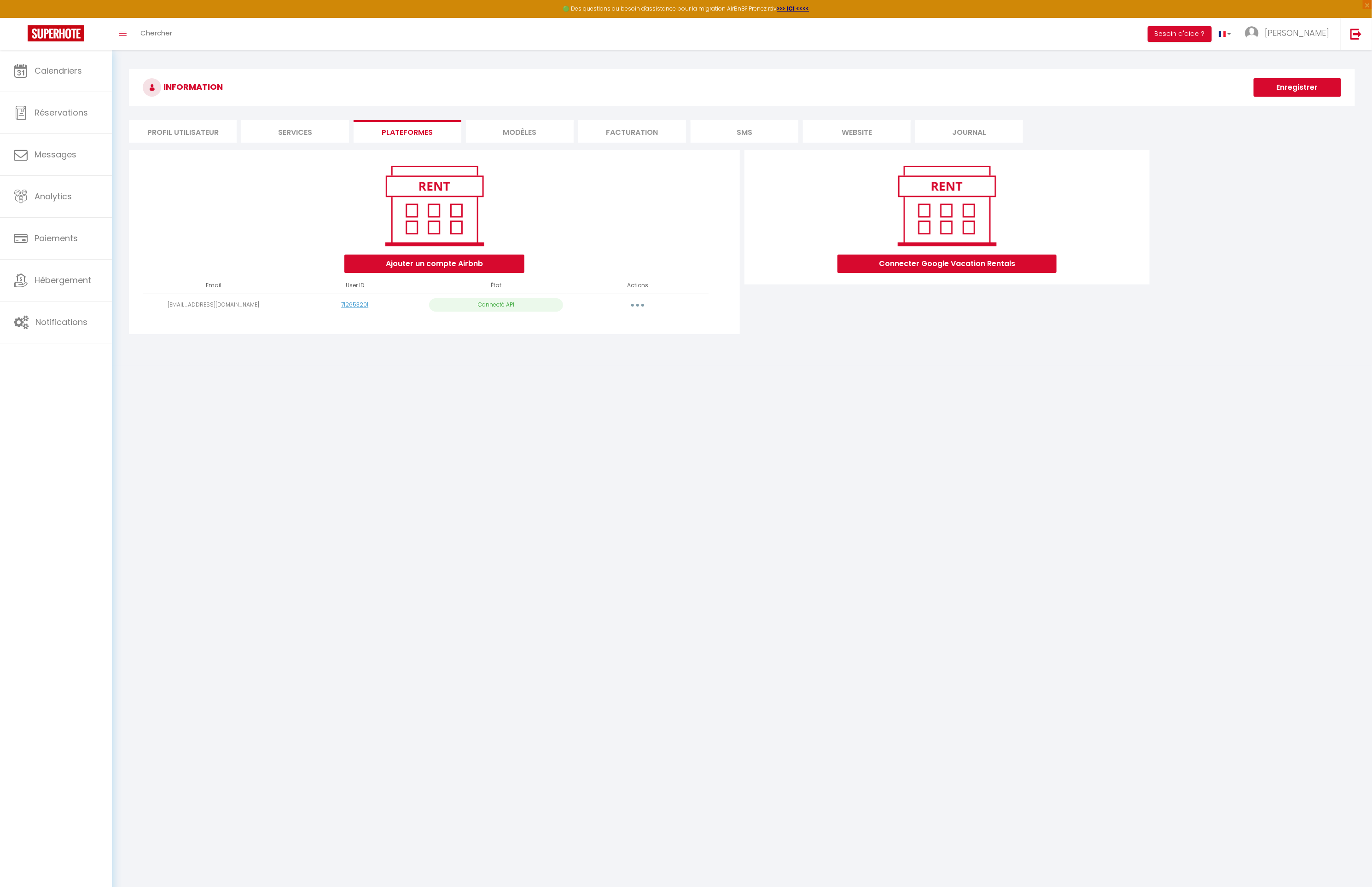
click at [532, 123] on li "MODÈLES" at bounding box center [519, 132] width 108 height 23
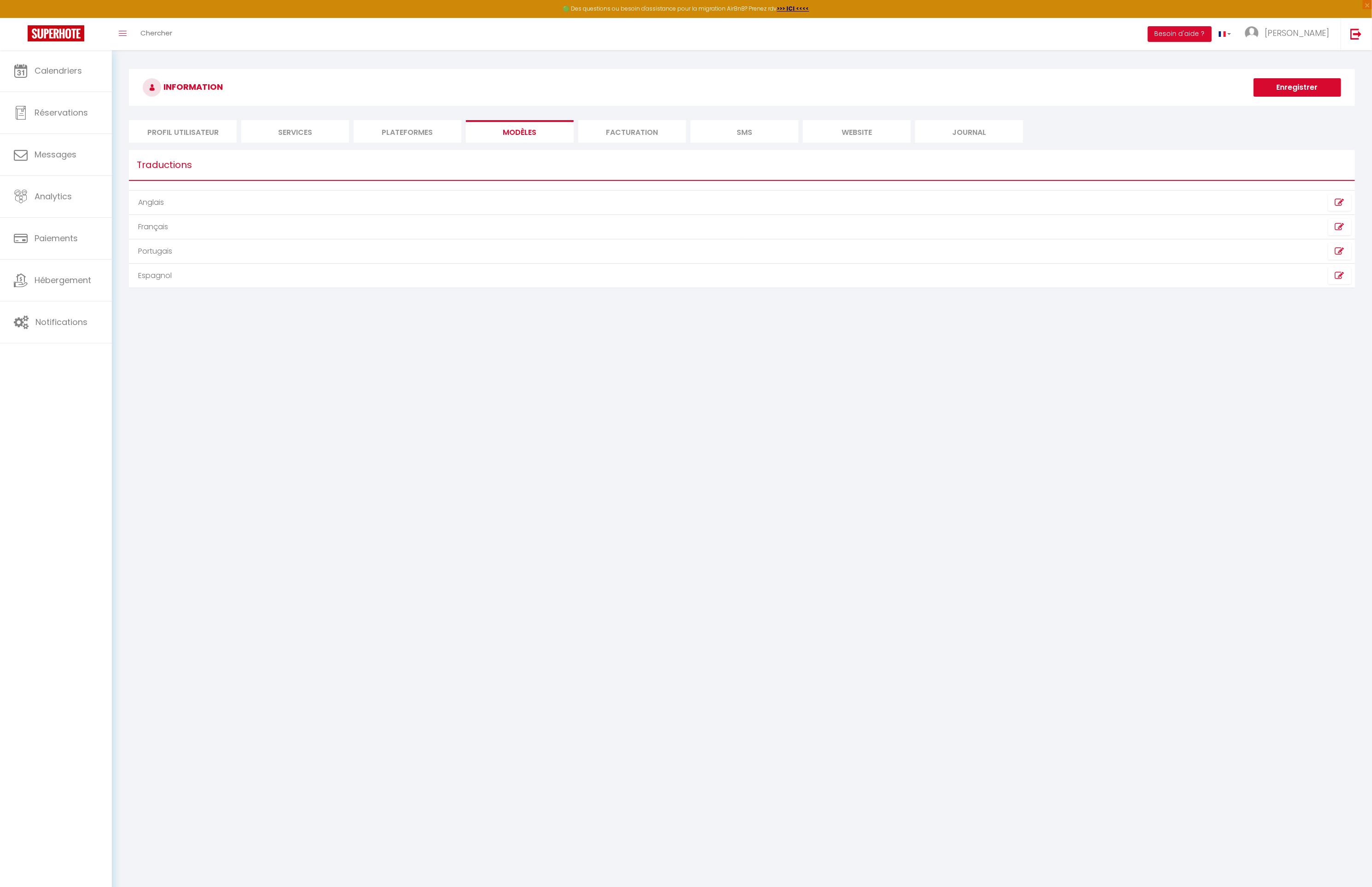
click at [640, 133] on li "Facturation" at bounding box center [632, 132] width 108 height 23
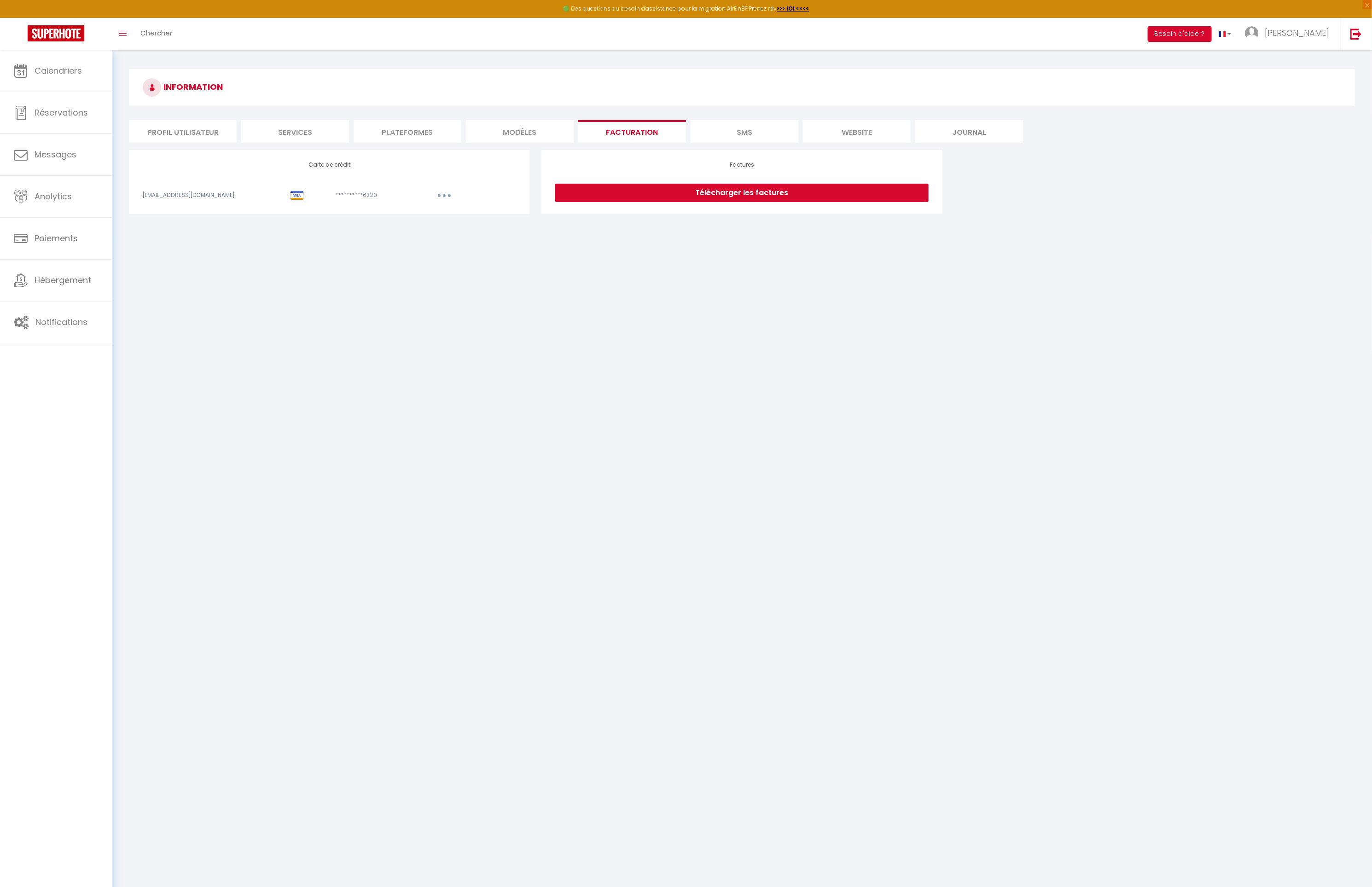
click at [757, 132] on li "SMS" at bounding box center [744, 132] width 108 height 23
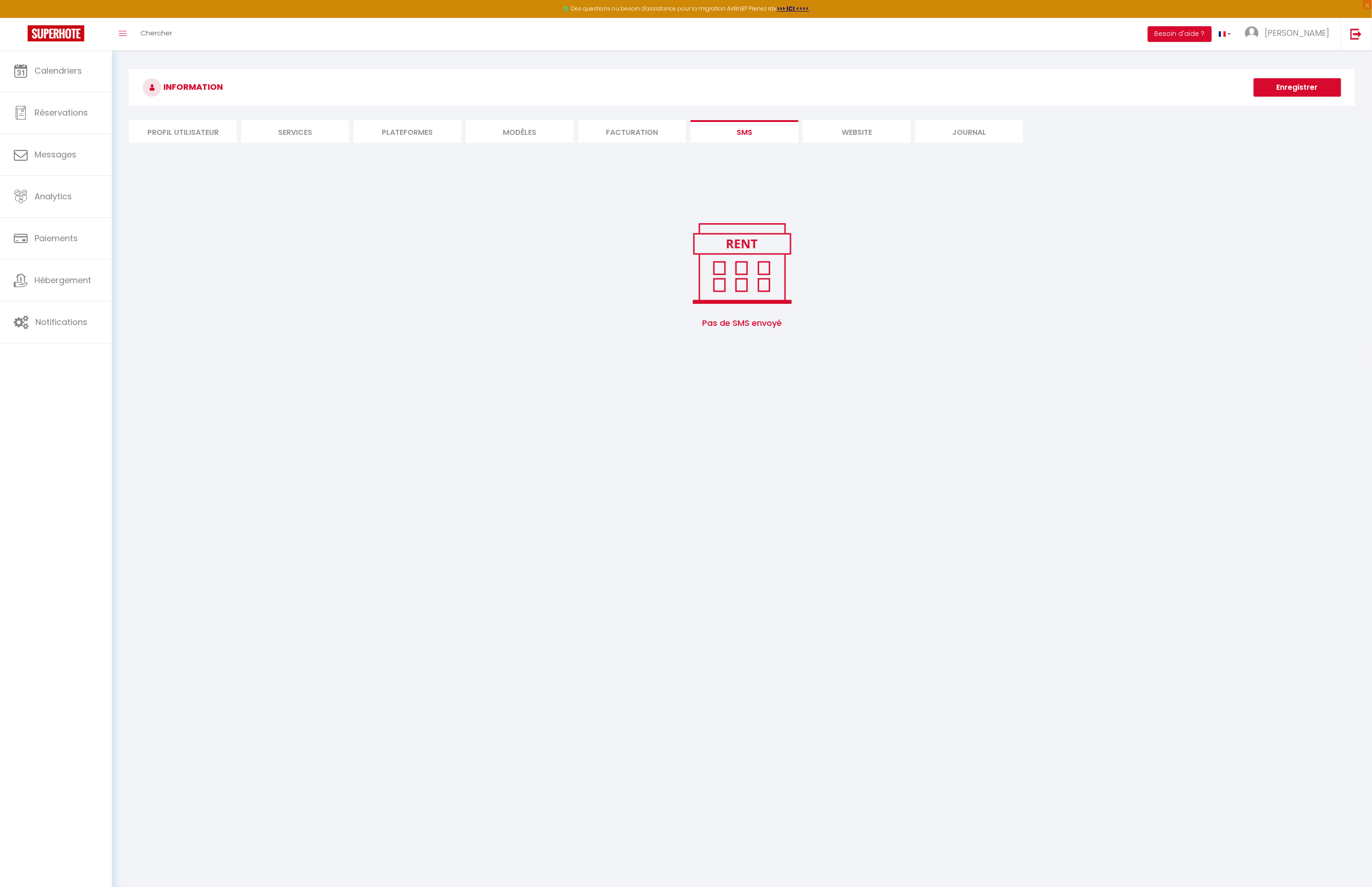
click at [854, 131] on li "website" at bounding box center [856, 132] width 108 height 23
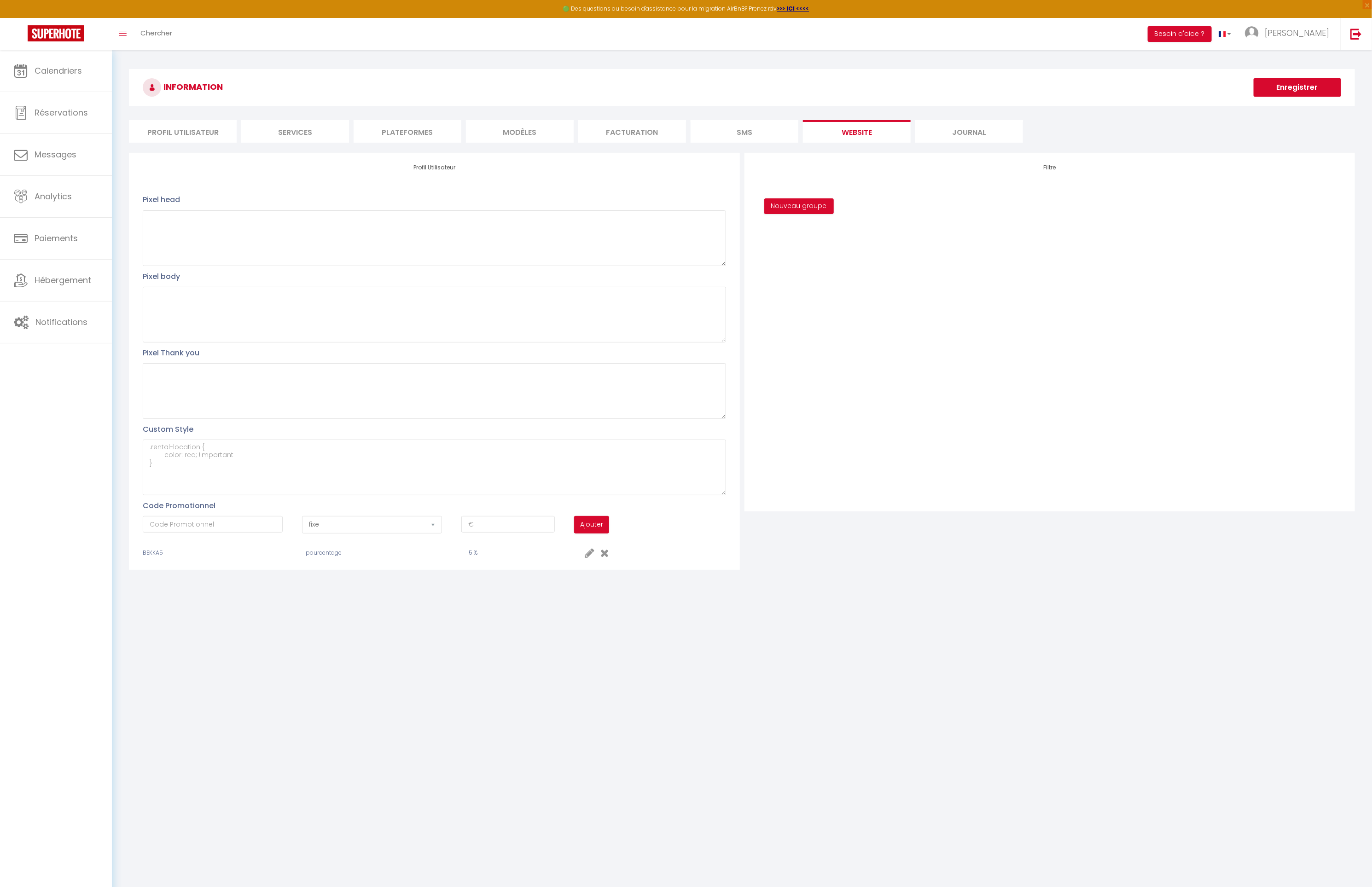
click at [429, 138] on li "Plateformes" at bounding box center [407, 132] width 108 height 23
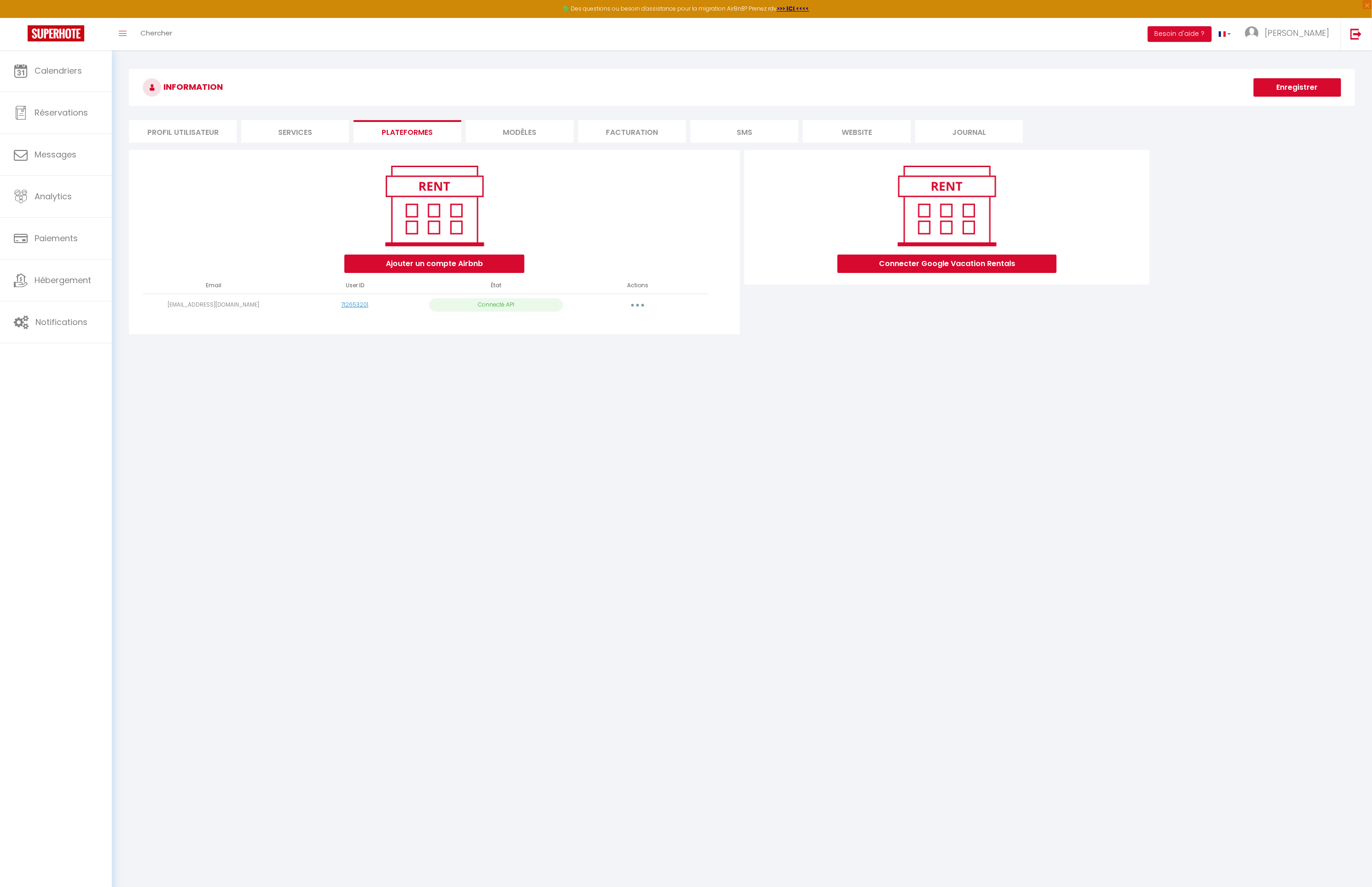
click at [304, 133] on li "Services" at bounding box center [295, 132] width 108 height 23
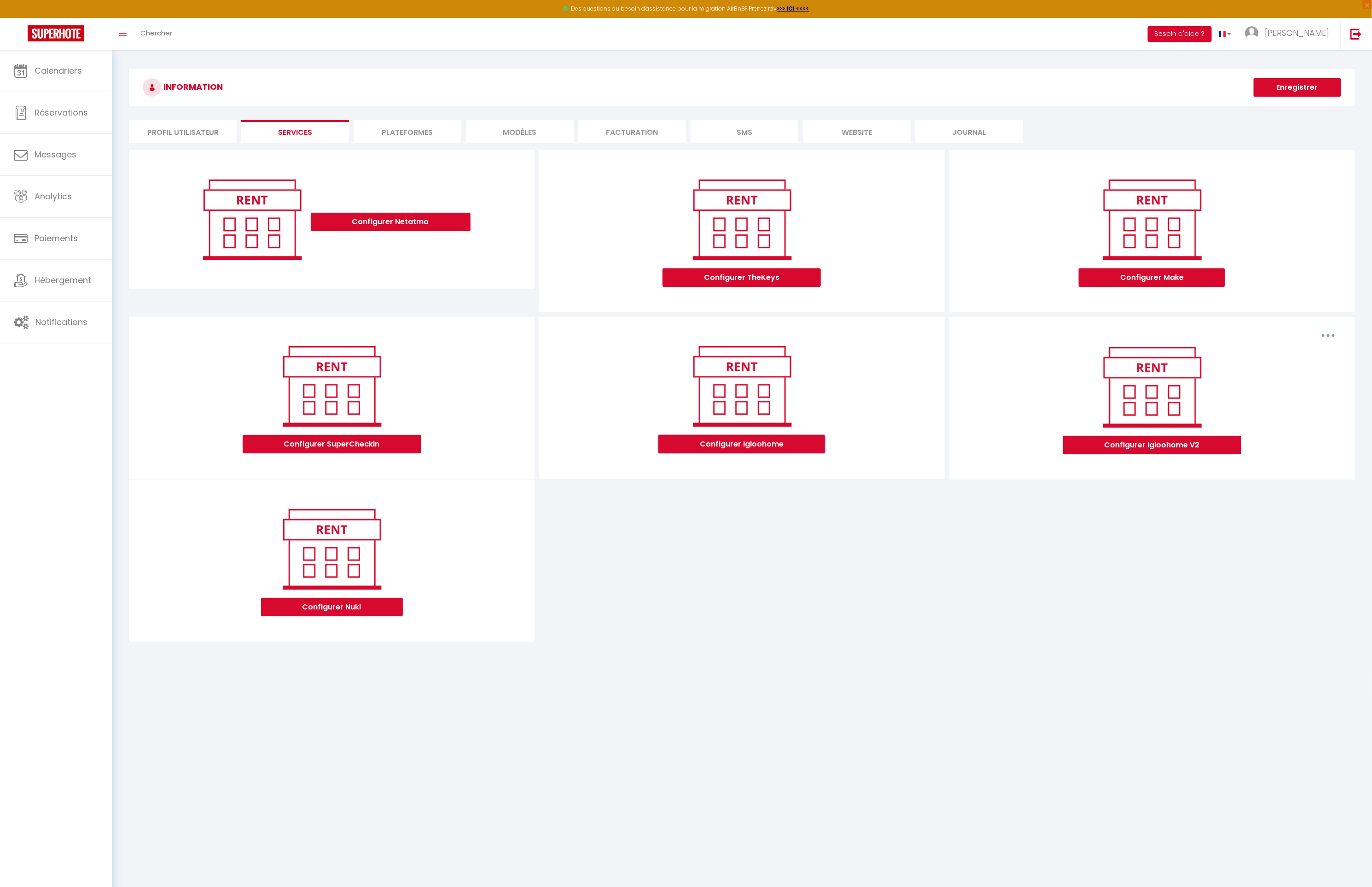
click at [789, 448] on button "Configurer Igloohome" at bounding box center [742, 444] width 167 height 18
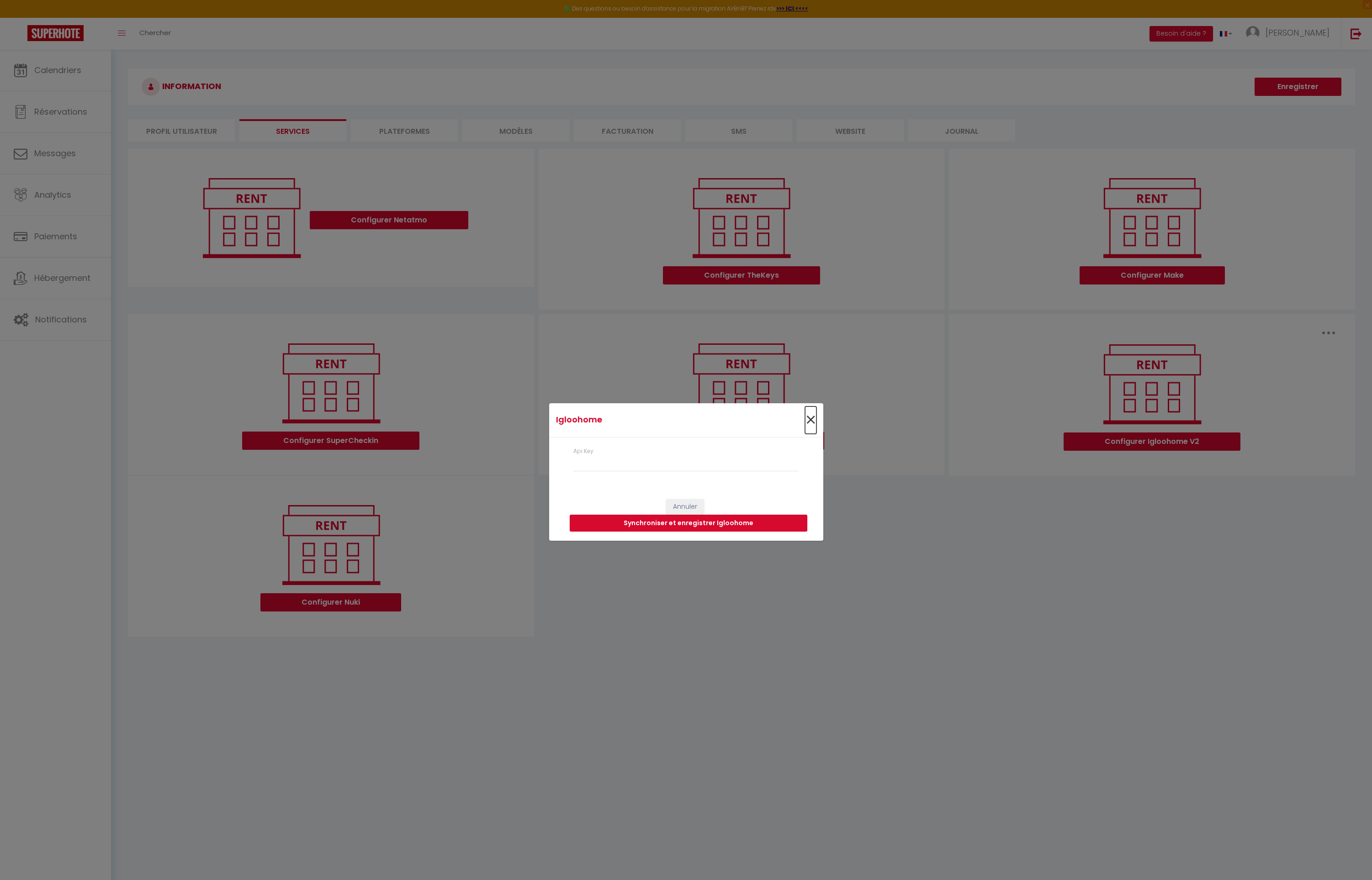
drag, startPoint x: 811, startPoint y: 416, endPoint x: 851, endPoint y: 422, distance: 40.4
click at [812, 416] on span "×" at bounding box center [810, 420] width 11 height 27
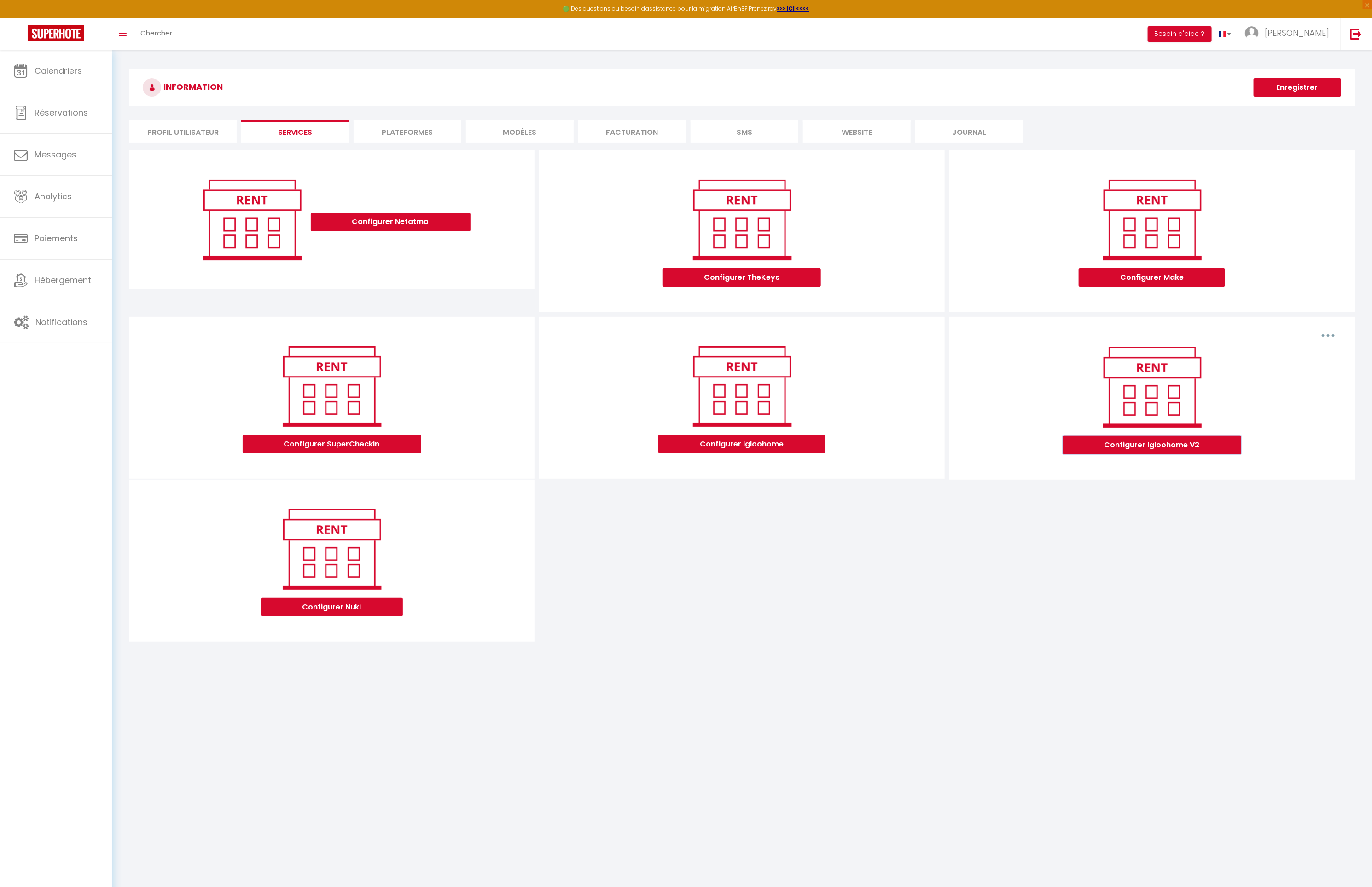
click at [1217, 443] on button "Configurer Igloohome V2" at bounding box center [1152, 445] width 178 height 18
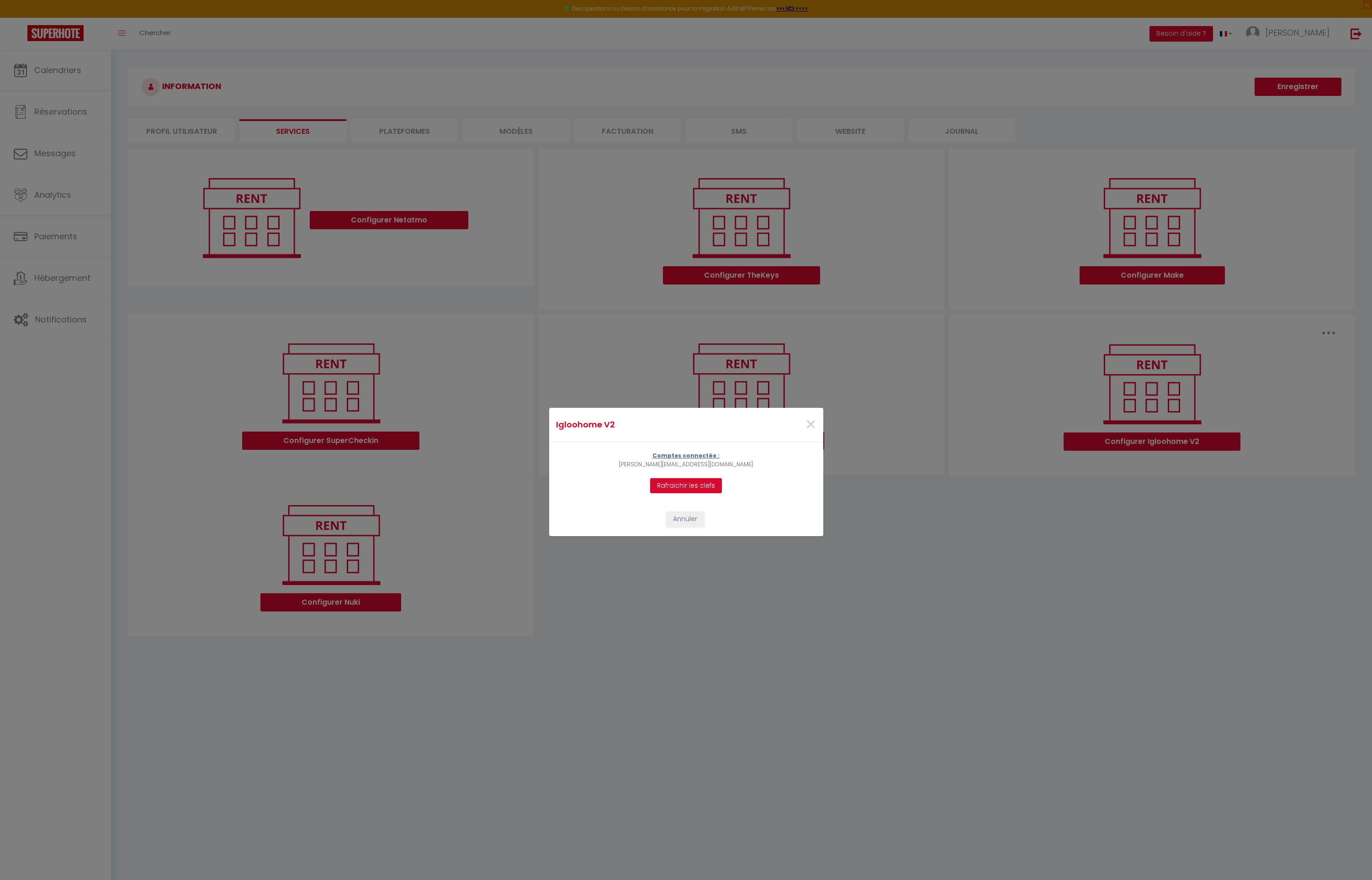
click at [690, 455] on p "Comptes connectée :" at bounding box center [686, 456] width 134 height 9
click at [653, 455] on p "Comptes connectée :" at bounding box center [686, 456] width 134 height 9
click at [806, 425] on span "×" at bounding box center [810, 424] width 11 height 27
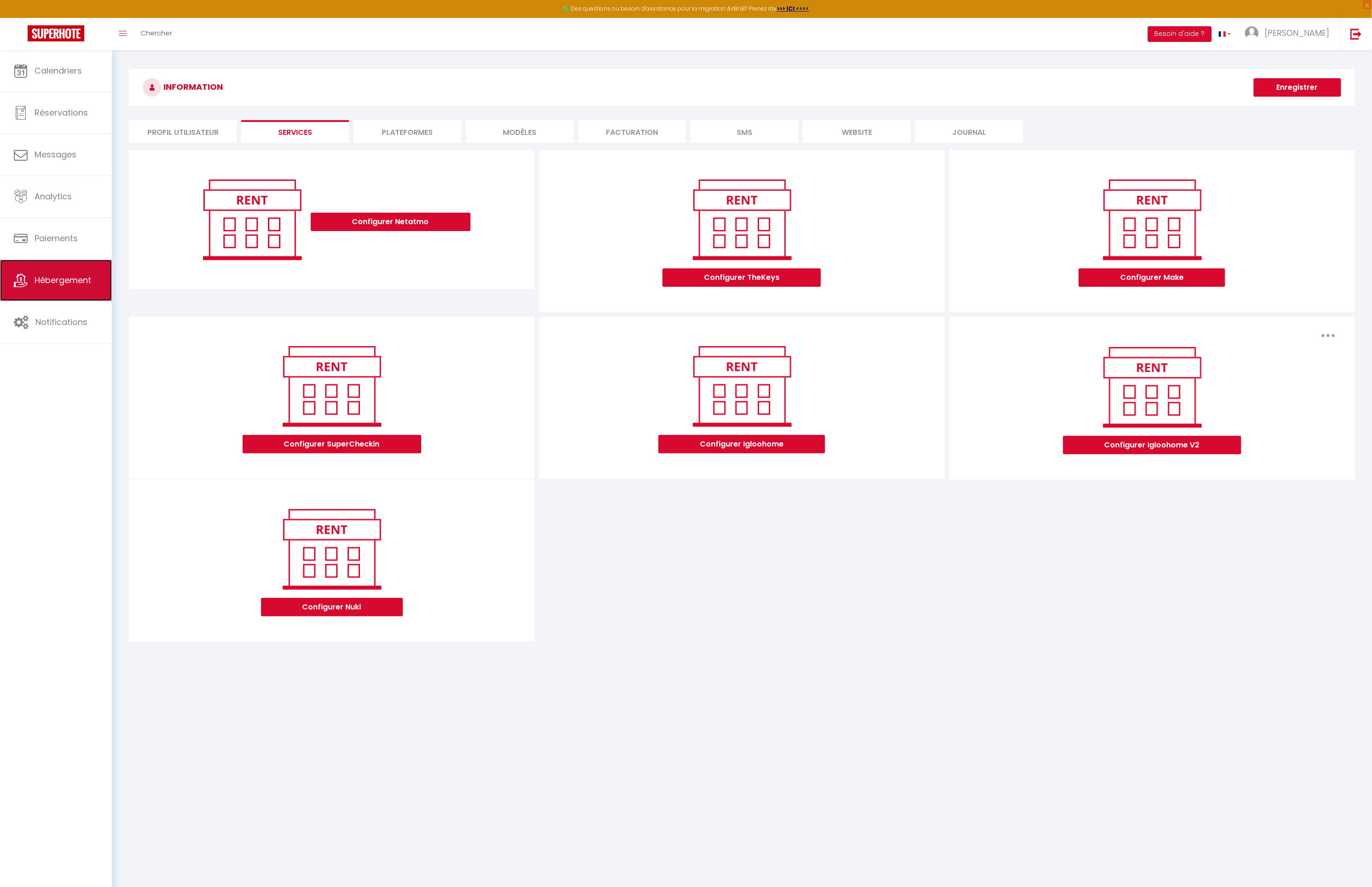
click at [70, 281] on span "Hébergement" at bounding box center [63, 280] width 57 height 11
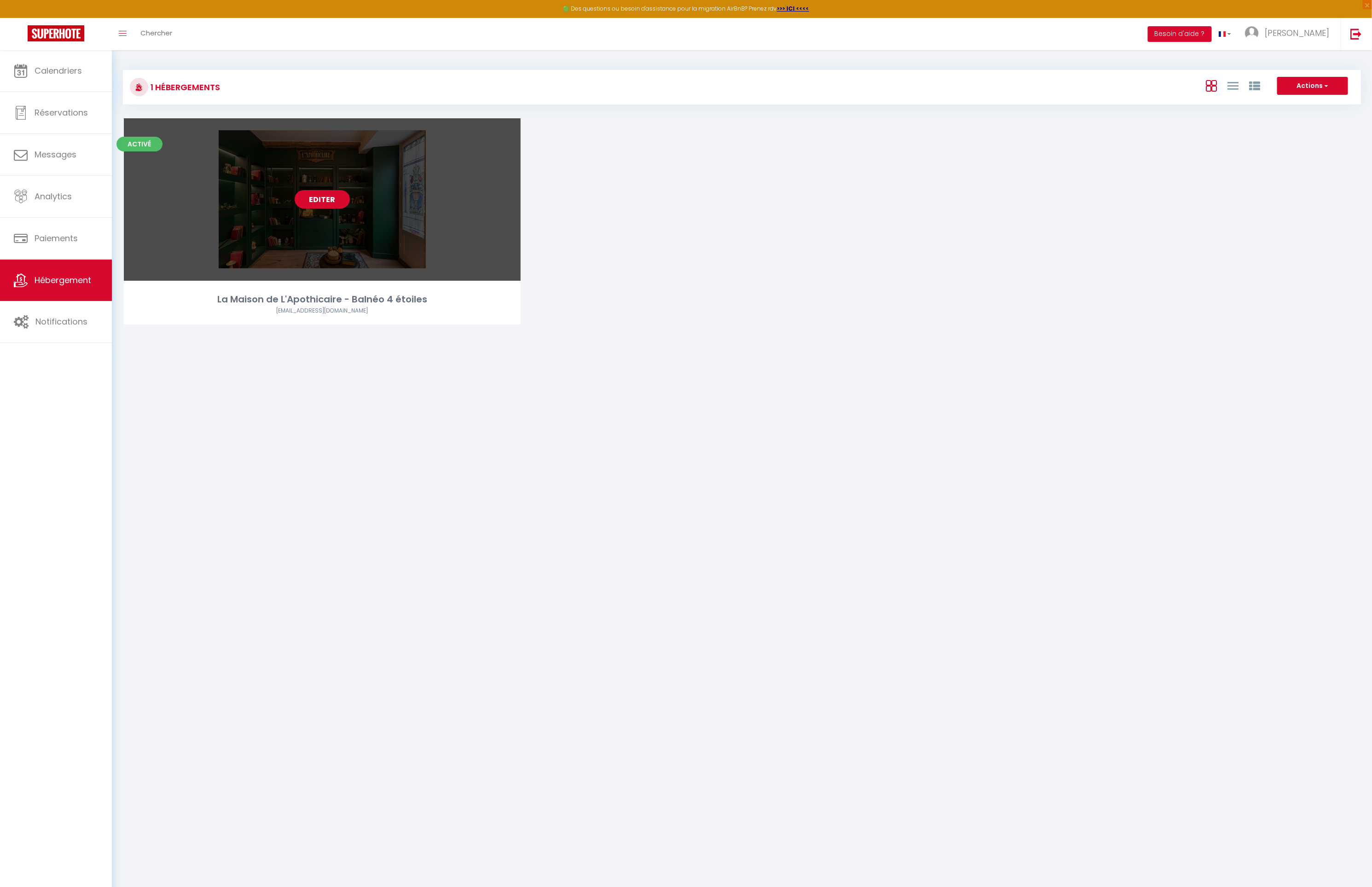
click at [310, 198] on link "Editer" at bounding box center [322, 199] width 55 height 18
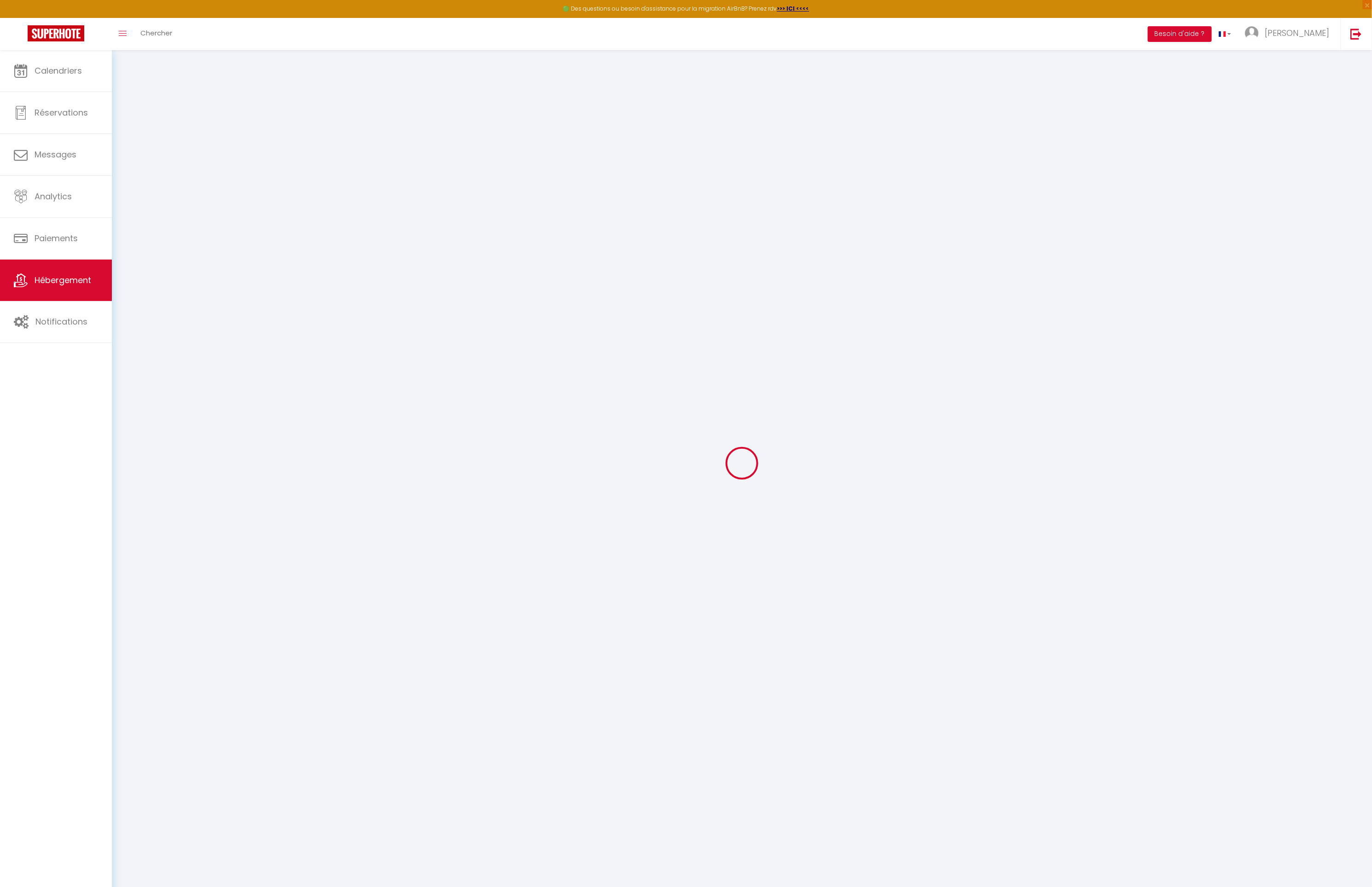
type input "Oups ! Les dates sélectionnées sont indisponibles."
type textarea "Malheureusement les dates sélectionnées sont indisponibles. Nous vous invitons …"
type input "45.72481"
type input "5.251642"
checkbox input "true"
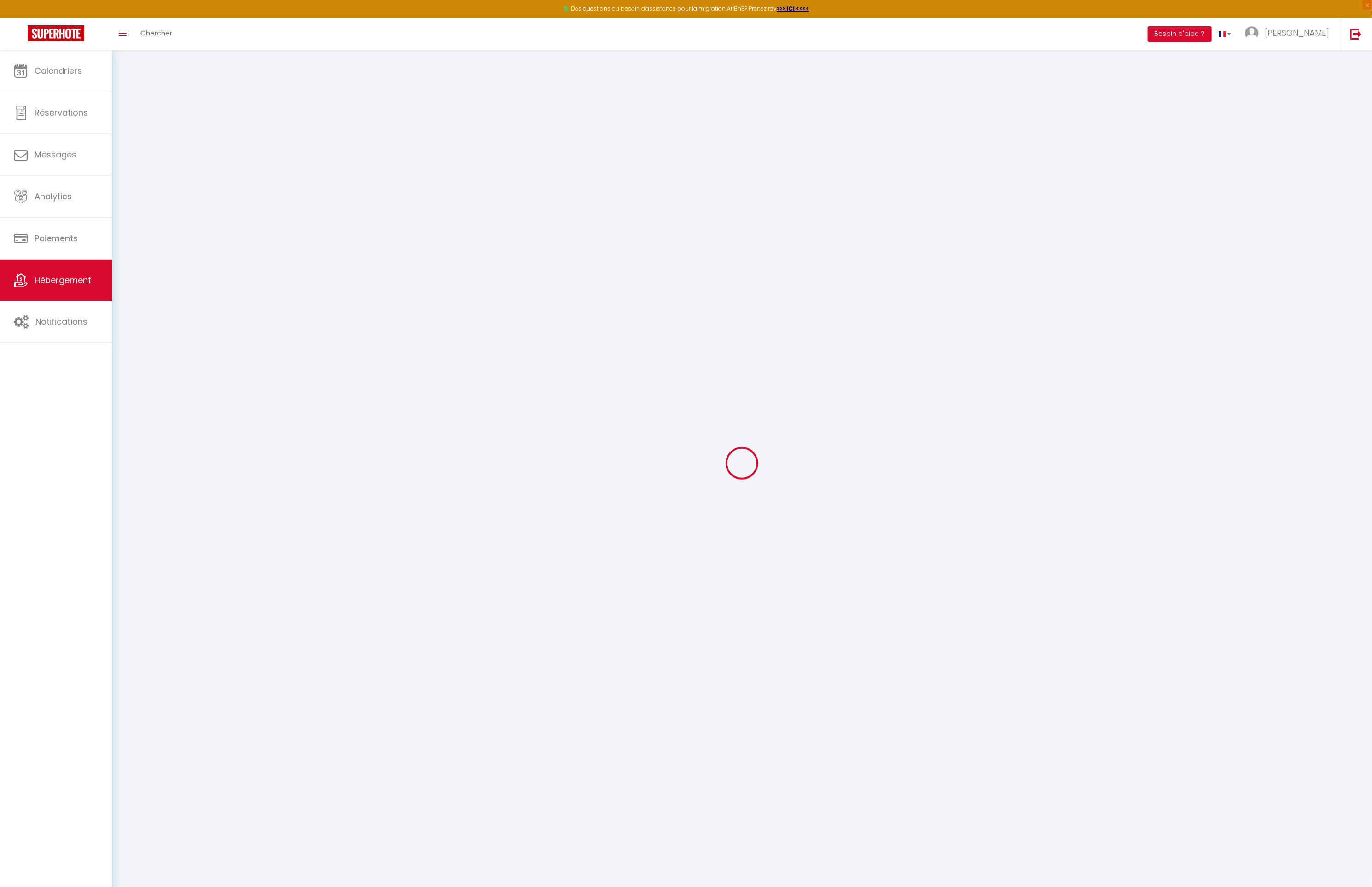
checkbox input "false"
select select "16:00"
select select "23:45"
select select "10:00"
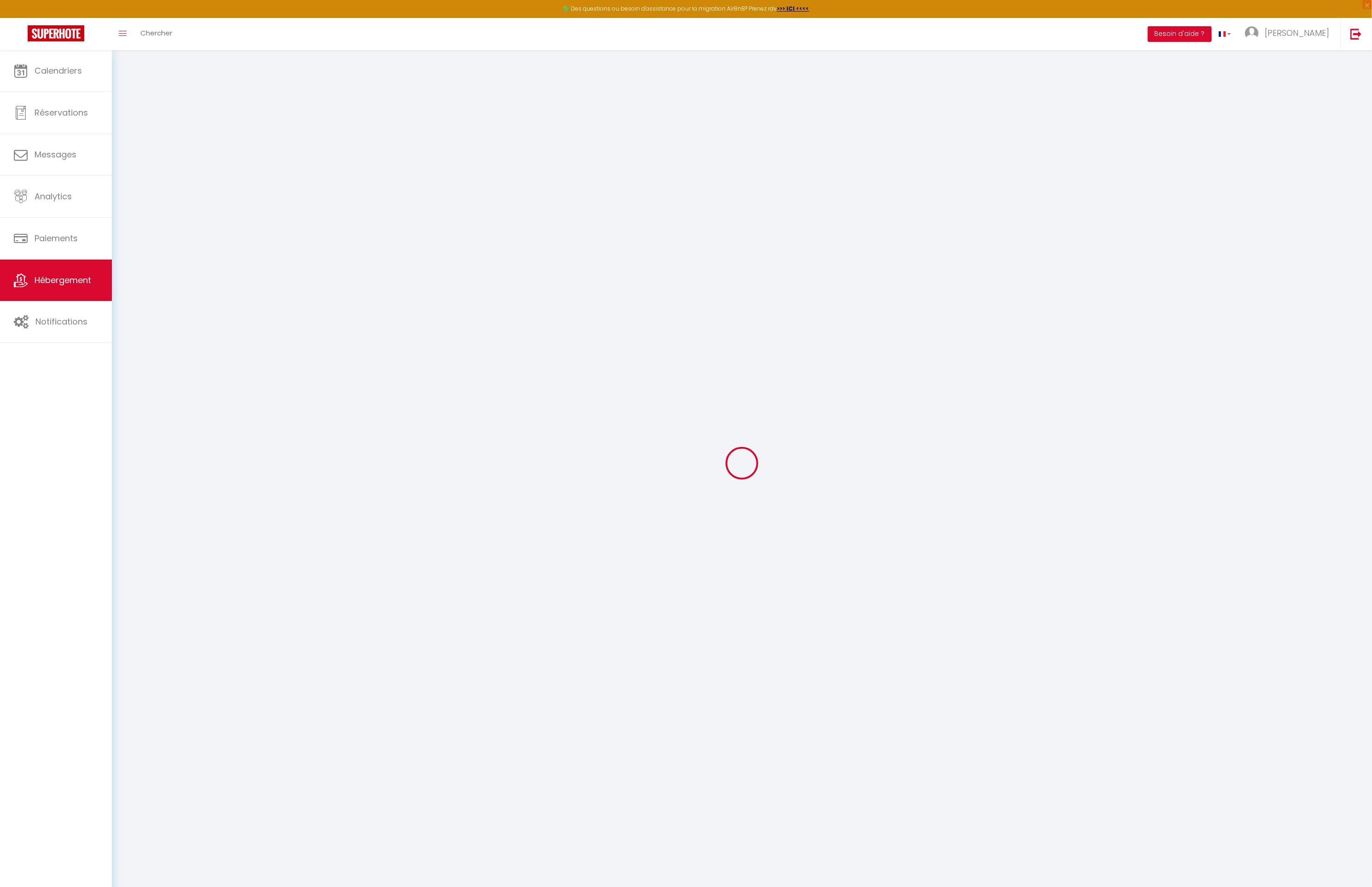
select select "15"
select select "22:00"
select select "51895"
checkbox input "false"
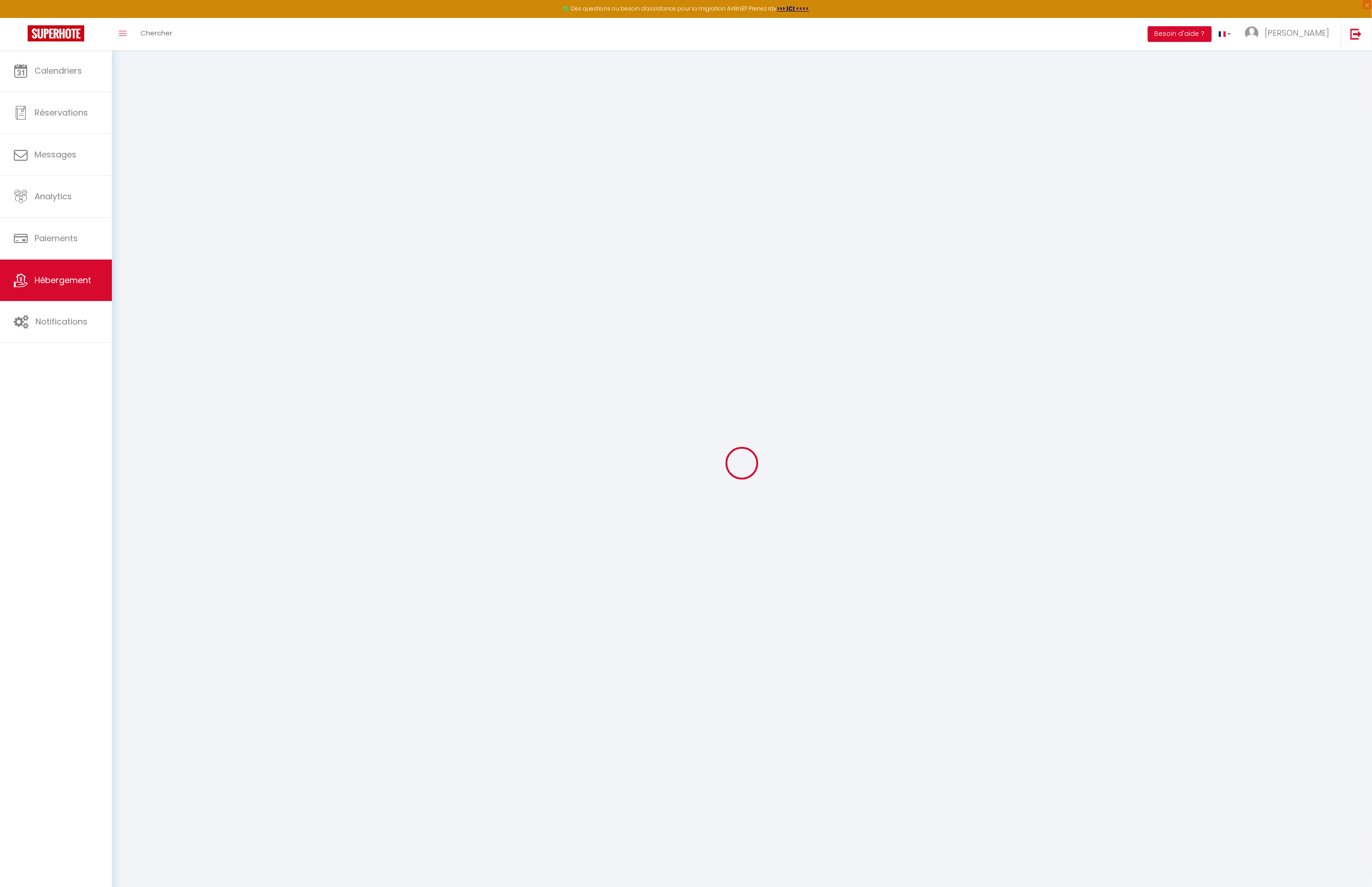
checkbox input "false"
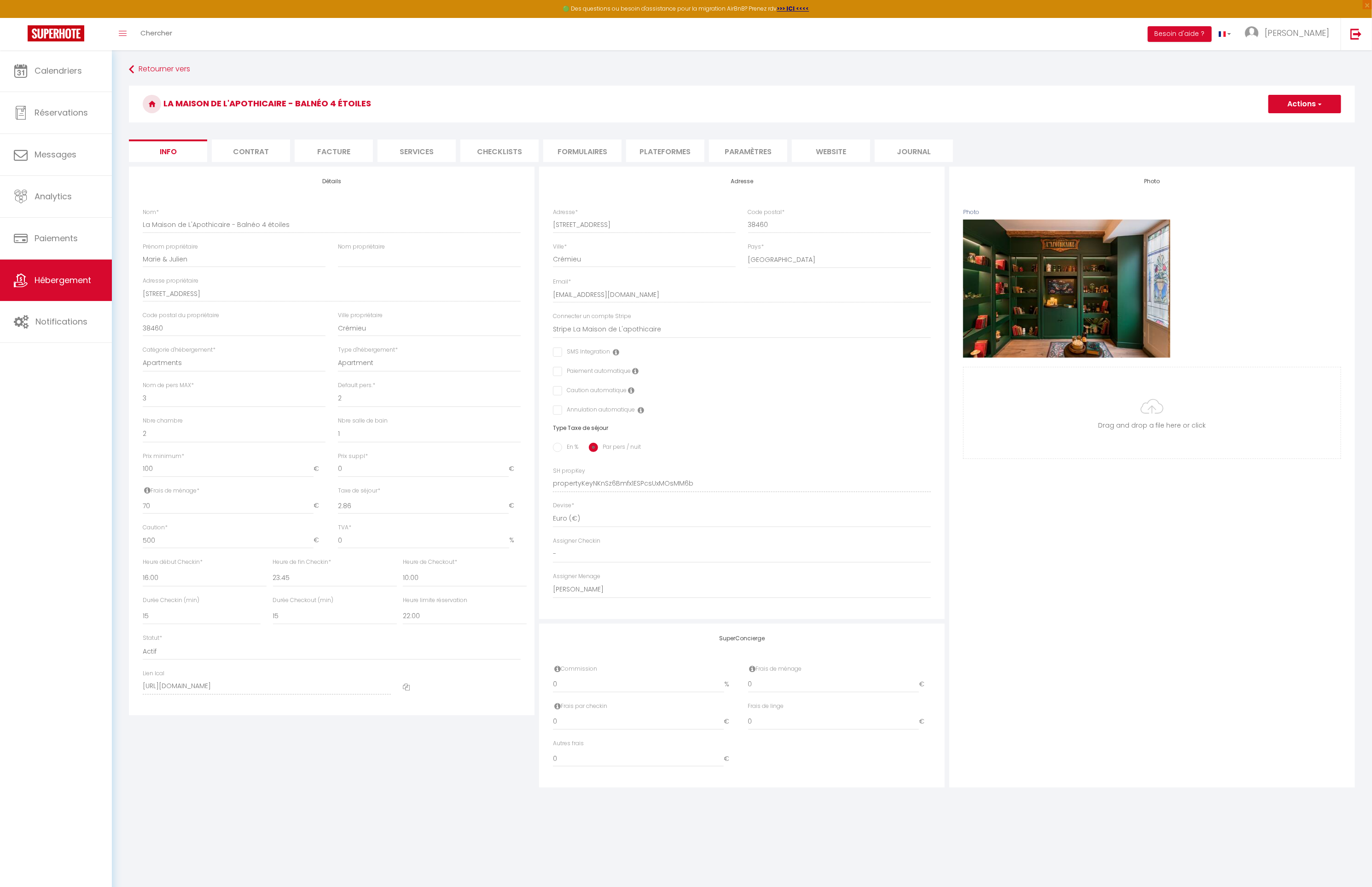
checkbox input "false"
click at [846, 157] on li "website" at bounding box center [831, 151] width 79 height 23
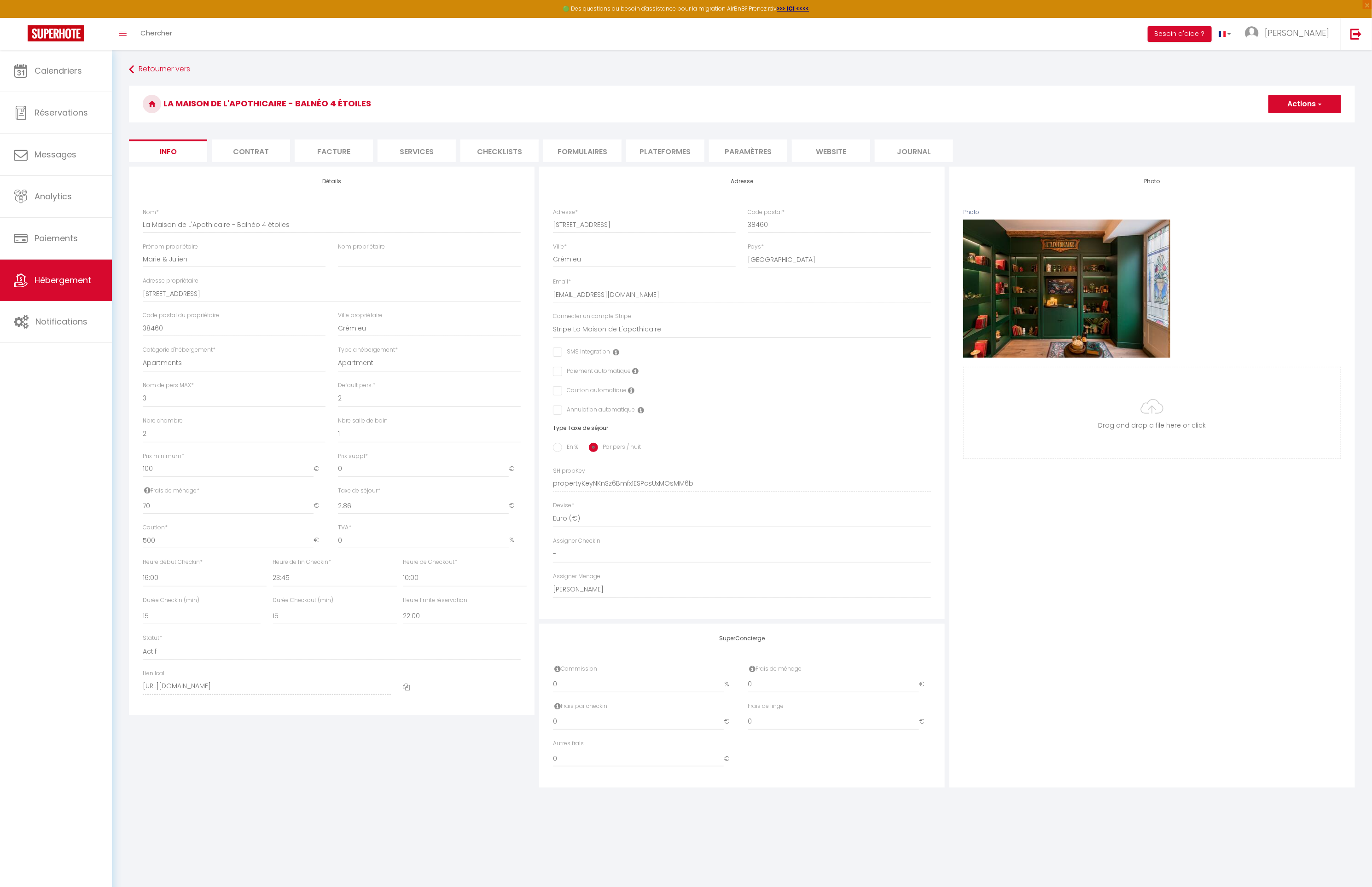
checkbox input "false"
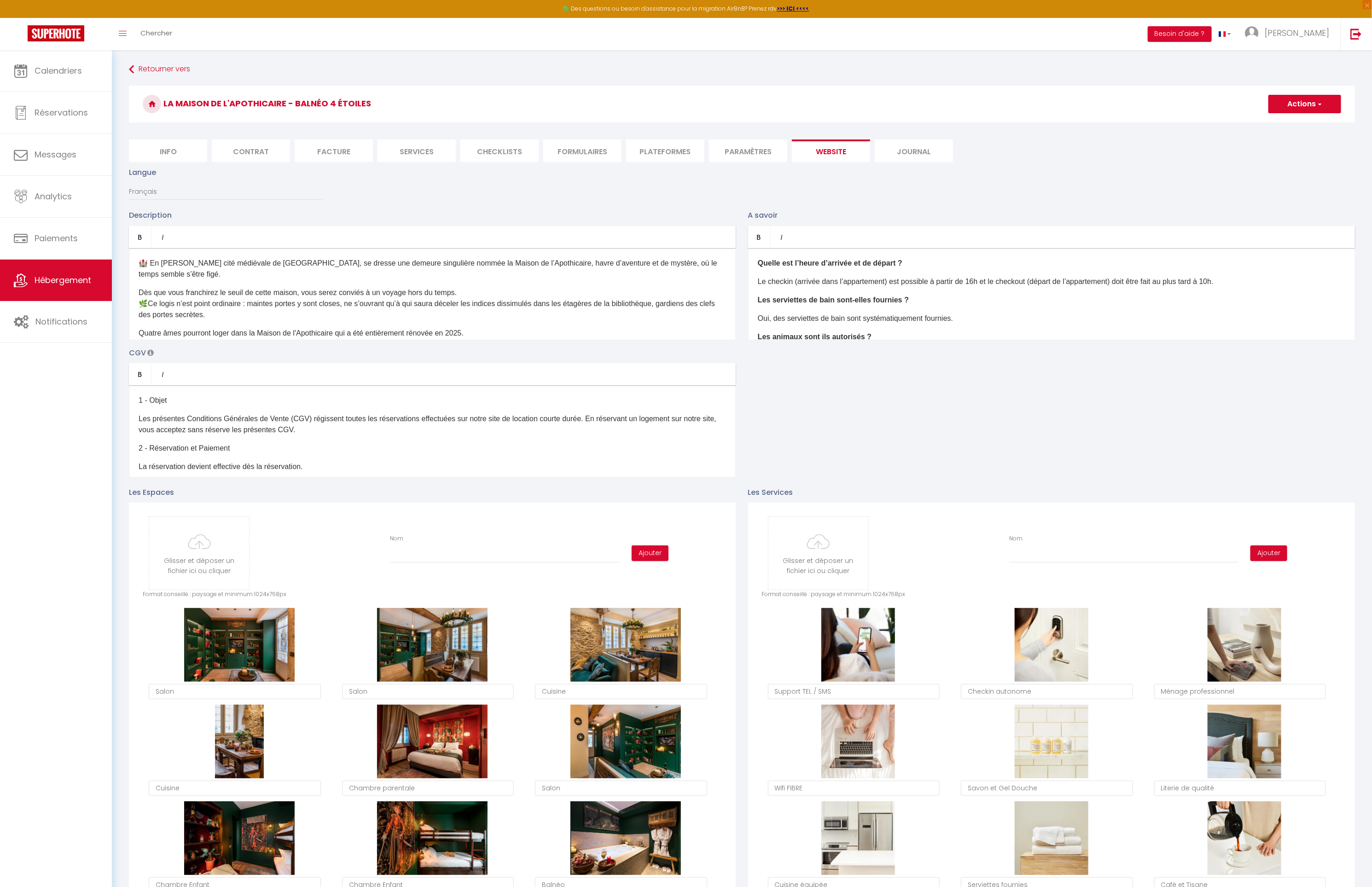
click at [162, 149] on li "Info" at bounding box center [168, 151] width 79 height 23
checkbox input "false"
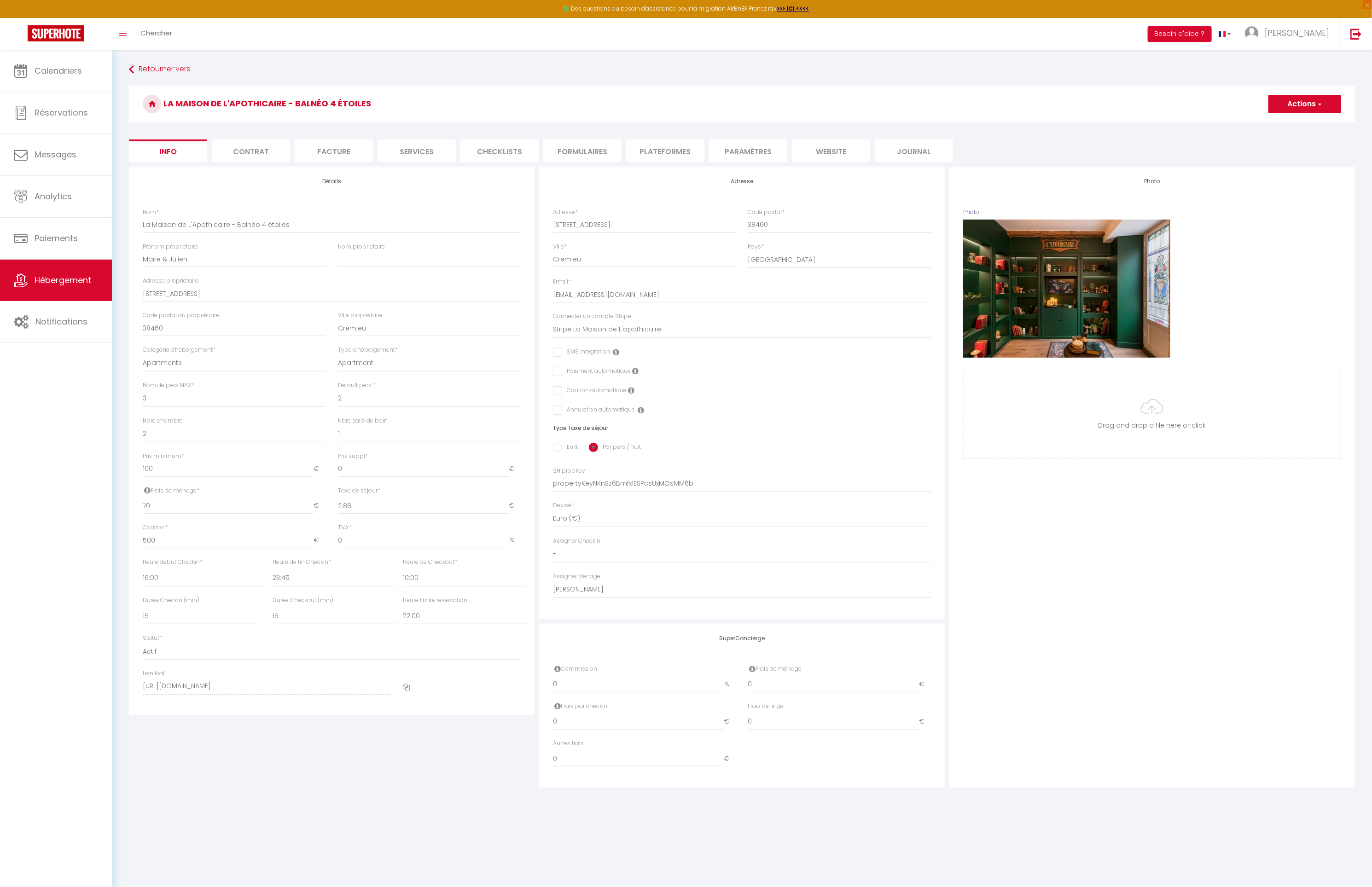
click at [258, 152] on li "Contrat" at bounding box center [251, 151] width 79 height 23
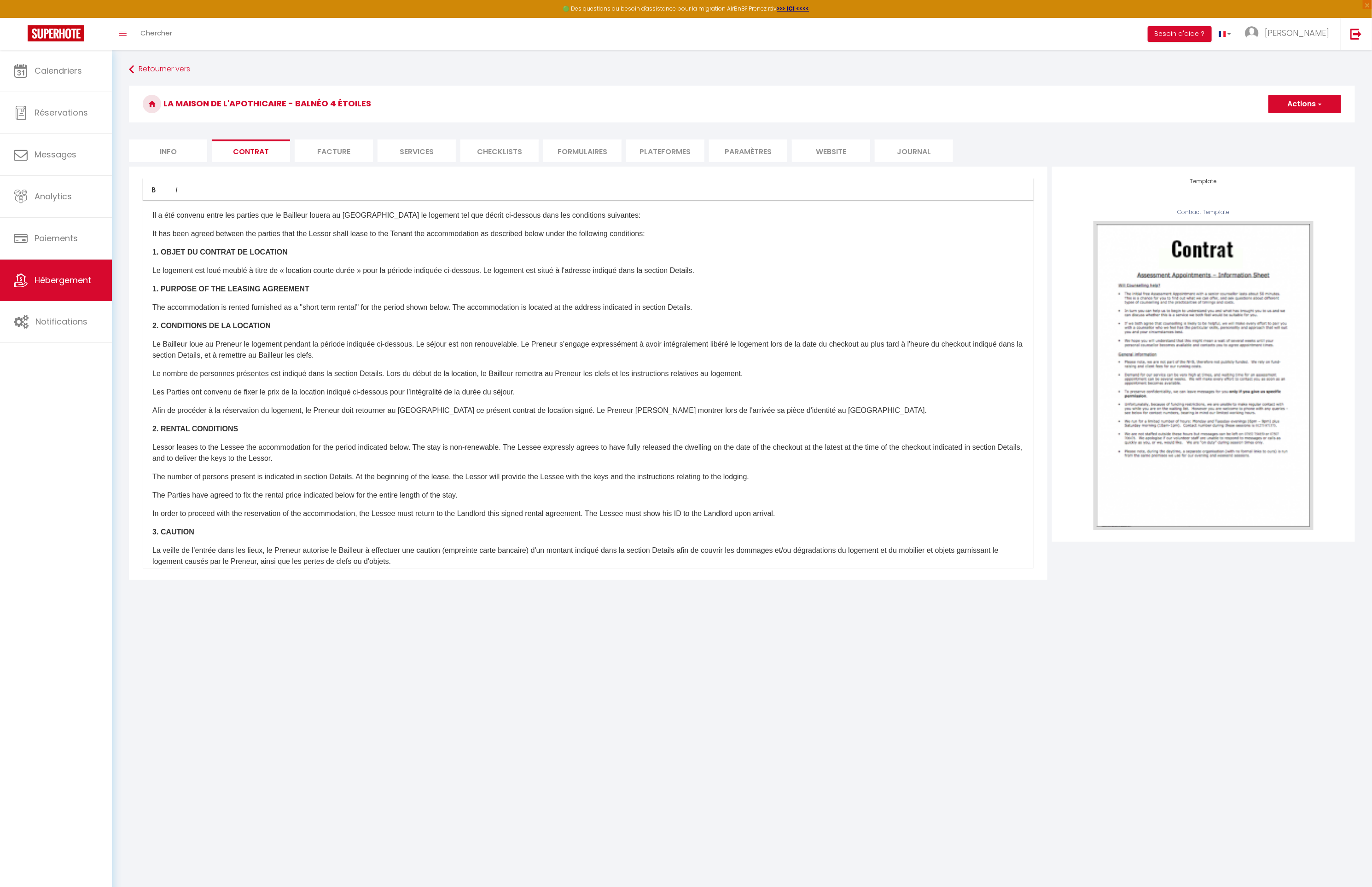
click at [326, 154] on li "Facture" at bounding box center [334, 151] width 79 height 23
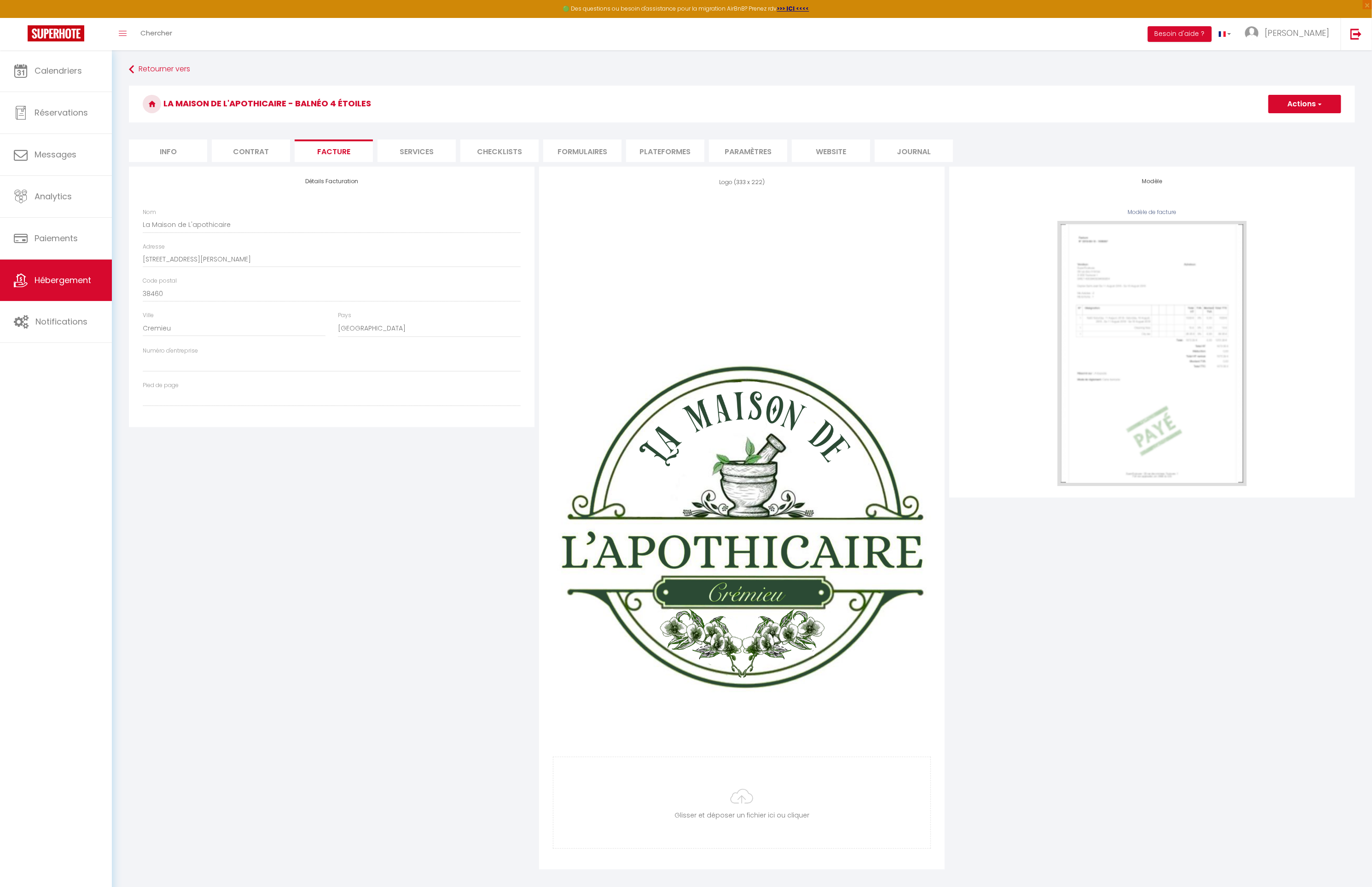
click at [424, 154] on li "Services" at bounding box center [417, 151] width 79 height 23
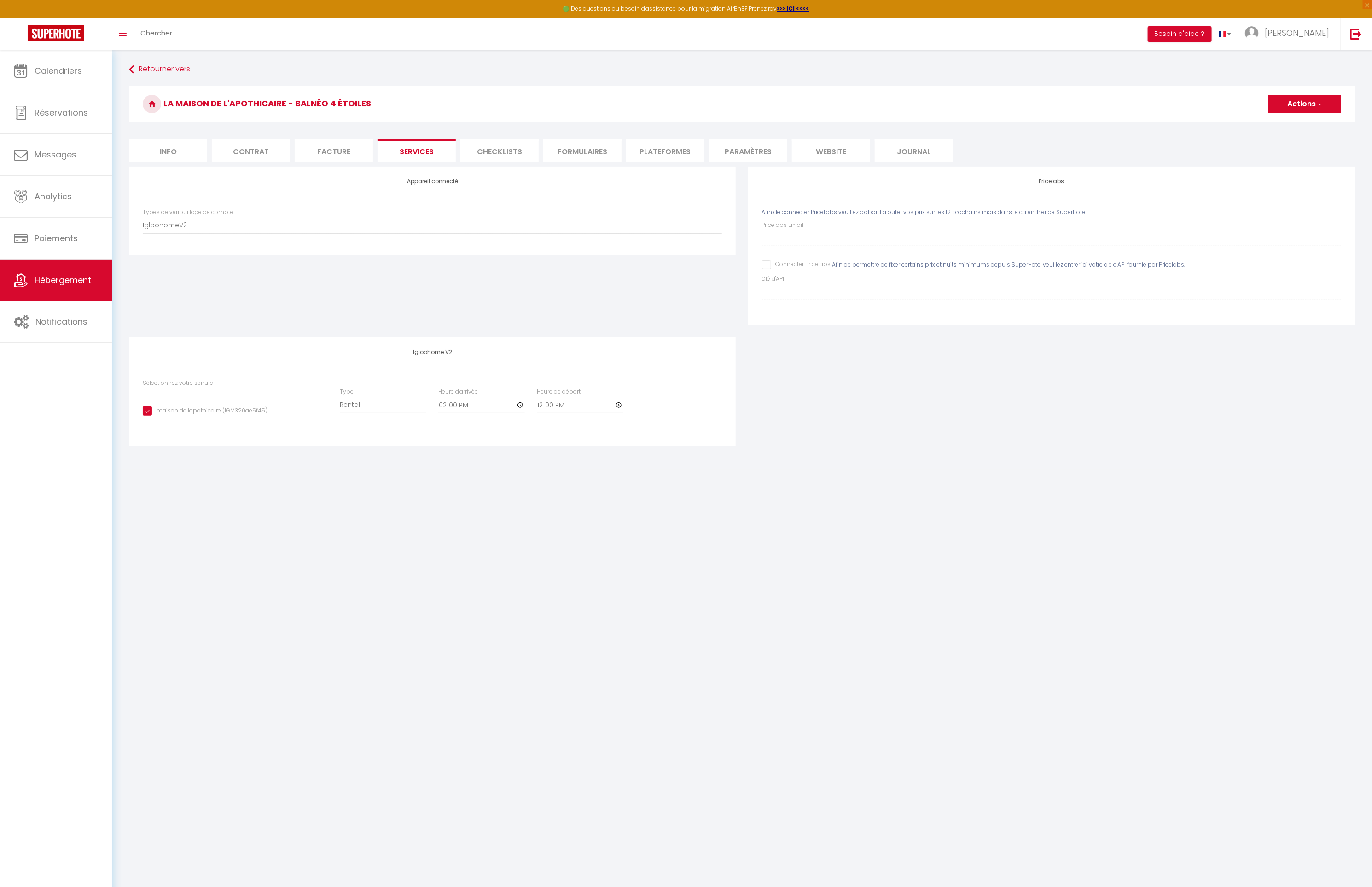
checkbox input "true"
click at [498, 154] on li "Checklists" at bounding box center [499, 151] width 79 height 23
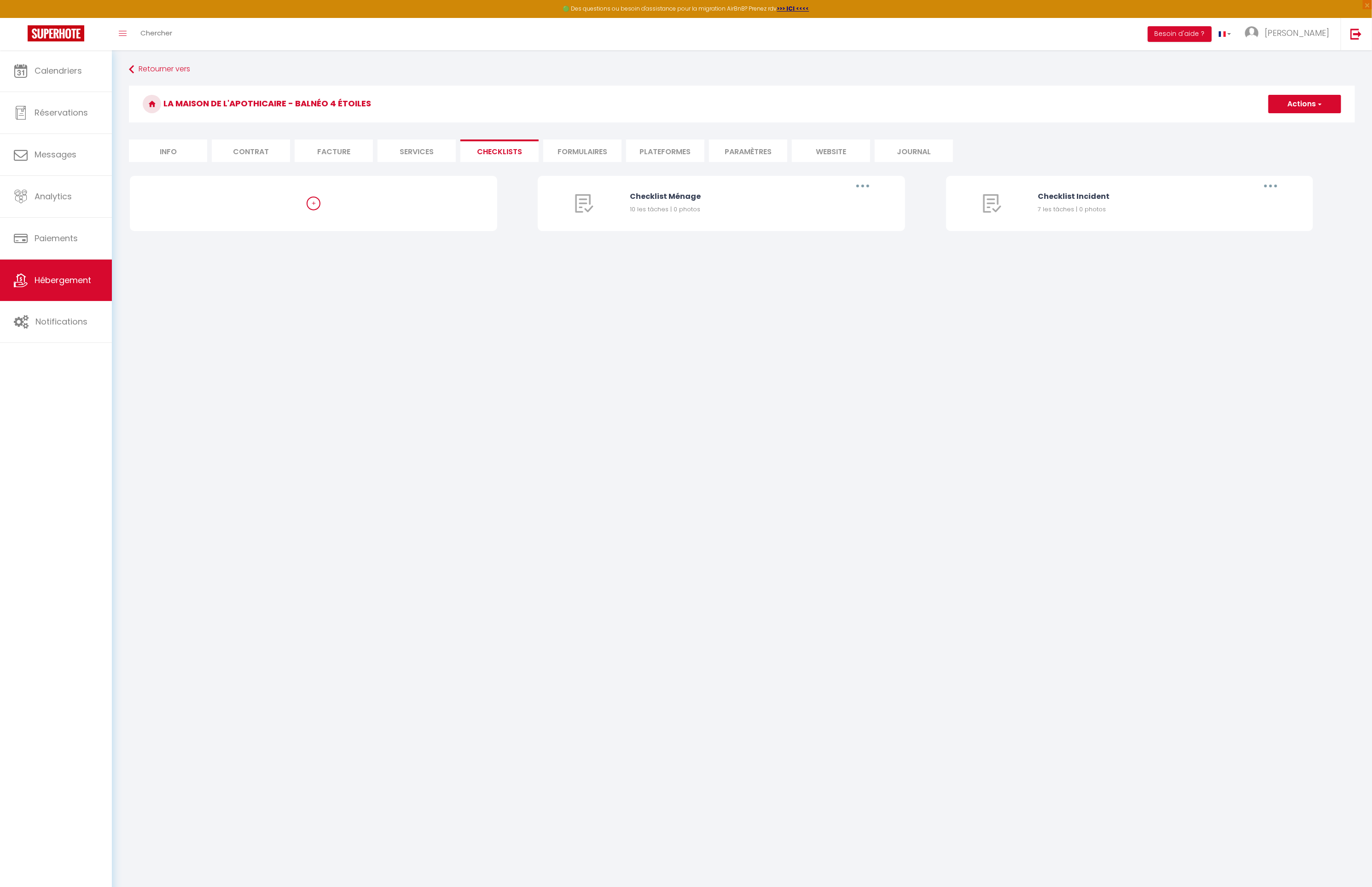
click at [584, 155] on li "Formulaires" at bounding box center [582, 151] width 79 height 23
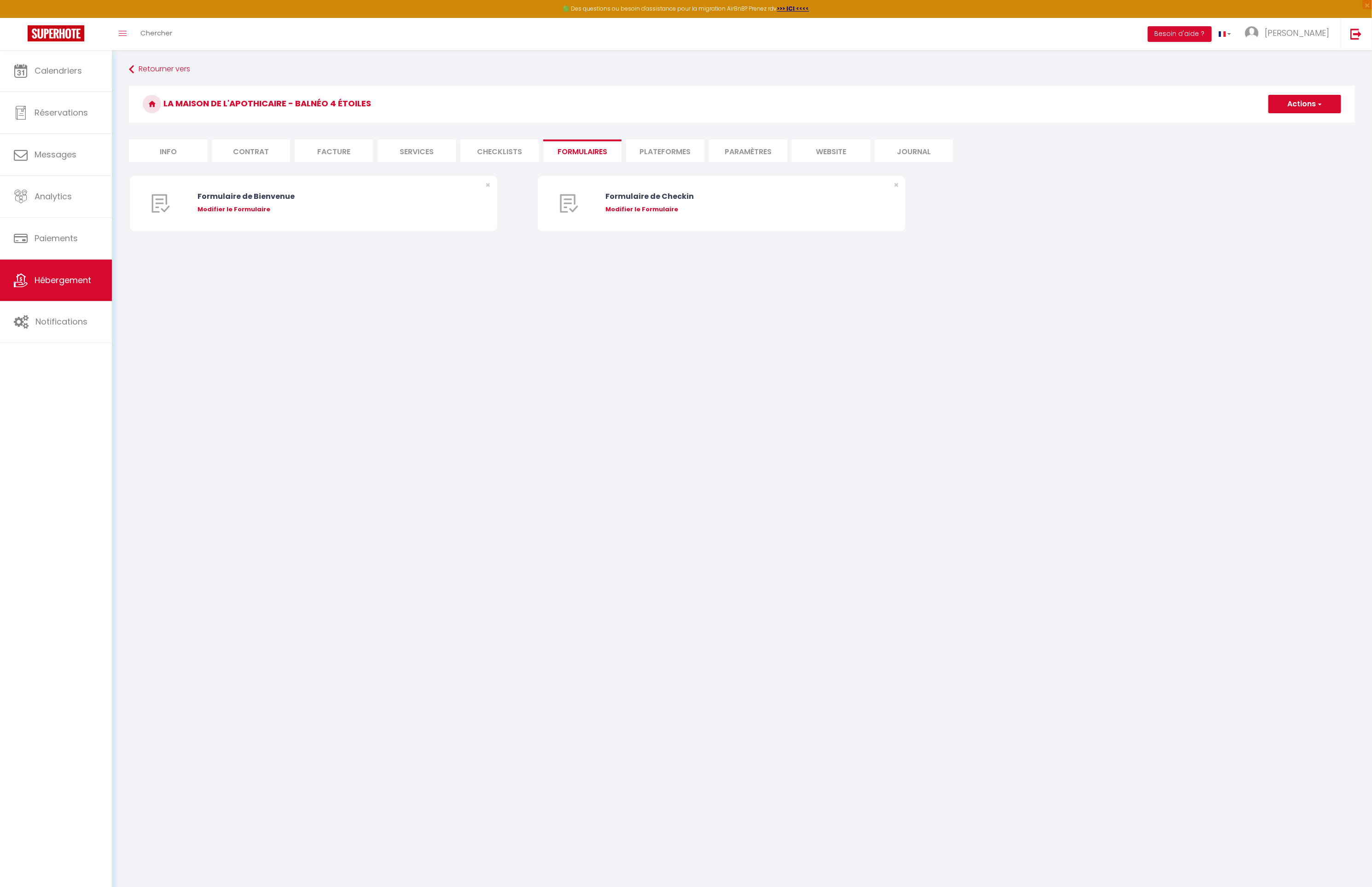
click at [659, 155] on li "Plateformes" at bounding box center [665, 151] width 79 height 23
select select
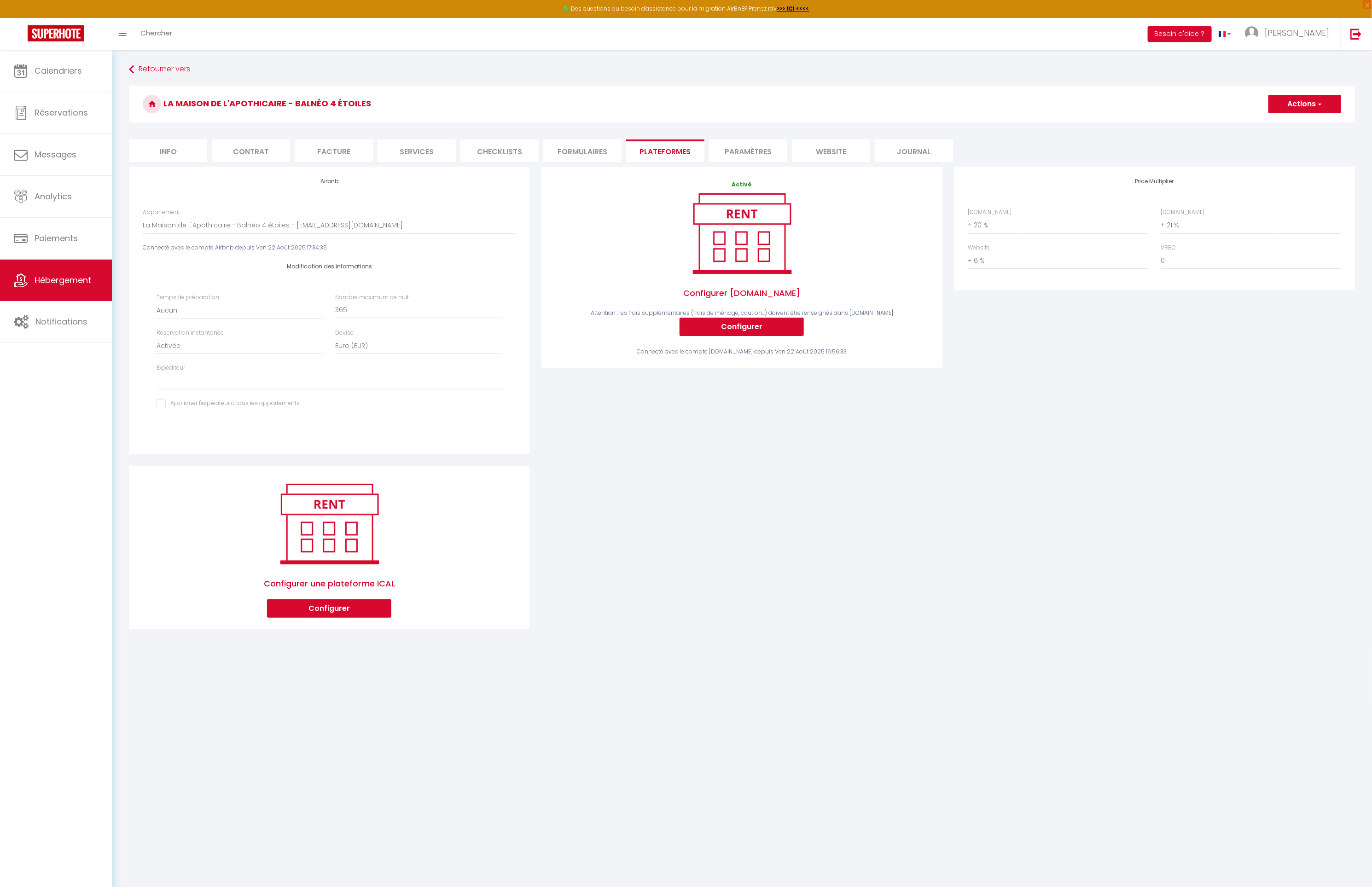
click at [742, 152] on li "Paramètres" at bounding box center [748, 151] width 79 height 23
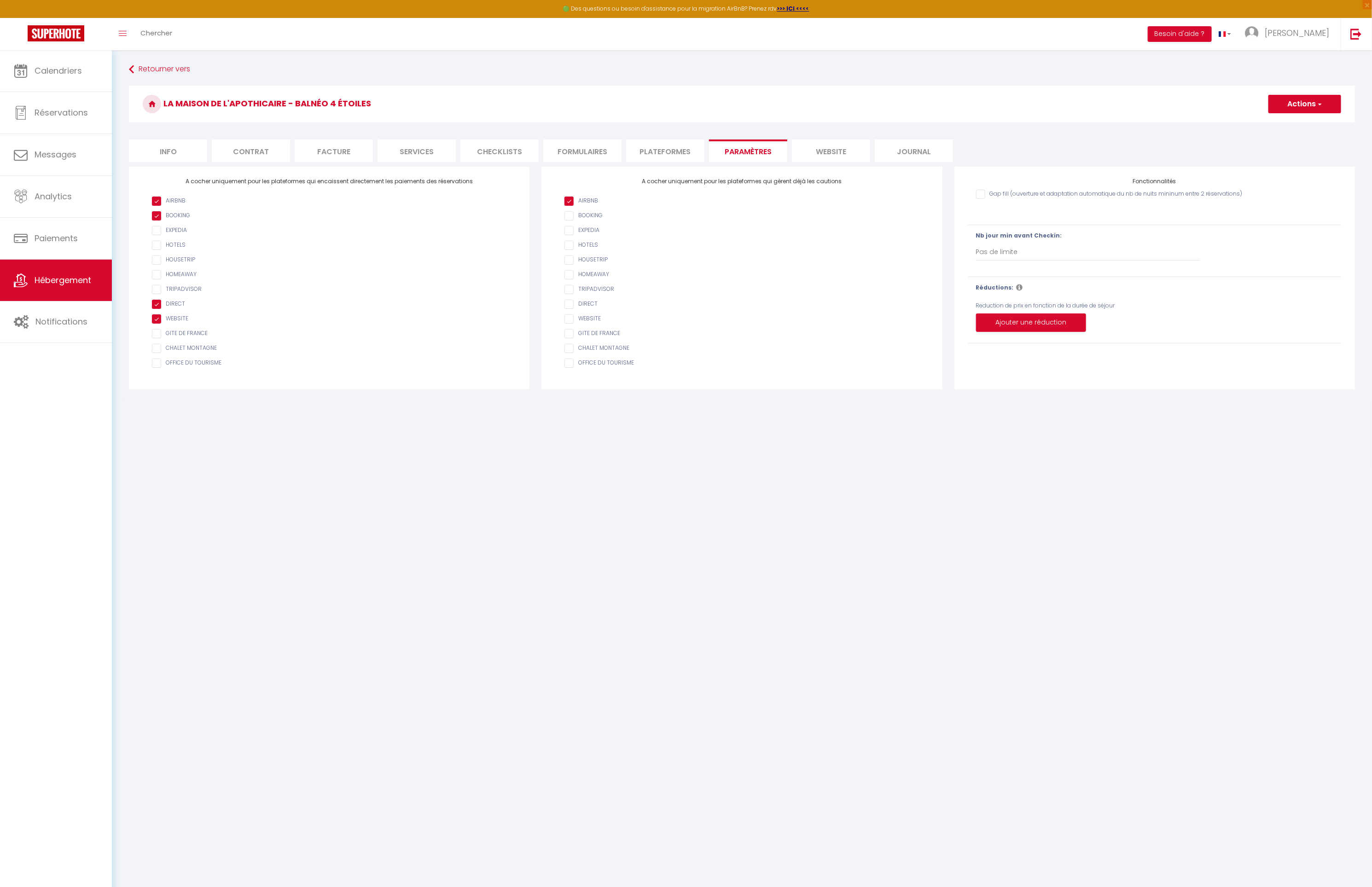
click at [827, 145] on li "website" at bounding box center [831, 151] width 79 height 23
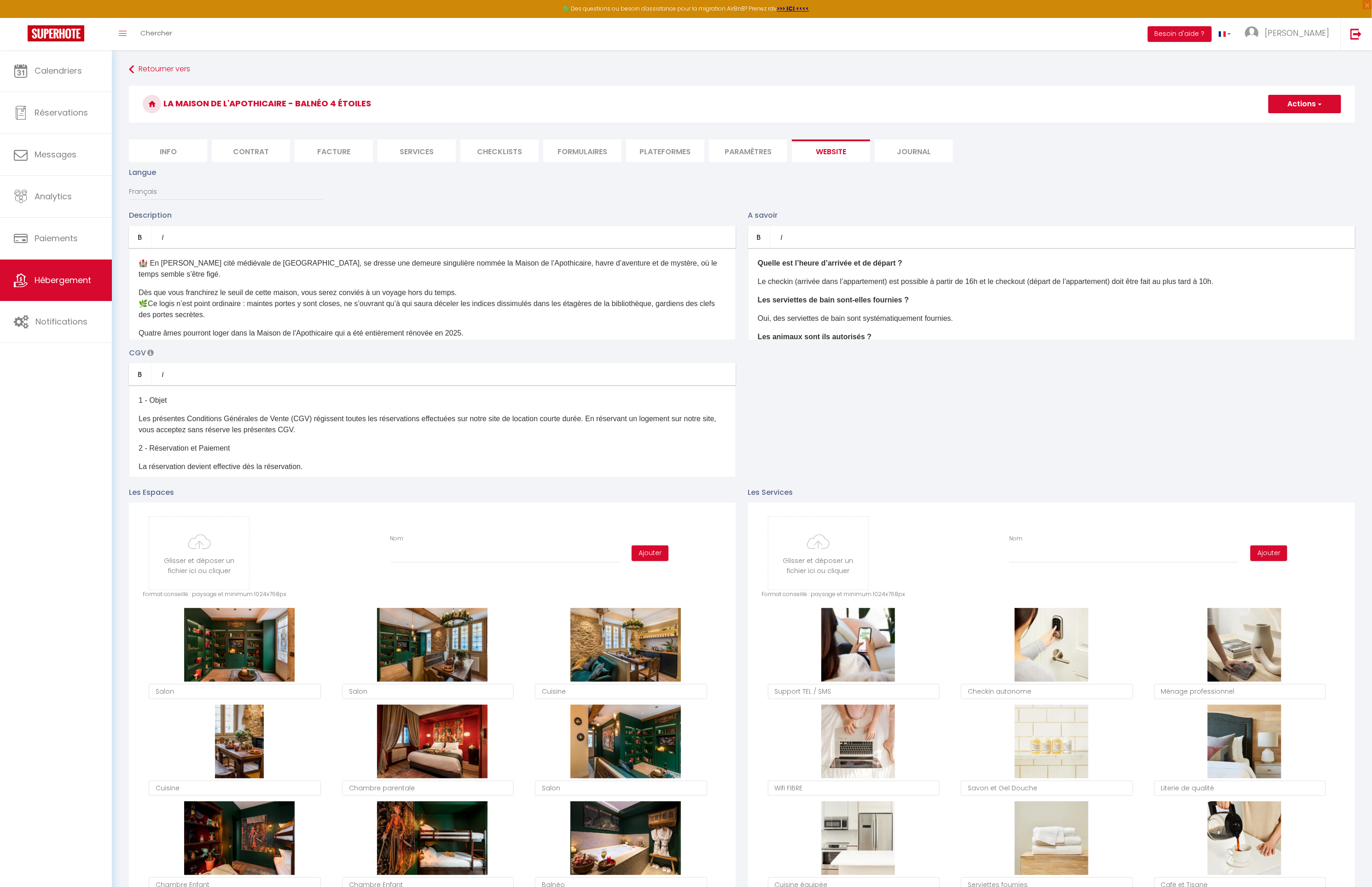
click at [916, 149] on li "Journal" at bounding box center [914, 151] width 79 height 23
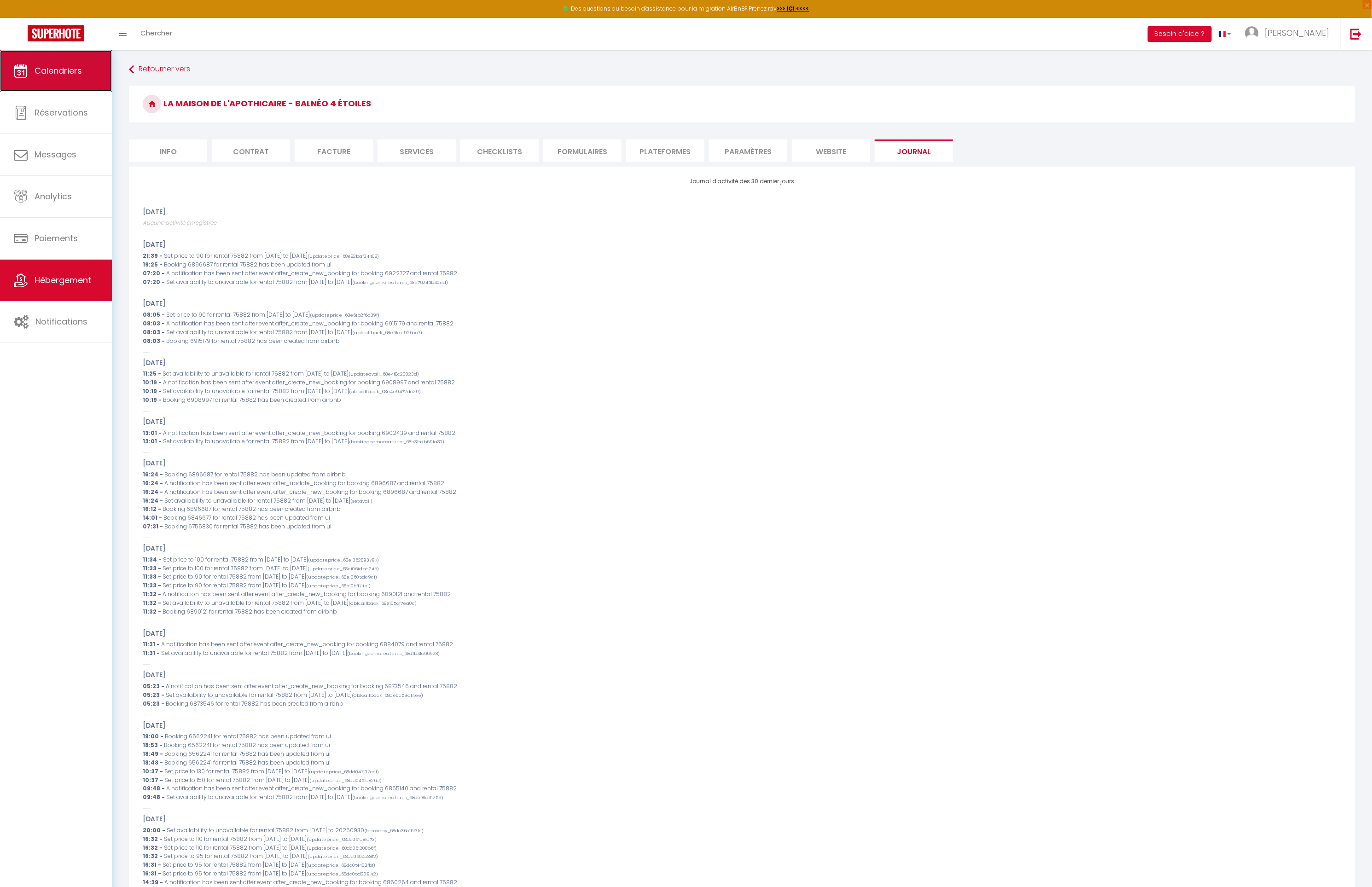
click at [62, 68] on span "Calendriers" at bounding box center [58, 70] width 48 height 11
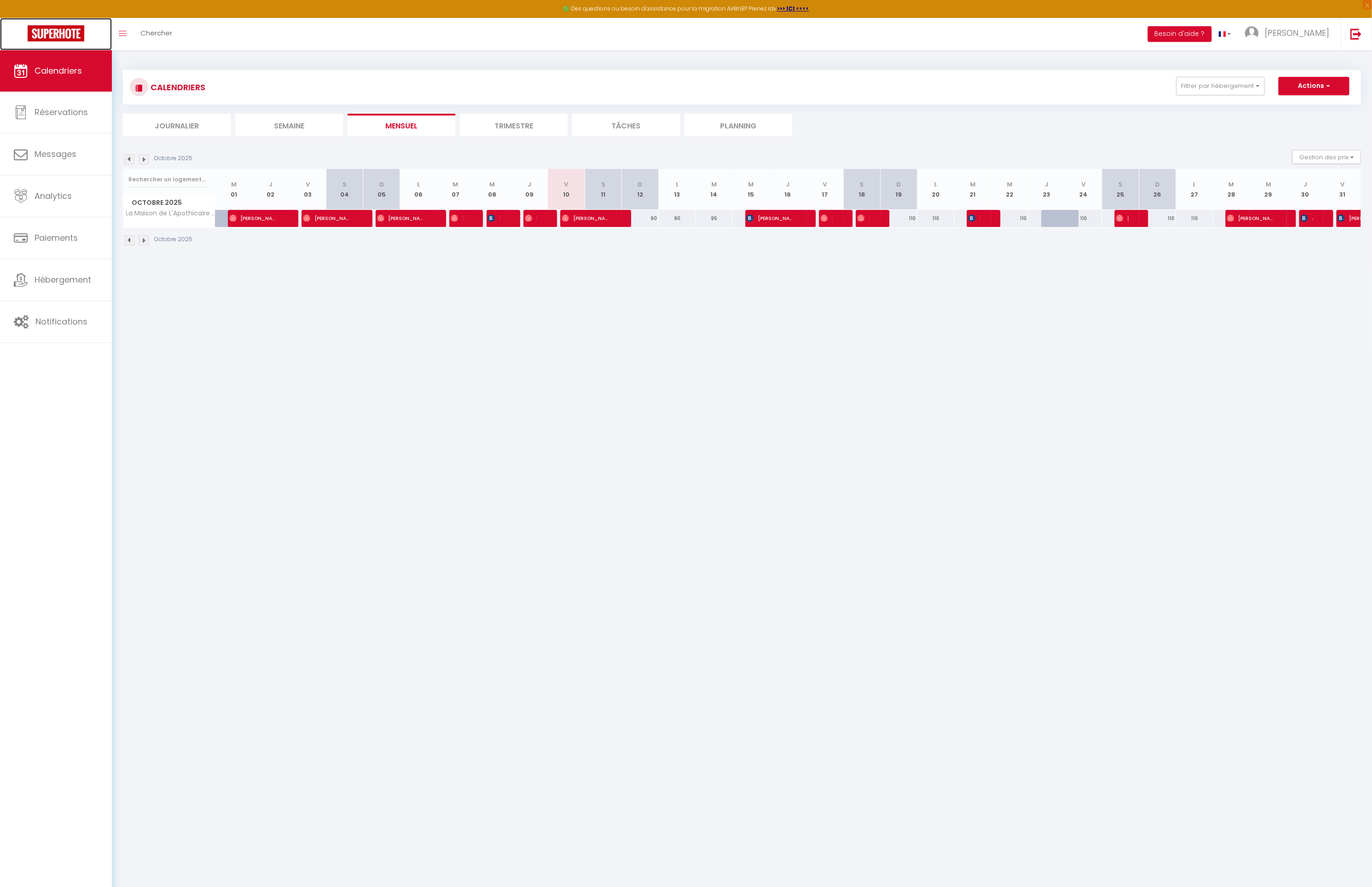
click at [61, 36] on img at bounding box center [56, 34] width 57 height 16
click at [331, 322] on body "🟢 Des questions ou besoin d'assistance pour la migration AirBnB? Prenez rdv >>>…" at bounding box center [686, 494] width 1372 height 887
